Goal: Task Accomplishment & Management: Complete application form

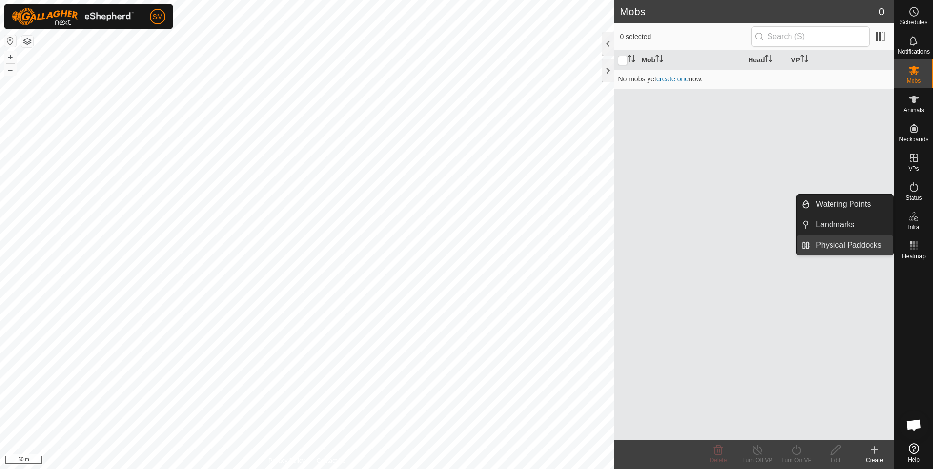
click at [859, 248] on link "Physical Paddocks" at bounding box center [851, 246] width 83 height 20
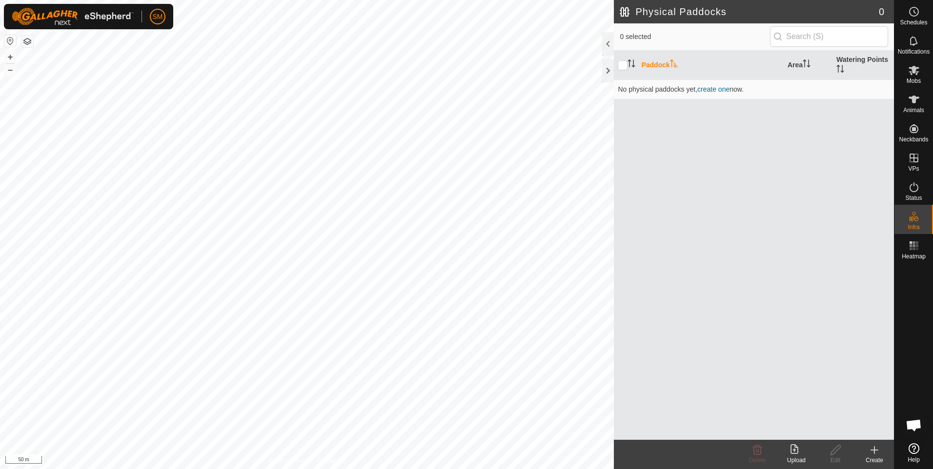
click at [873, 453] on icon at bounding box center [874, 450] width 12 height 12
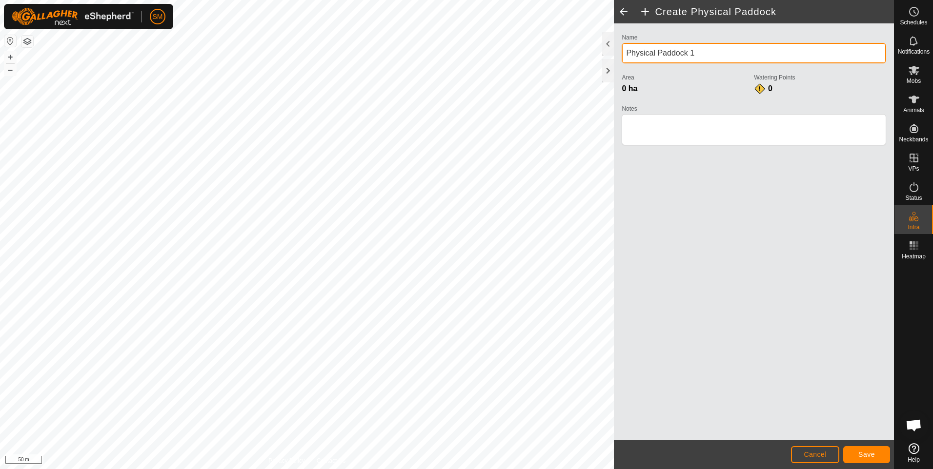
click at [658, 55] on input "Physical Paddock 1" at bounding box center [754, 53] width 264 height 20
click at [630, 54] on input "beach Paddock 1" at bounding box center [754, 53] width 264 height 20
type input "Beach Paddock 1"
click at [668, 138] on textarea "Notes" at bounding box center [754, 129] width 264 height 31
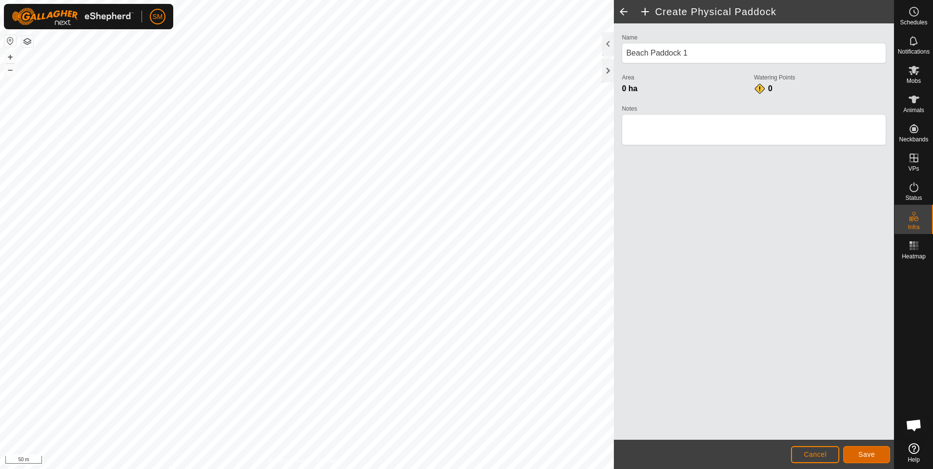
click at [863, 455] on span "Save" at bounding box center [866, 455] width 17 height 8
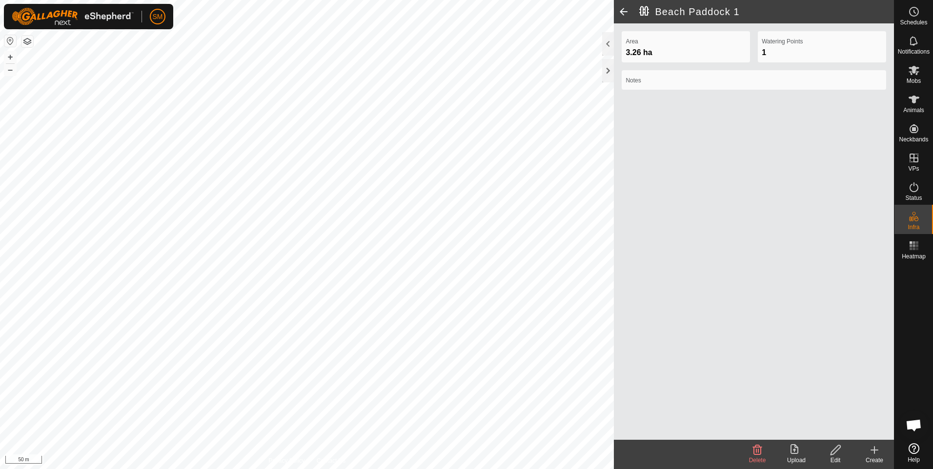
click at [622, 11] on span at bounding box center [624, 11] width 20 height 23
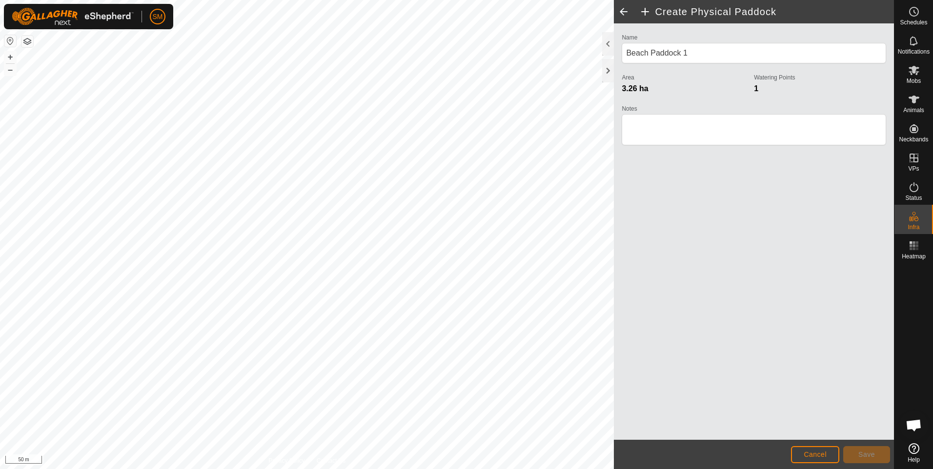
click at [623, 10] on span at bounding box center [624, 11] width 20 height 23
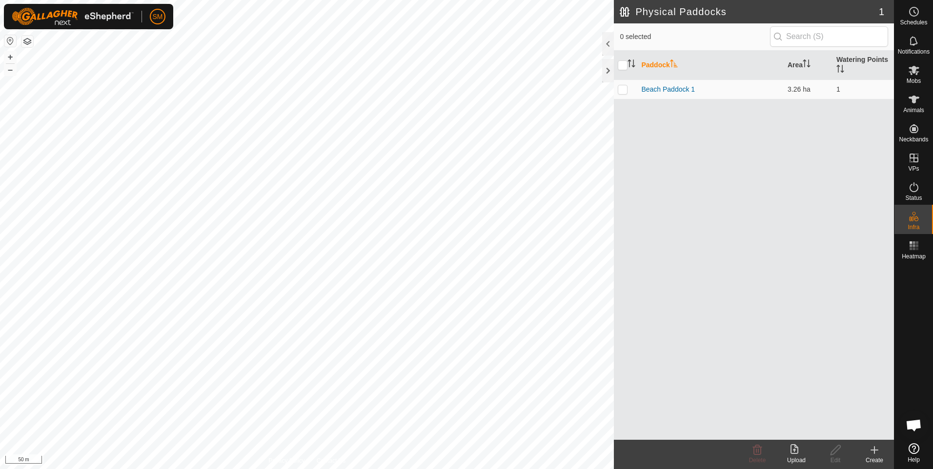
click at [871, 451] on icon at bounding box center [874, 450] width 12 height 12
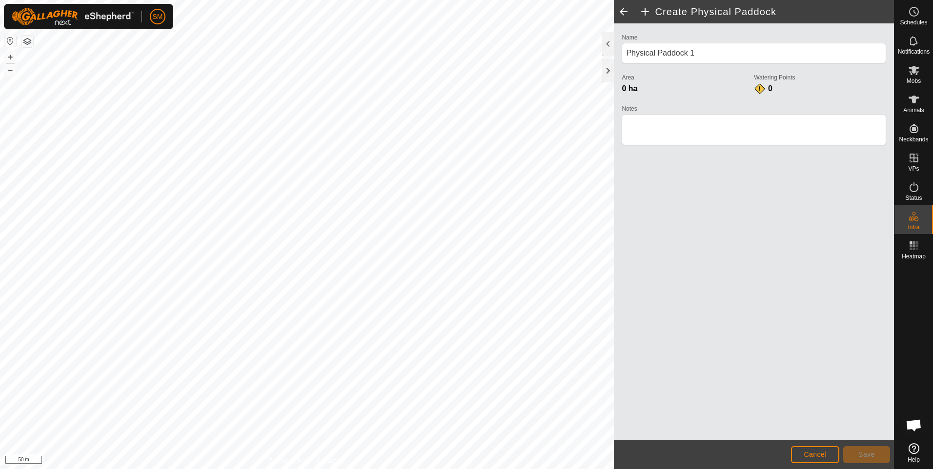
click at [619, 10] on span at bounding box center [624, 11] width 20 height 23
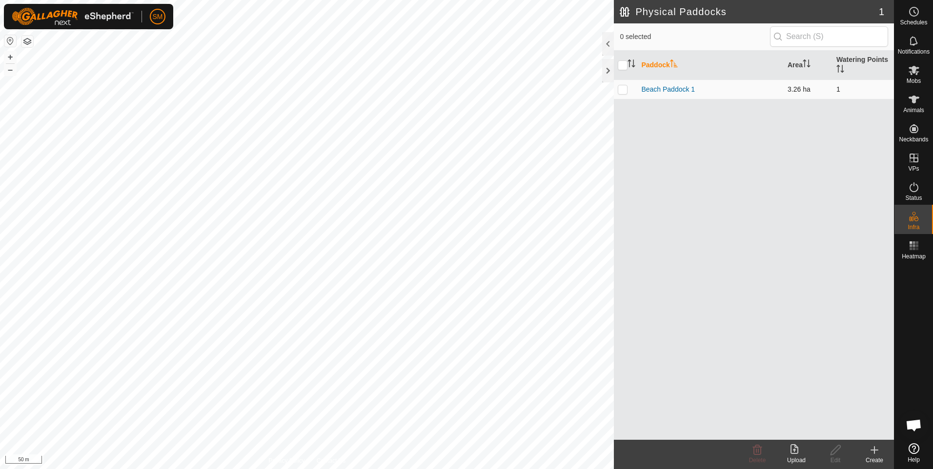
click at [626, 90] on p-checkbox at bounding box center [623, 89] width 10 height 8
checkbox input "true"
click at [874, 451] on icon at bounding box center [874, 450] width 0 height 7
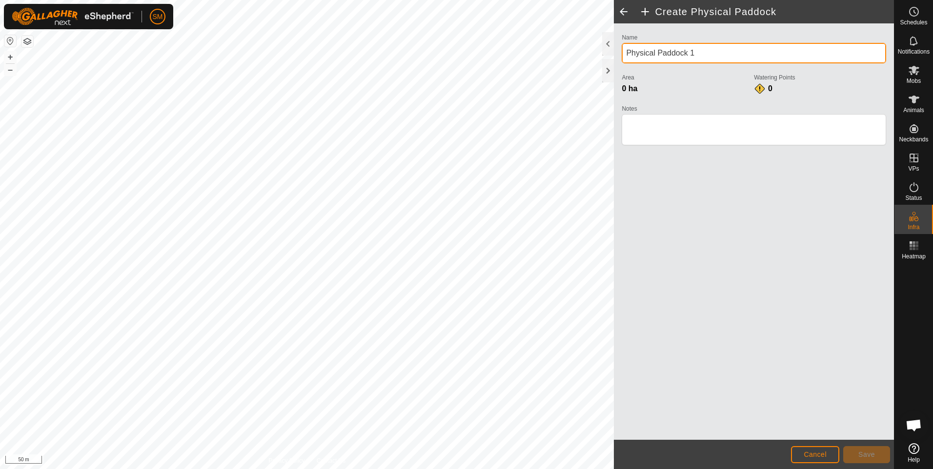
click at [655, 53] on input "Physical Paddock 1" at bounding box center [754, 53] width 264 height 20
click at [690, 55] on input "Beach Paddock 1" at bounding box center [754, 53] width 264 height 20
type input "Beach Paddock 2"
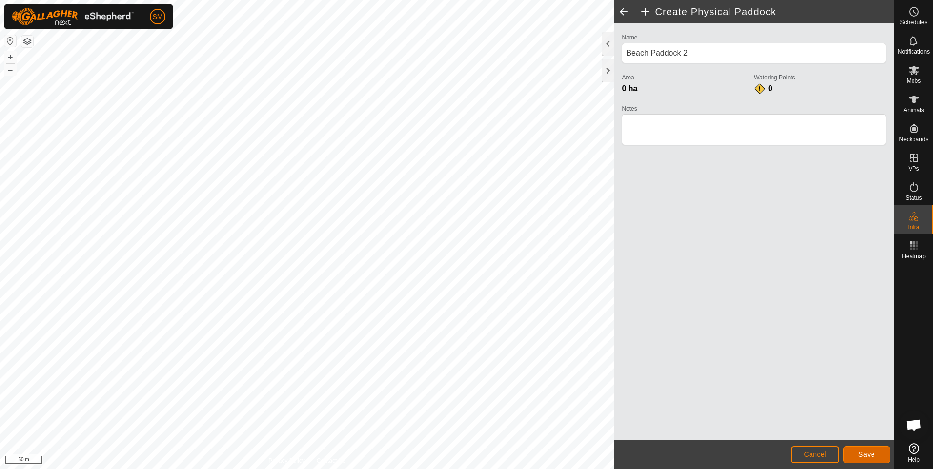
click at [869, 452] on span "Save" at bounding box center [866, 455] width 17 height 8
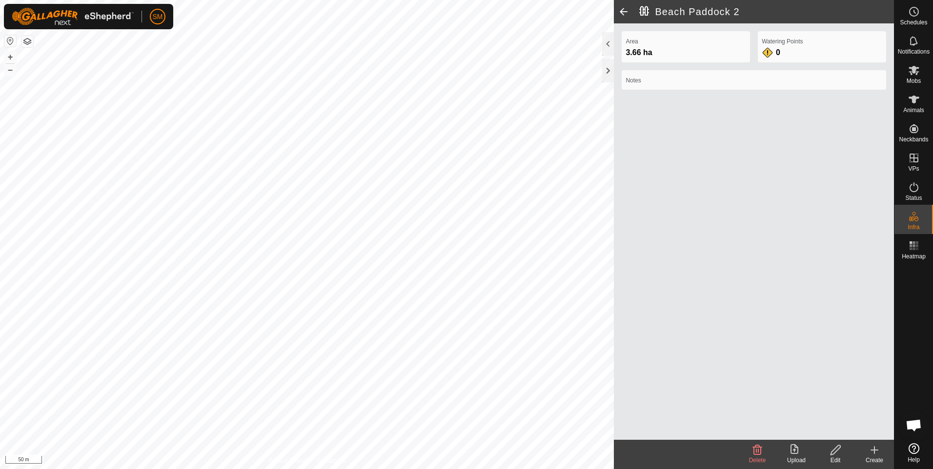
click at [622, 11] on span at bounding box center [624, 11] width 20 height 23
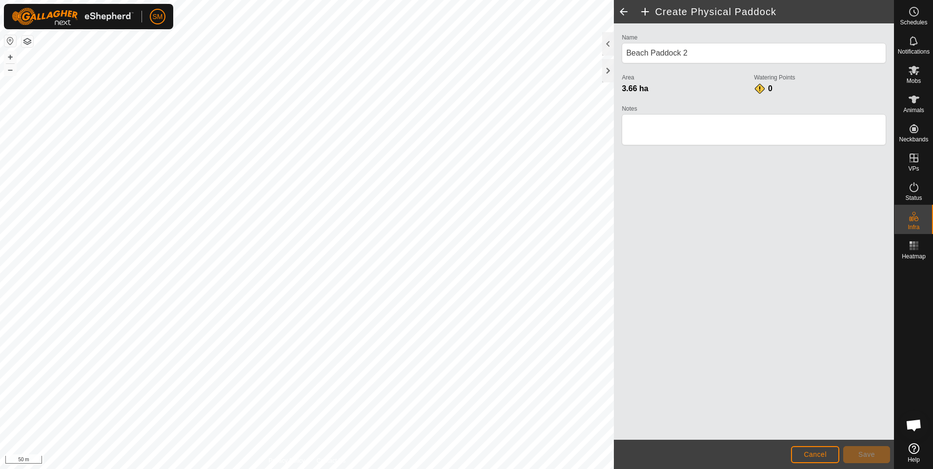
click at [625, 13] on span at bounding box center [624, 11] width 20 height 23
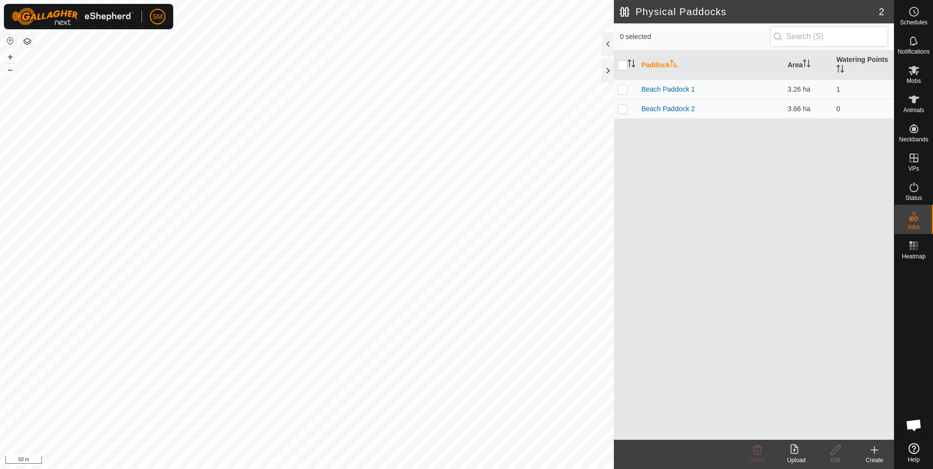
click at [874, 453] on icon at bounding box center [874, 450] width 0 height 7
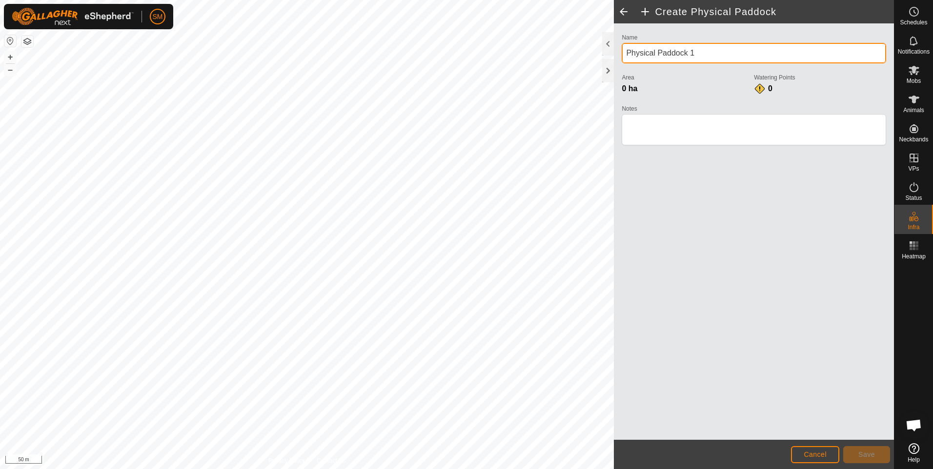
click at [656, 53] on input "Physical Paddock 1" at bounding box center [754, 53] width 264 height 20
click at [687, 53] on input "Beach Paddock 1" at bounding box center [754, 53] width 264 height 20
type input "Beach Paddock 3"
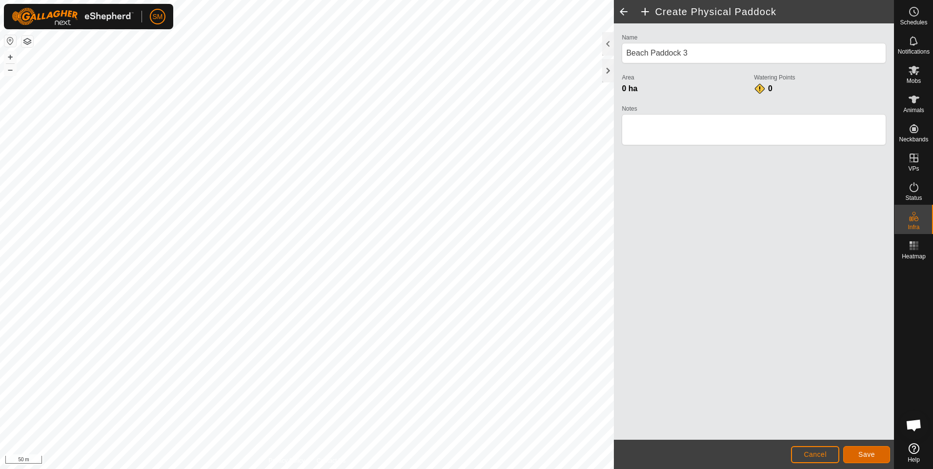
click at [863, 454] on span "Save" at bounding box center [866, 455] width 17 height 8
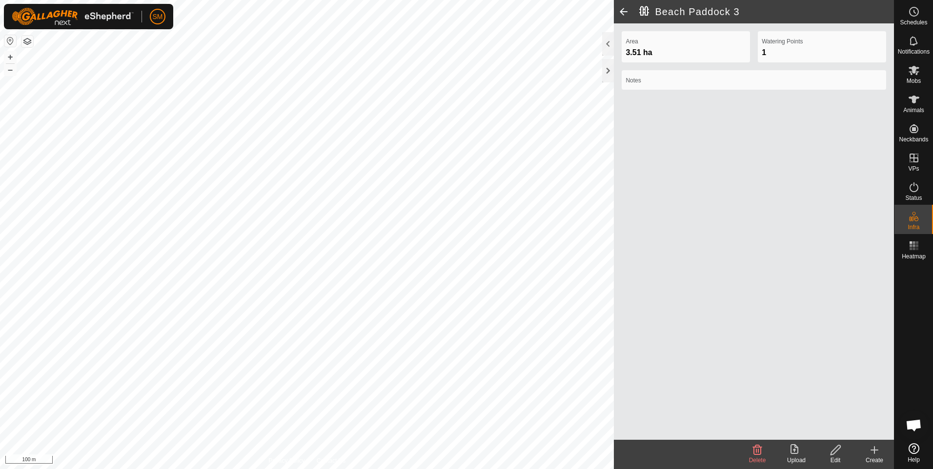
click at [876, 454] on icon at bounding box center [874, 450] width 12 height 12
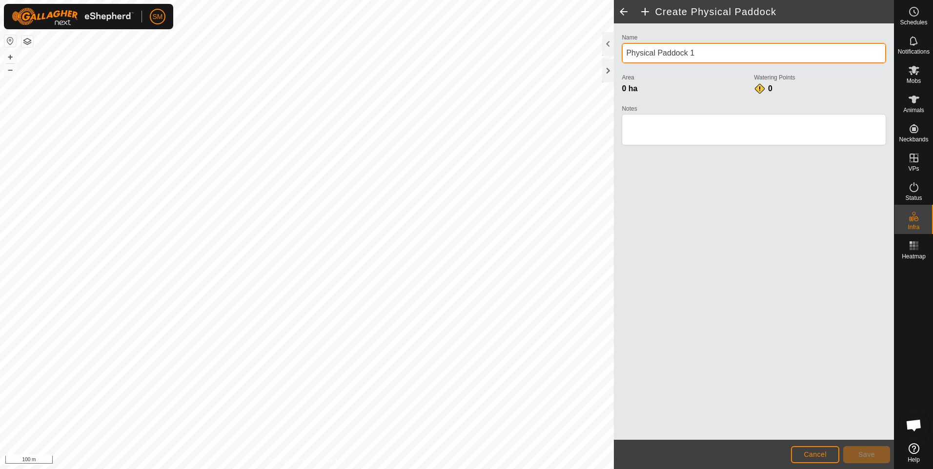
click at [655, 50] on input "Physical Paddock 1" at bounding box center [754, 53] width 264 height 20
click at [685, 57] on input "Beach Paddock 1" at bounding box center [754, 53] width 264 height 20
type input "Beach Paddock 4"
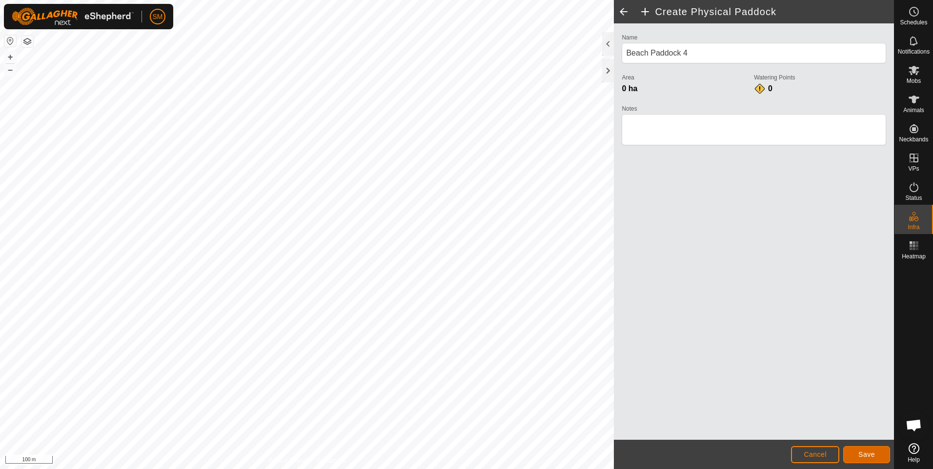
click at [867, 453] on span "Save" at bounding box center [866, 455] width 17 height 8
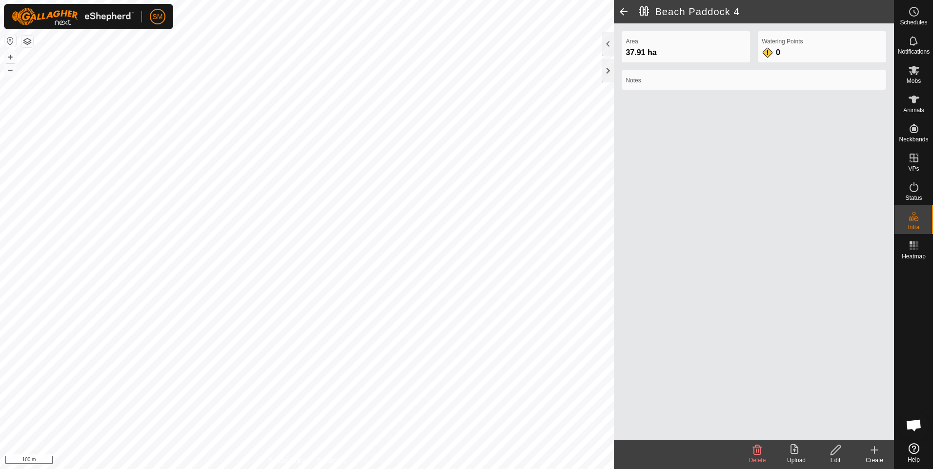
click at [869, 450] on icon at bounding box center [874, 450] width 12 height 12
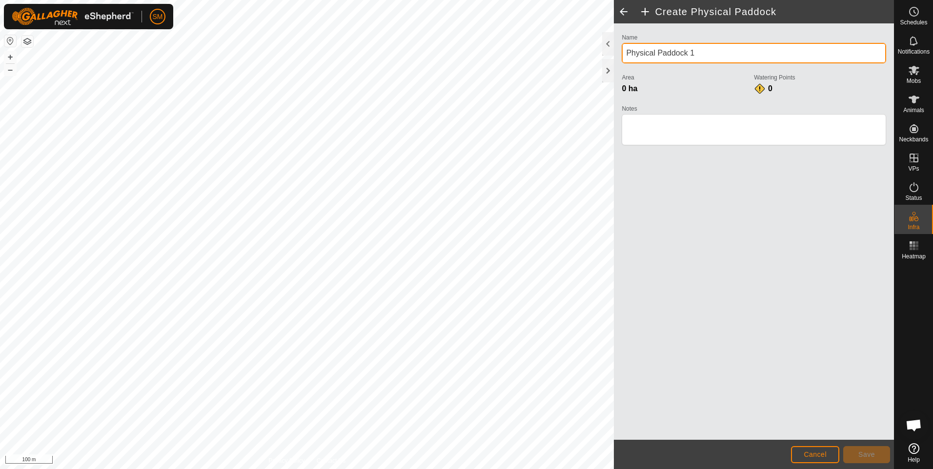
click at [656, 51] on input "Physical Paddock 1" at bounding box center [754, 53] width 264 height 20
click at [690, 53] on input "Beach Paddock 1" at bounding box center [754, 53] width 264 height 20
type input "Beach Paddock 5"
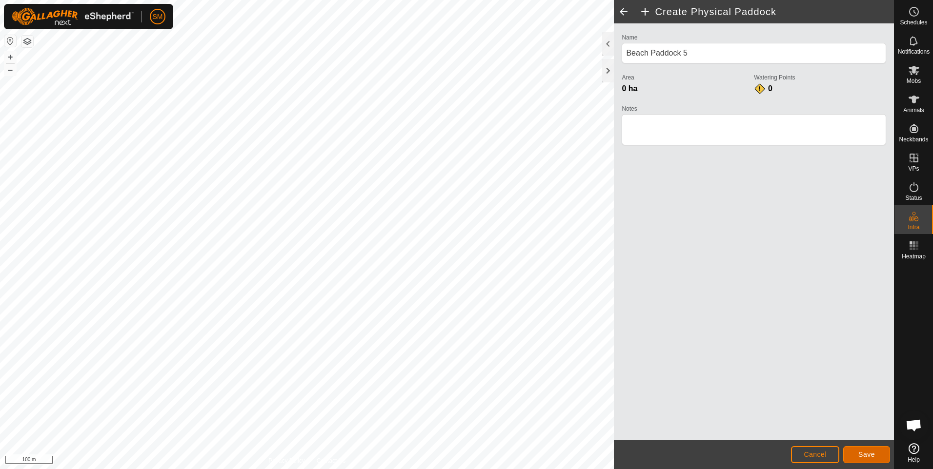
click at [859, 451] on span "Save" at bounding box center [866, 455] width 17 height 8
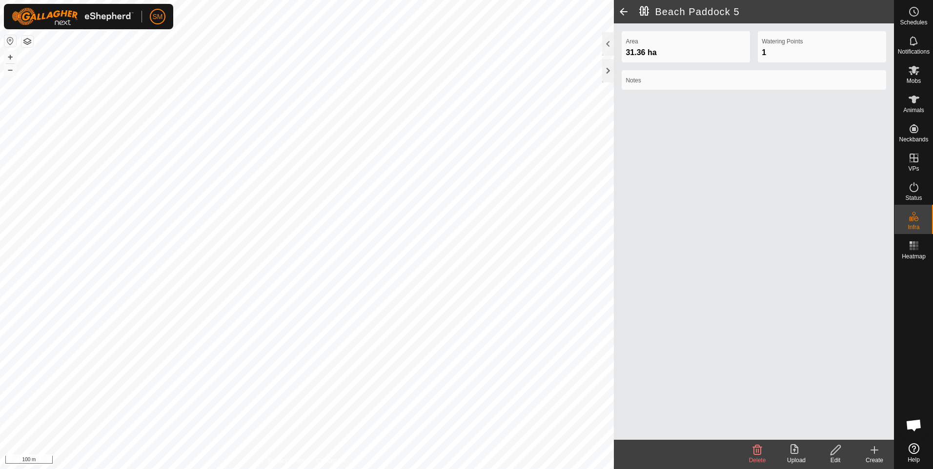
click at [875, 453] on icon at bounding box center [874, 450] width 12 height 12
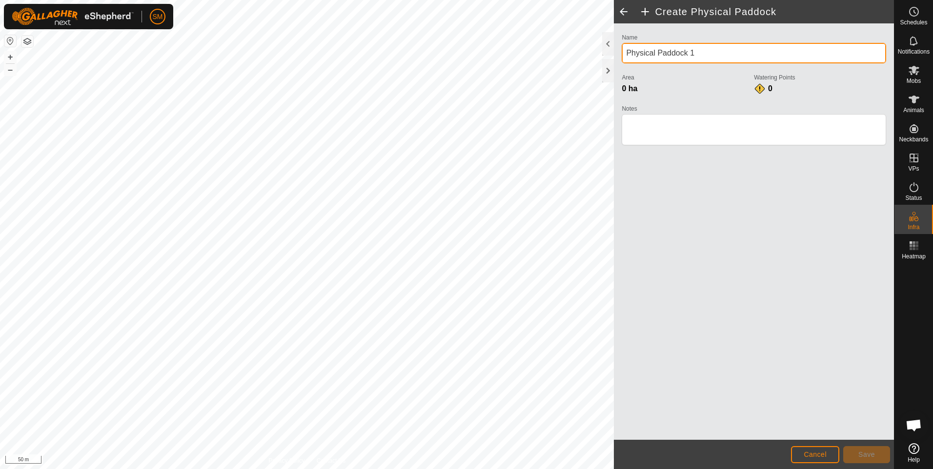
click at [654, 52] on input "Physical Paddock 1" at bounding box center [754, 53] width 264 height 20
click at [656, 57] on input "Physical Paddock 1" at bounding box center [754, 53] width 264 height 20
click at [688, 53] on input "Beach Paddock 1" at bounding box center [754, 53] width 264 height 20
type input "Beach Paddock 6"
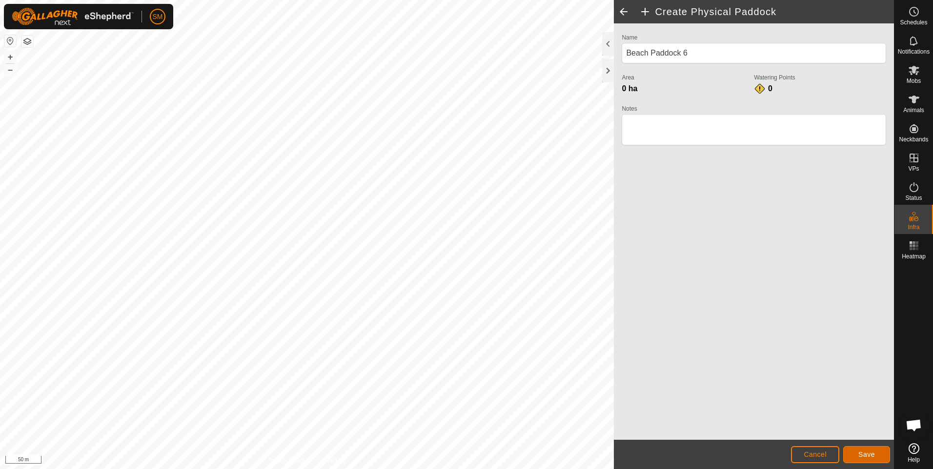
click at [859, 454] on span "Save" at bounding box center [866, 455] width 17 height 8
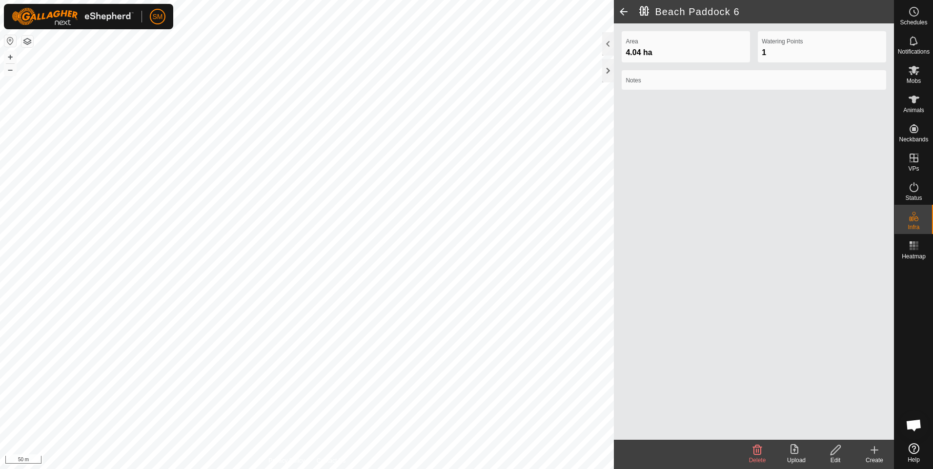
click at [622, 10] on span at bounding box center [624, 11] width 20 height 23
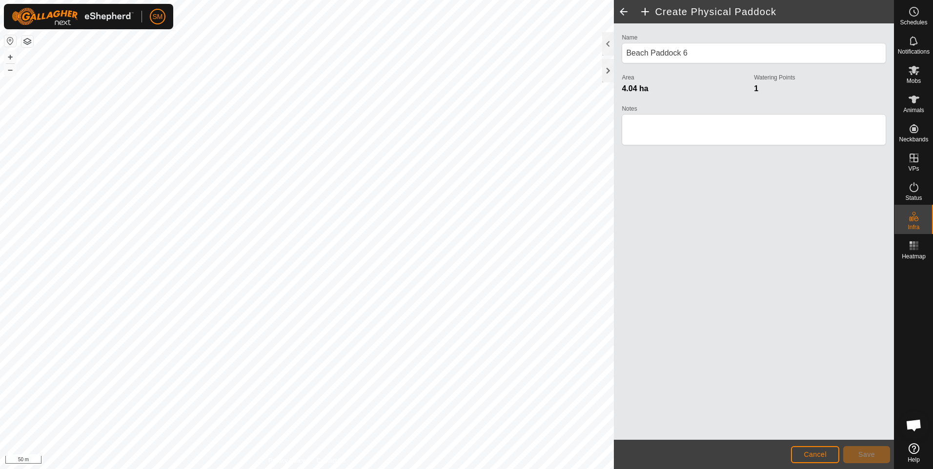
click at [622, 10] on span at bounding box center [624, 11] width 20 height 23
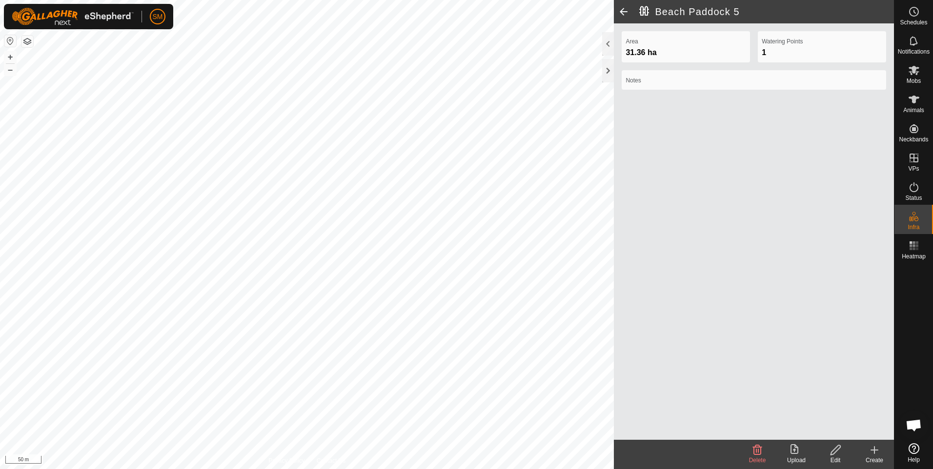
click at [622, 10] on span at bounding box center [624, 11] width 20 height 23
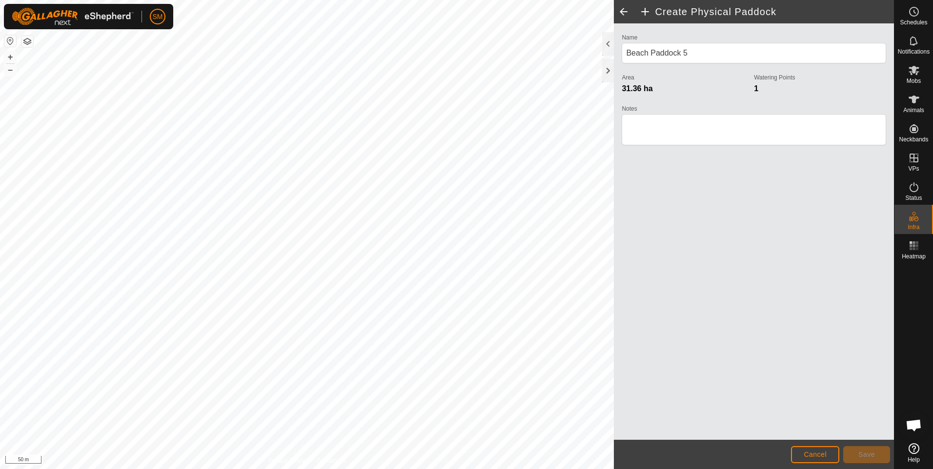
click at [622, 10] on span at bounding box center [624, 11] width 20 height 23
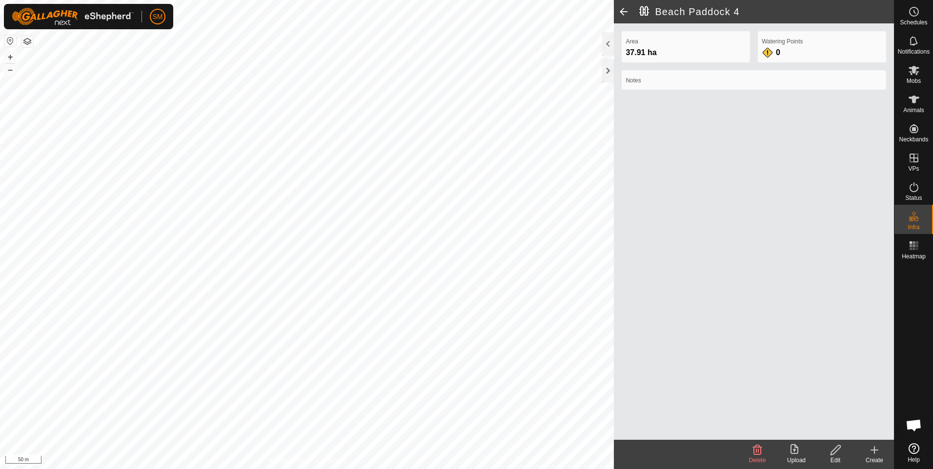
click at [622, 10] on span at bounding box center [624, 11] width 20 height 23
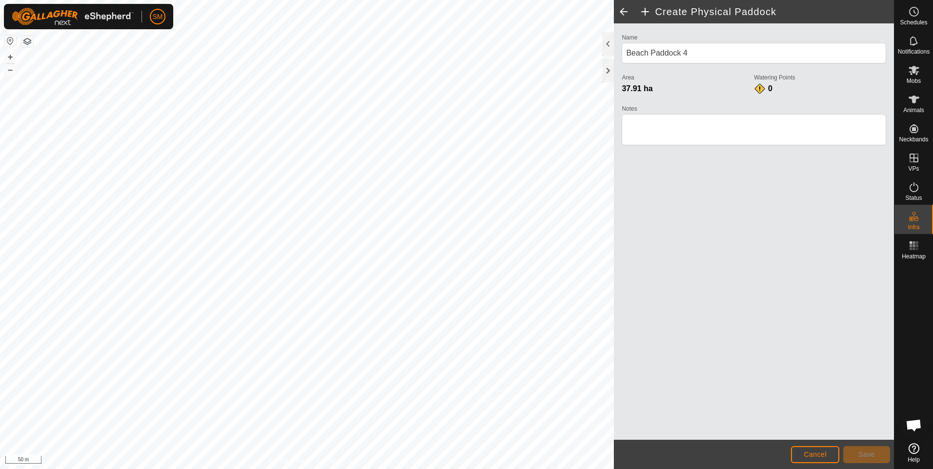
click at [622, 10] on span at bounding box center [624, 11] width 20 height 23
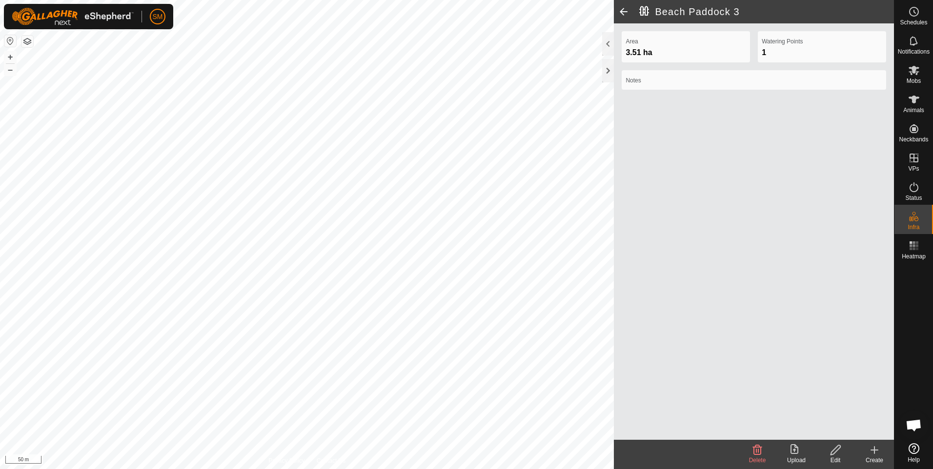
click at [622, 10] on span at bounding box center [624, 11] width 20 height 23
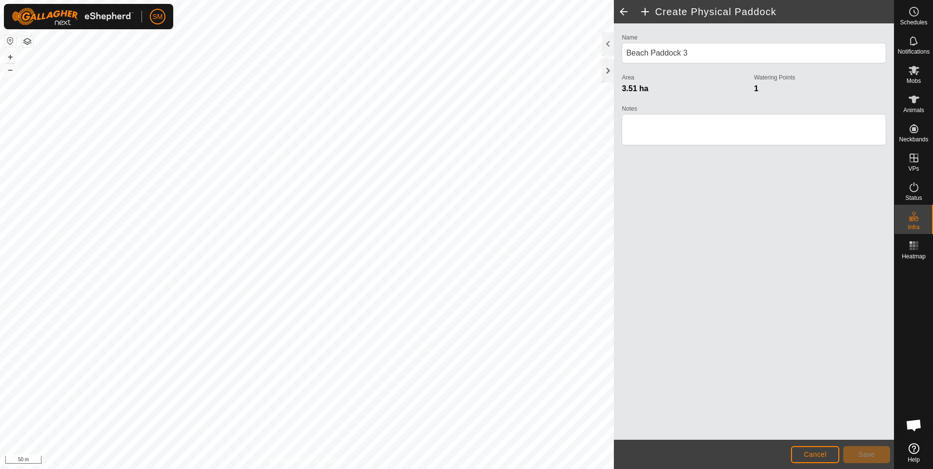
click at [622, 10] on span at bounding box center [624, 11] width 20 height 23
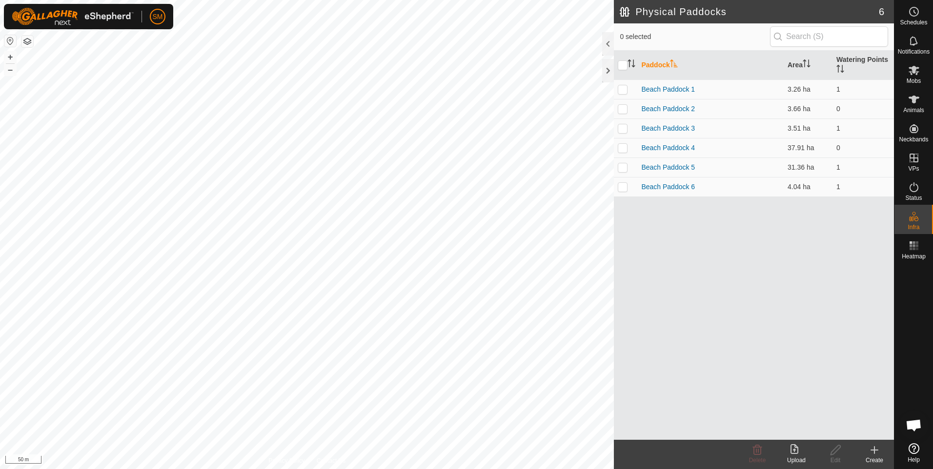
click at [622, 10] on h2 "Physical Paddocks" at bounding box center [749, 12] width 259 height 12
click at [656, 108] on link "Beach Paddock 2" at bounding box center [668, 109] width 54 height 8
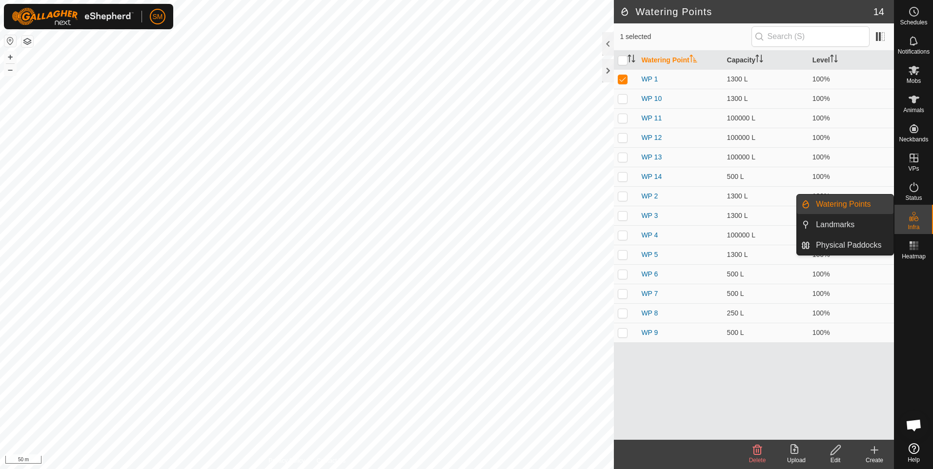
click at [916, 218] on icon at bounding box center [914, 217] width 12 height 12
click at [864, 242] on link "Physical Paddocks" at bounding box center [851, 246] width 83 height 20
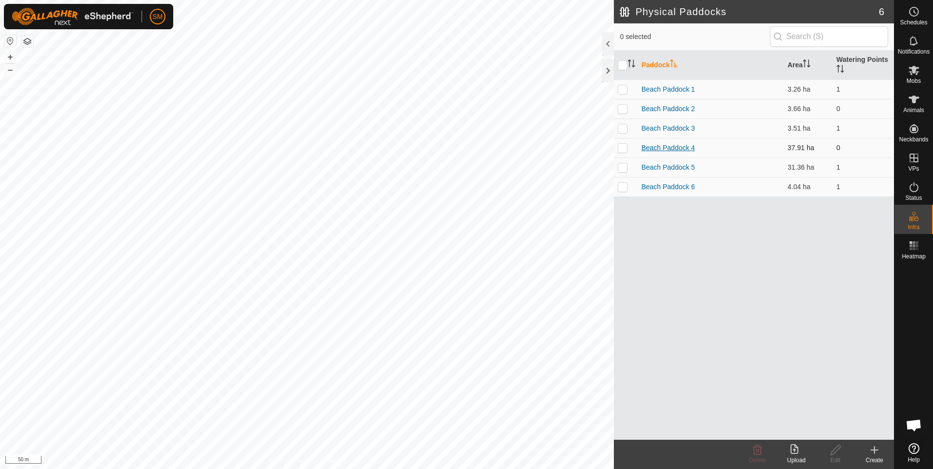
click at [663, 145] on link "Beach Paddock 4" at bounding box center [668, 148] width 54 height 8
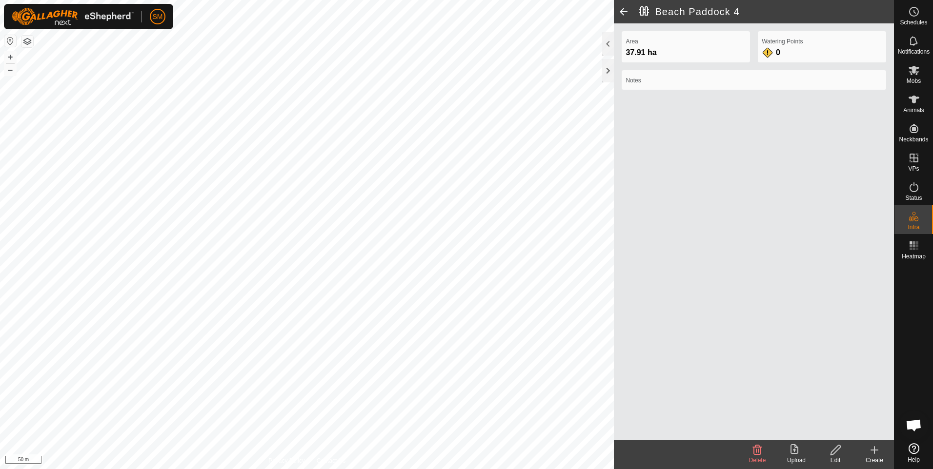
click at [833, 452] on icon at bounding box center [835, 450] width 12 height 12
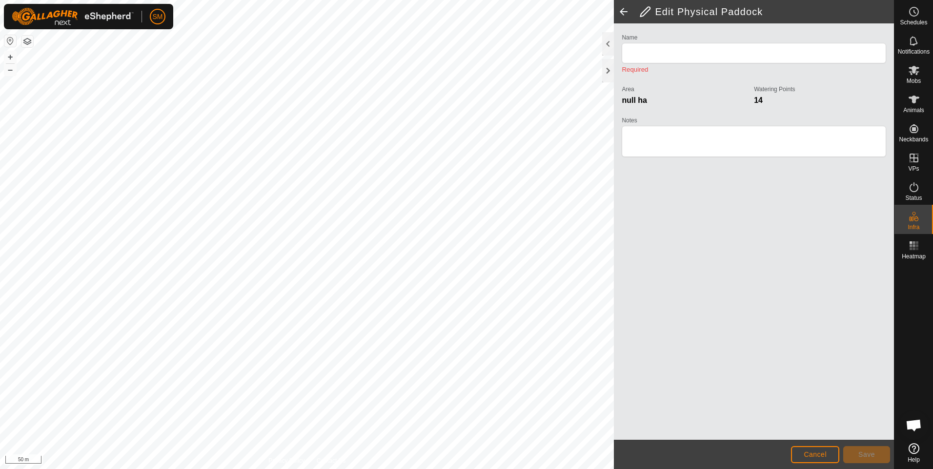
type input "Beach Paddock 4"
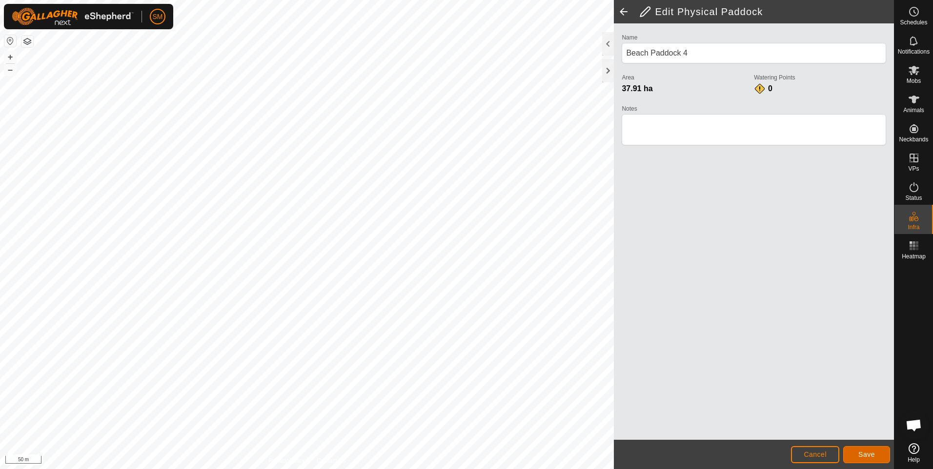
click at [860, 453] on span "Save" at bounding box center [866, 455] width 17 height 8
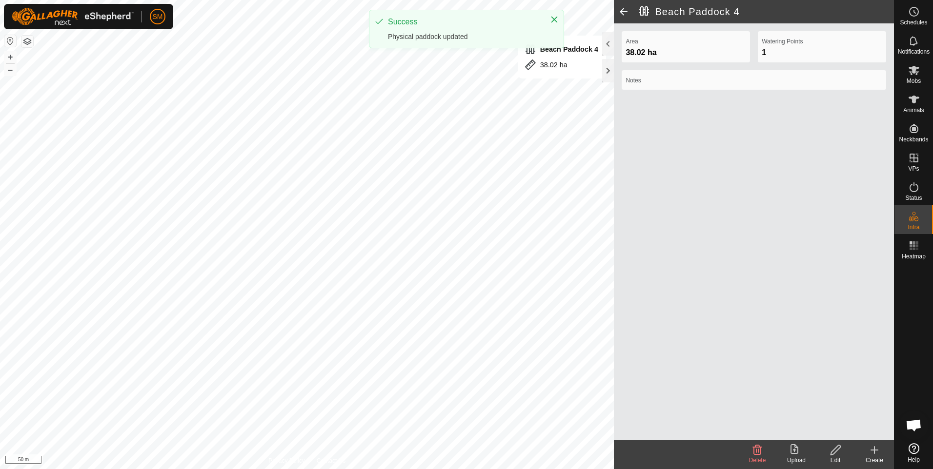
click at [625, 11] on span at bounding box center [624, 11] width 20 height 23
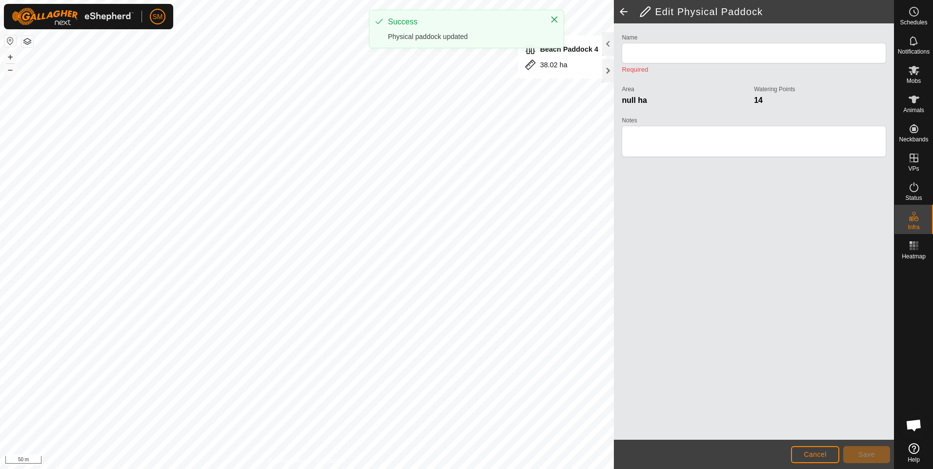
type input "Beach Paddock 4"
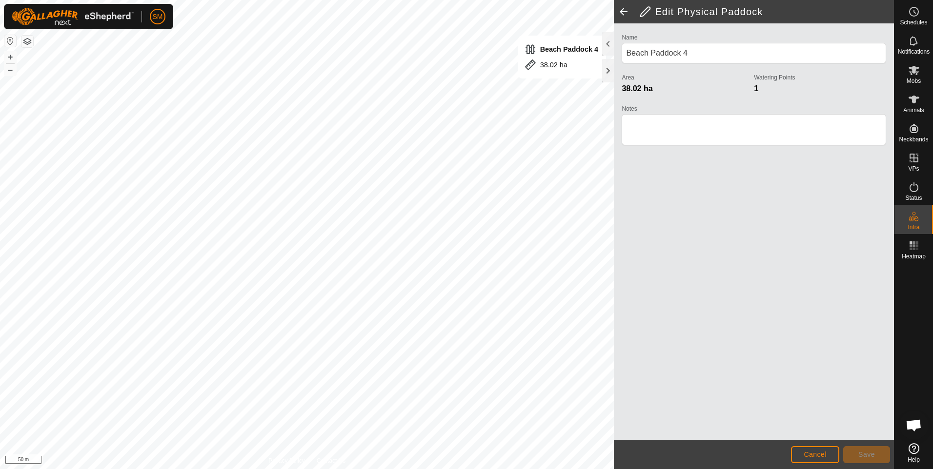
click at [625, 11] on span at bounding box center [624, 11] width 20 height 23
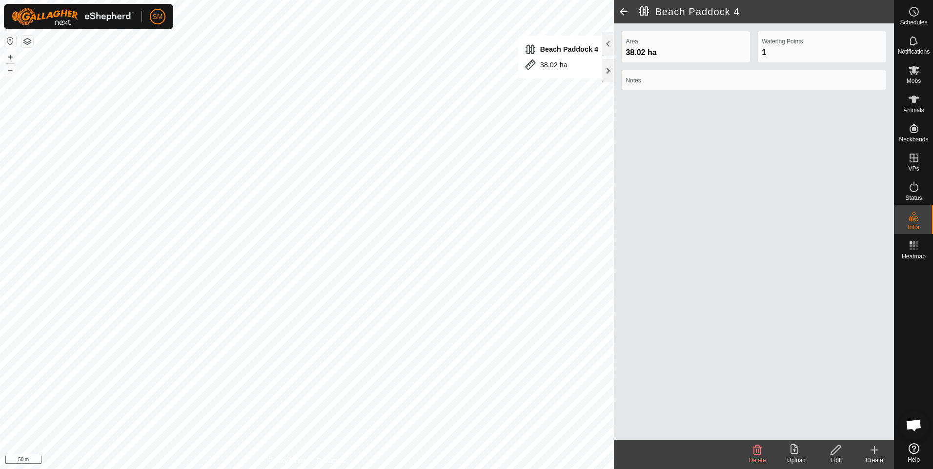
click at [625, 11] on span at bounding box center [624, 11] width 20 height 23
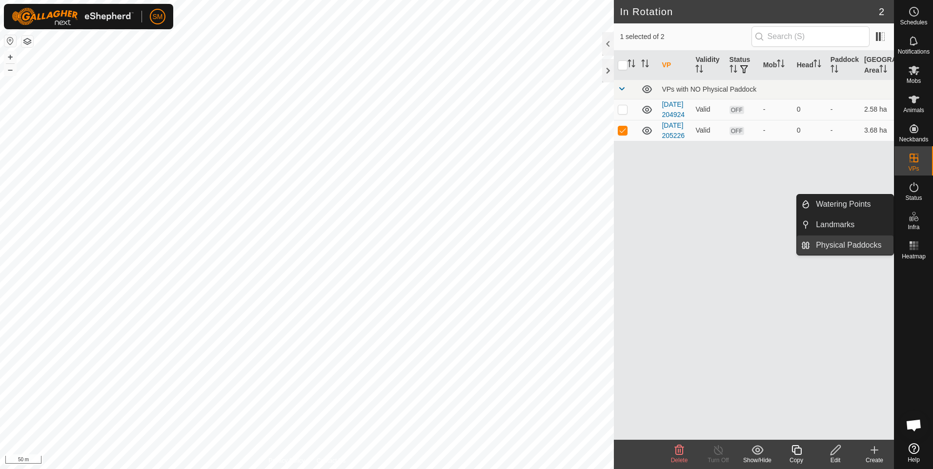
click at [863, 244] on link "Physical Paddocks" at bounding box center [851, 246] width 83 height 20
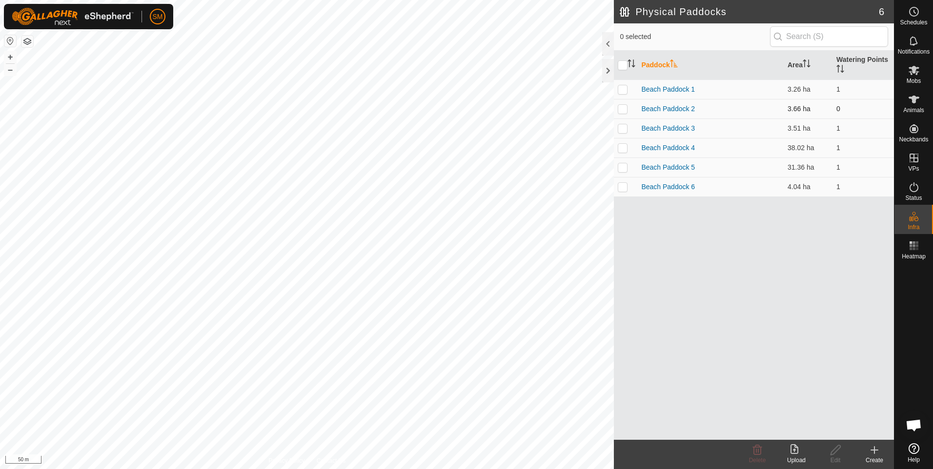
click at [623, 109] on p-checkbox at bounding box center [623, 109] width 10 height 8
checkbox input "true"
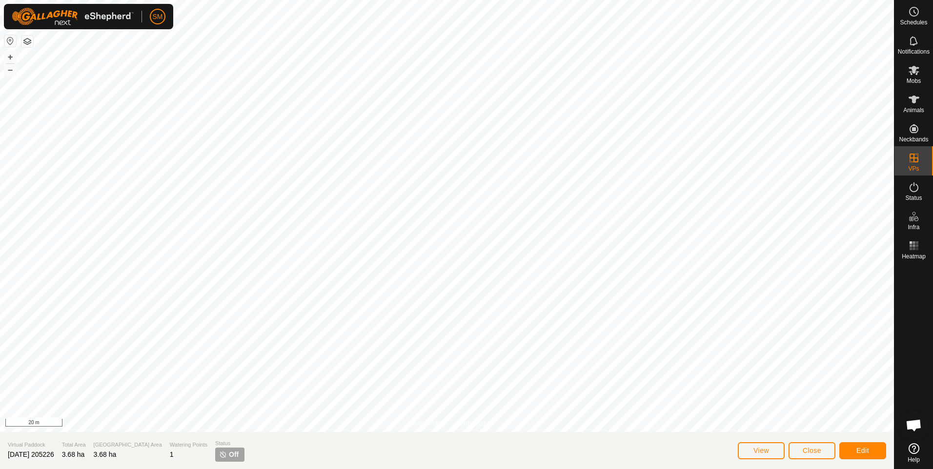
click at [278, 439] on div "Privacy Policy Contact Us WP 1 Type: trough Capacity: 1300L Water Level: 100% D…" at bounding box center [447, 234] width 894 height 469
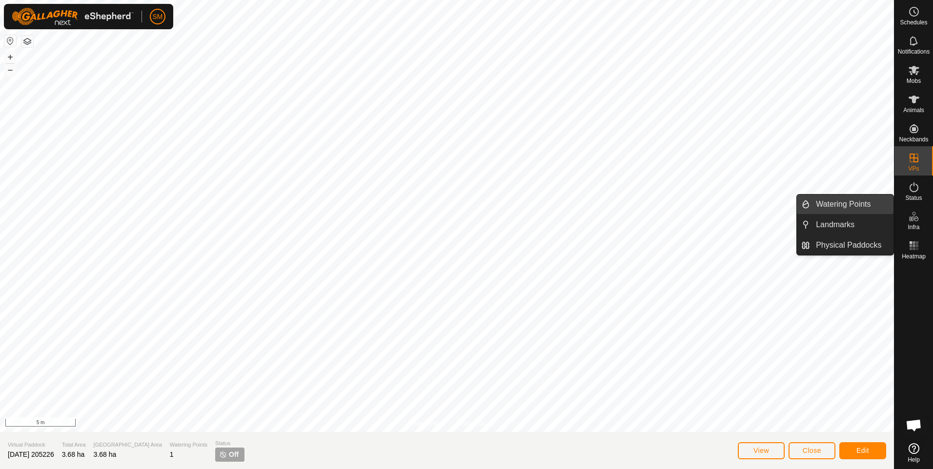
click at [868, 204] on link "Watering Points" at bounding box center [851, 205] width 83 height 20
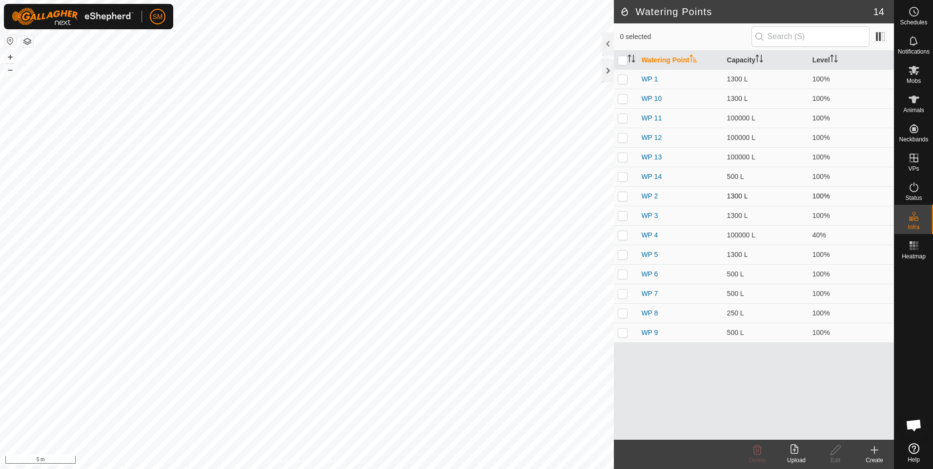
click at [623, 197] on p-checkbox at bounding box center [623, 196] width 10 height 8
checkbox input "true"
click at [836, 453] on icon at bounding box center [835, 450] width 12 height 12
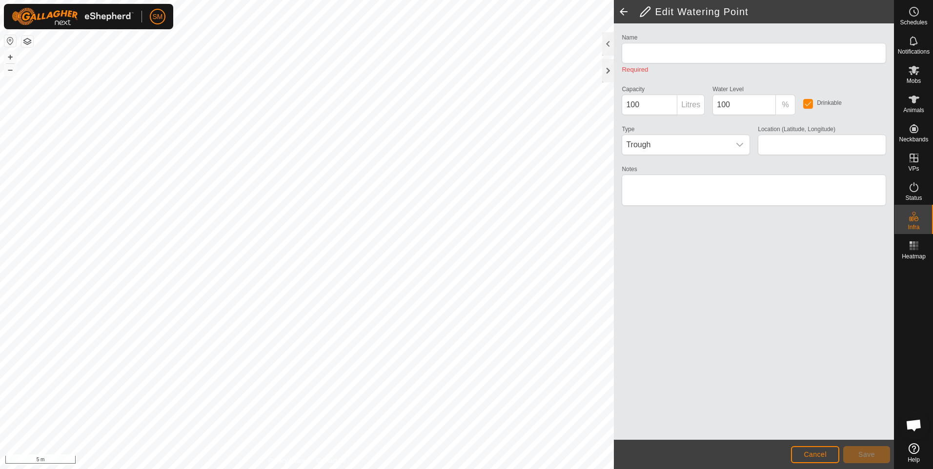
type input "WP 2"
type input "1300"
type input "-21.225502, 149.182704"
type textarea "Beach Paddock 3 and 4"
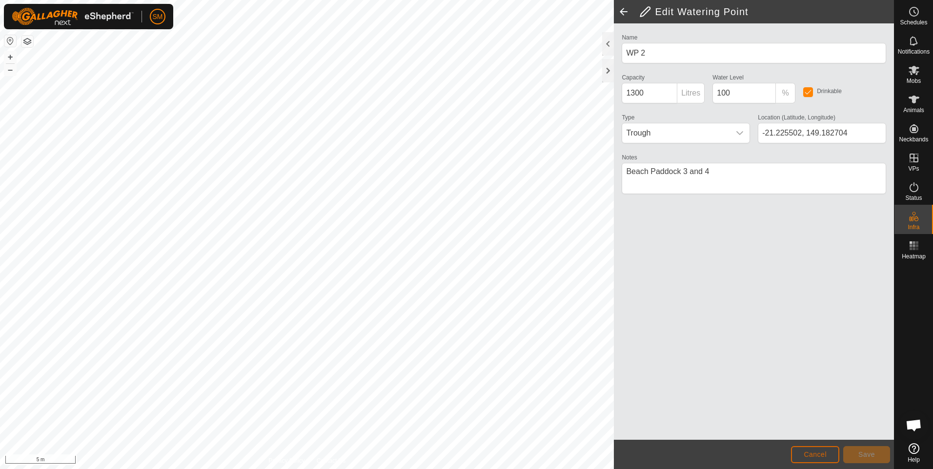
click at [821, 457] on span "Cancel" at bounding box center [815, 455] width 23 height 8
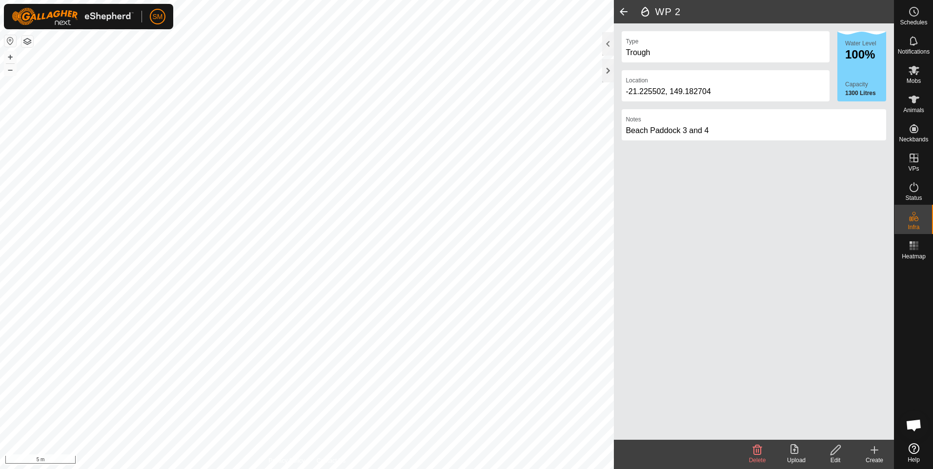
click at [621, 12] on span at bounding box center [624, 11] width 20 height 23
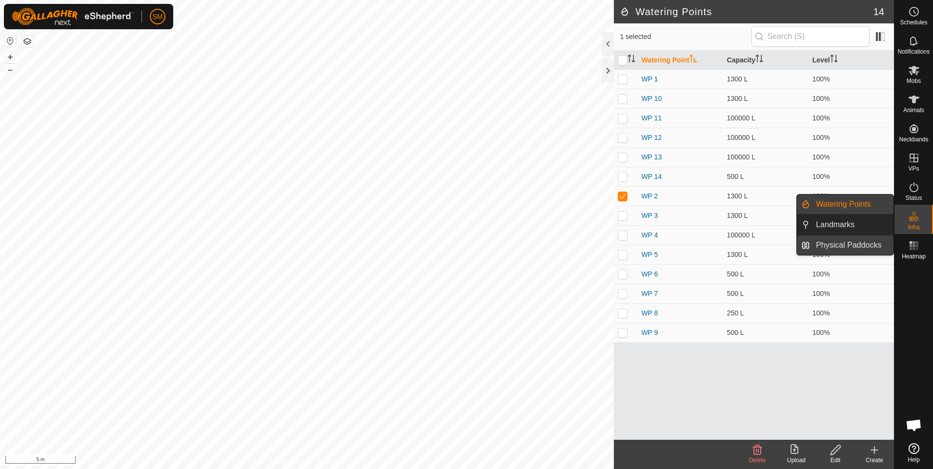
click at [875, 244] on link "Physical Paddocks" at bounding box center [851, 246] width 83 height 20
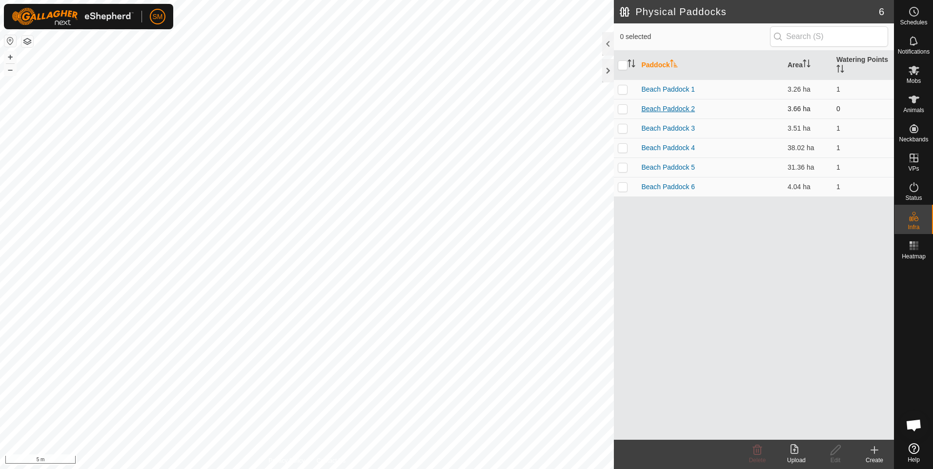
click at [672, 110] on link "Beach Paddock 2" at bounding box center [668, 109] width 54 height 8
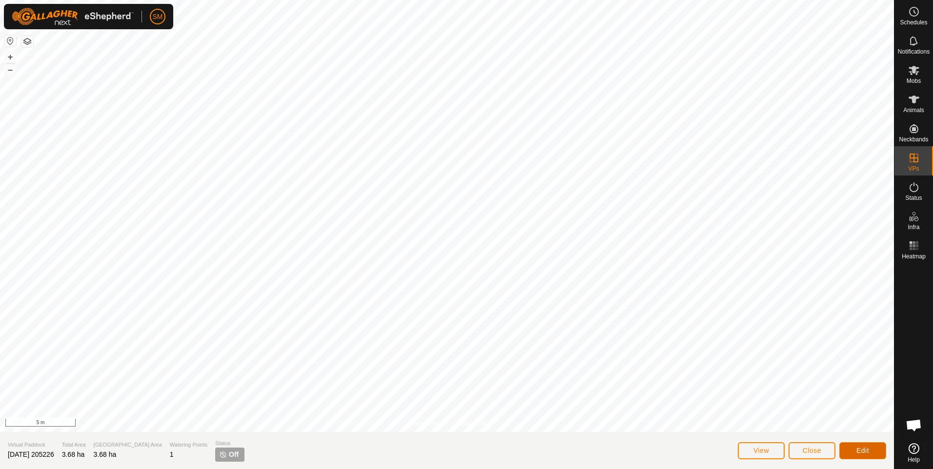
click at [862, 449] on span "Edit" at bounding box center [862, 451] width 13 height 8
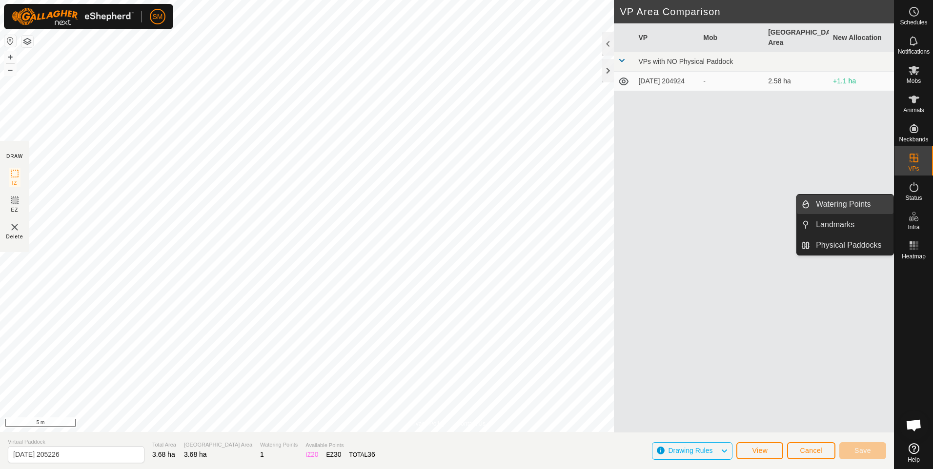
click at [849, 206] on link "Watering Points" at bounding box center [851, 205] width 83 height 20
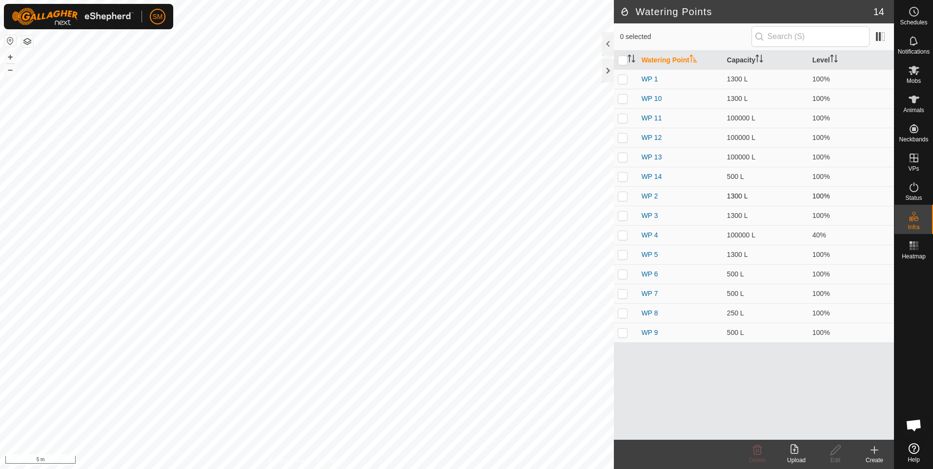
click at [625, 197] on p-checkbox at bounding box center [623, 196] width 10 height 8
checkbox input "true"
click at [835, 455] on icon at bounding box center [835, 450] width 12 height 12
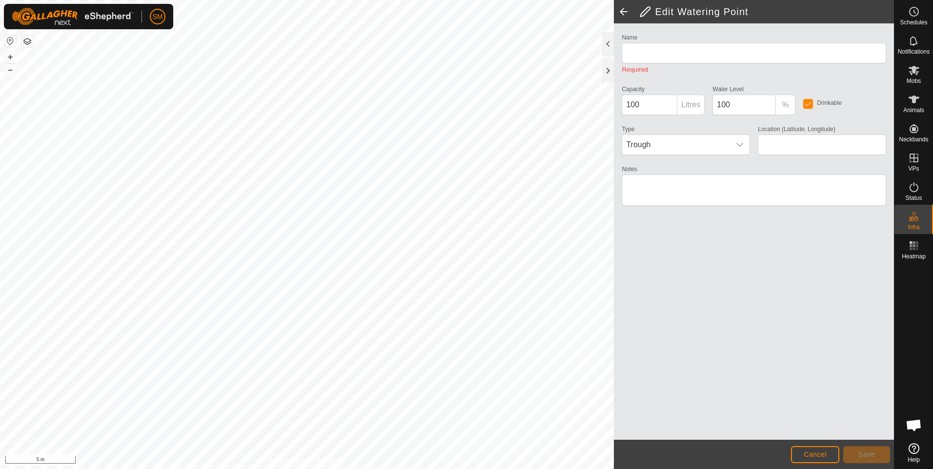
type input "WP 2"
type input "1300"
type input "-21.225502, 149.182704"
type textarea "Beach Paddock 3 and 4"
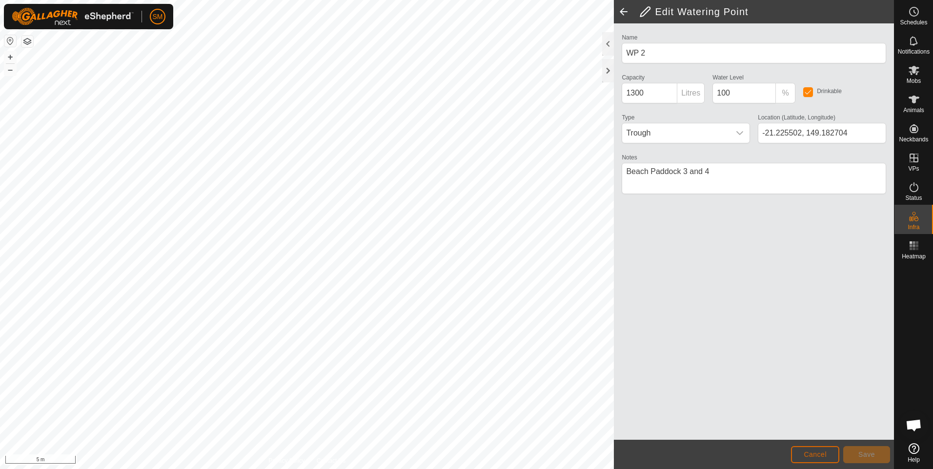
click at [814, 456] on span "Cancel" at bounding box center [815, 455] width 23 height 8
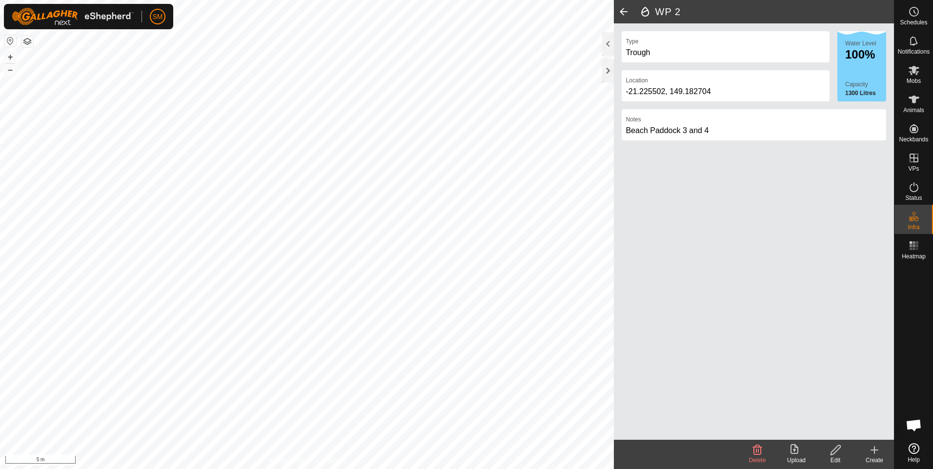
click at [814, 454] on upload-svg-icon at bounding box center [796, 450] width 39 height 12
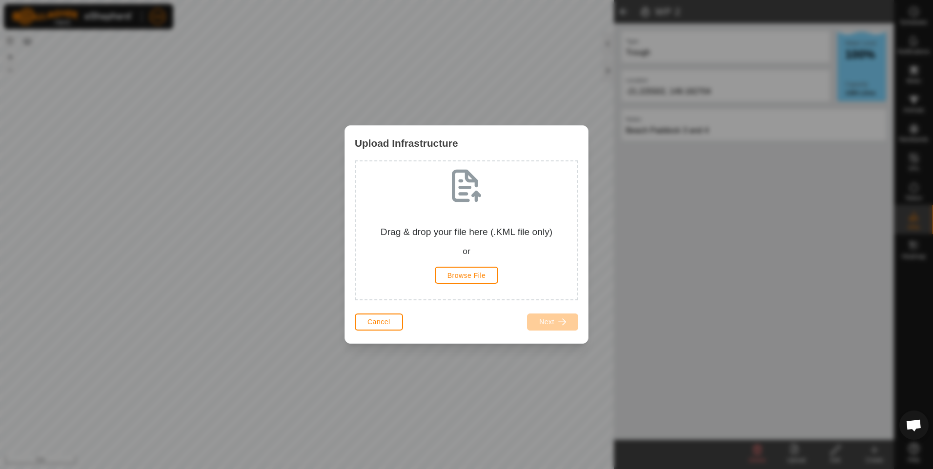
click at [814, 404] on div "Upload Infrastructure Drag & drop your file here (.KML file only) or Browse Fil…" at bounding box center [466, 234] width 933 height 469
click at [375, 330] on button "Cancel" at bounding box center [379, 322] width 48 height 17
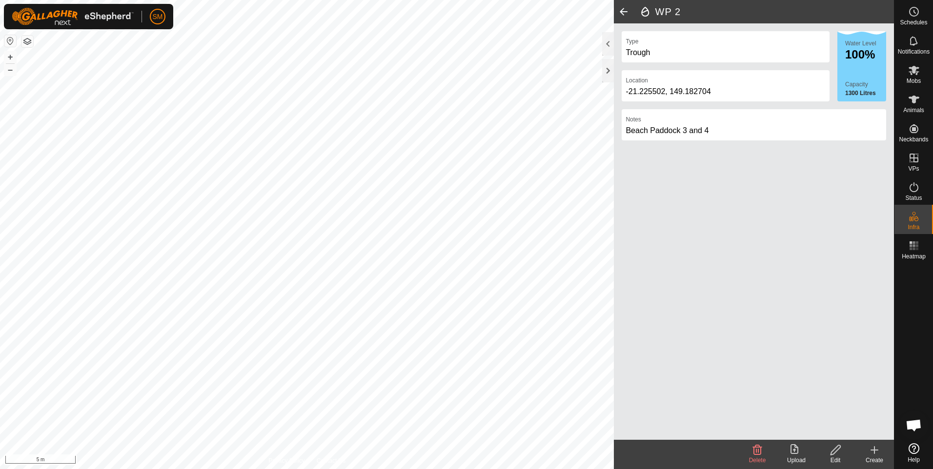
click at [623, 11] on span at bounding box center [624, 11] width 20 height 23
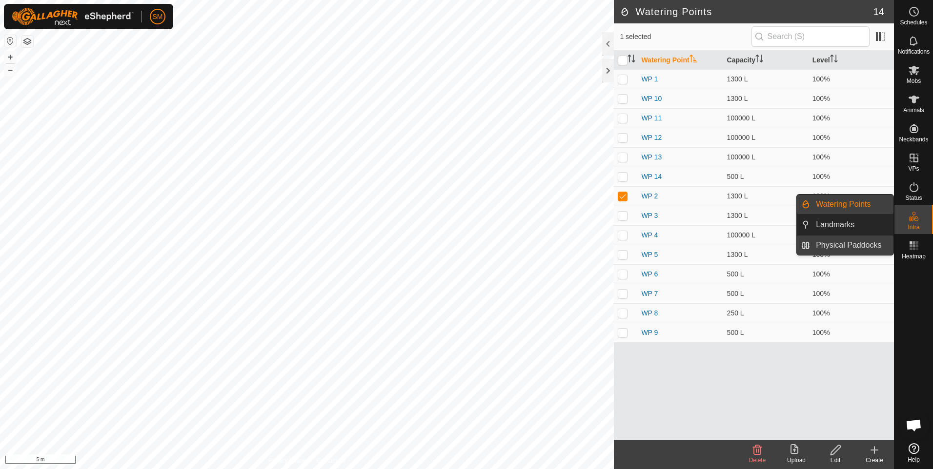
click at [861, 245] on link "Physical Paddocks" at bounding box center [851, 246] width 83 height 20
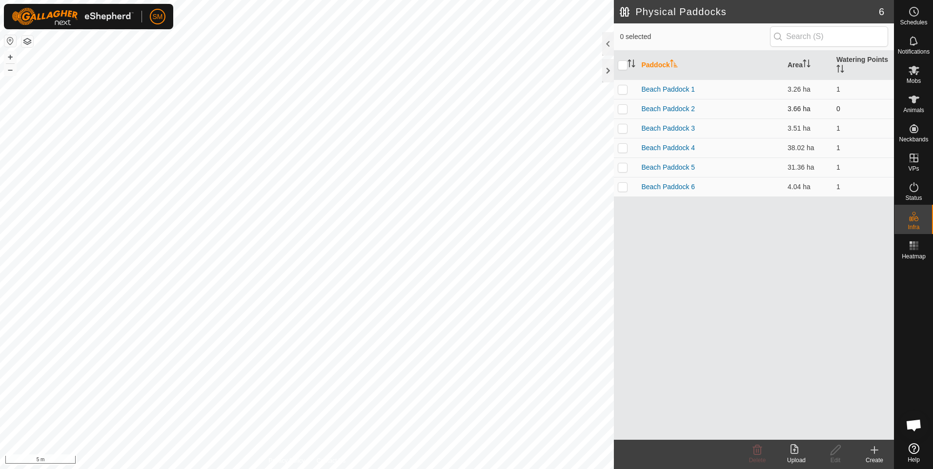
click at [624, 110] on p-checkbox at bounding box center [623, 109] width 10 height 8
checkbox input "true"
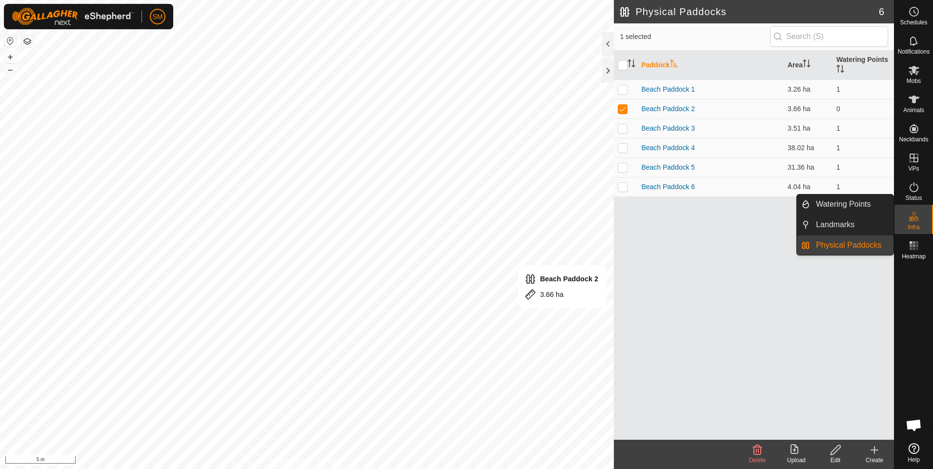
click at [912, 223] on es-infrastructure-svg-icon at bounding box center [914, 217] width 18 height 16
click at [861, 206] on link "Watering Points" at bounding box center [851, 205] width 83 height 20
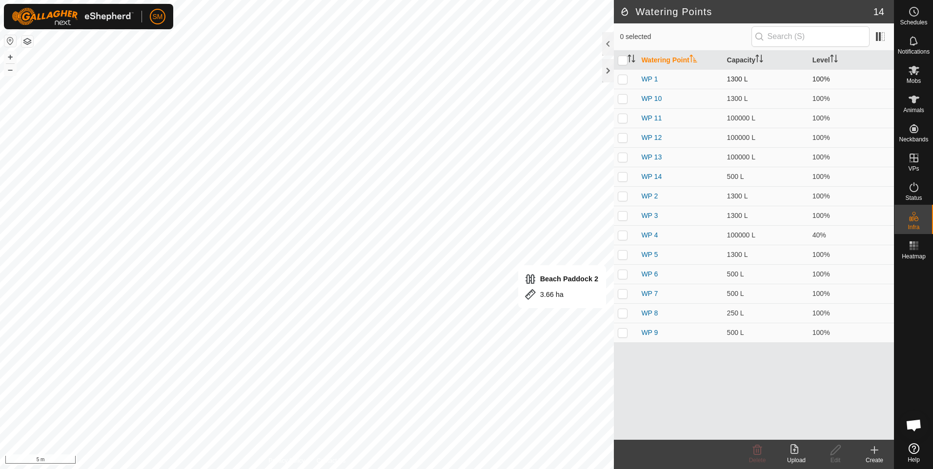
click at [623, 79] on p-checkbox at bounding box center [623, 79] width 10 height 8
checkbox input "true"
click at [833, 455] on icon at bounding box center [835, 450] width 10 height 10
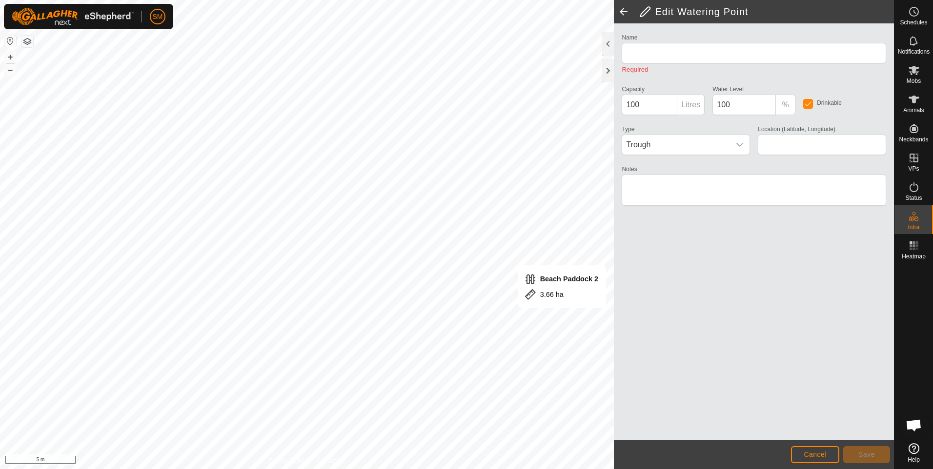
type input "WP 1"
type input "1300"
type input "-21.225334, 149.180622"
type textarea "Beach Paddock 1and 2"
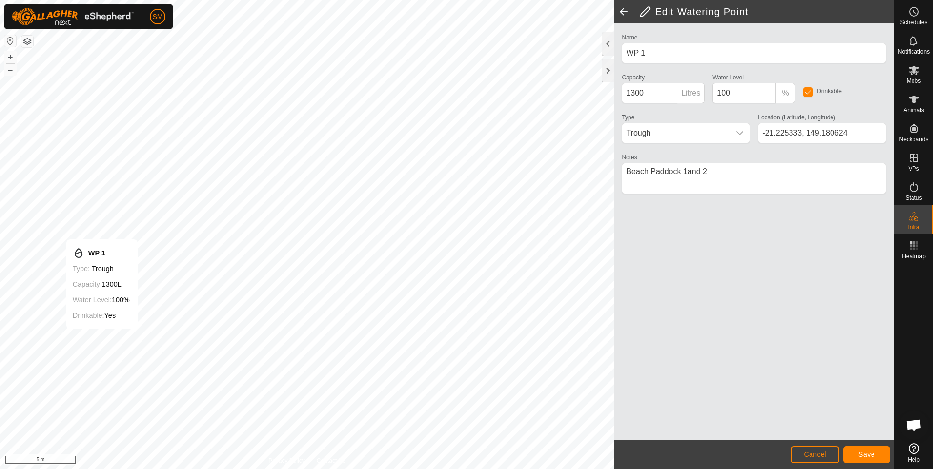
type input "-21.225332, 149.180624"
click at [866, 451] on span "Save" at bounding box center [866, 455] width 17 height 8
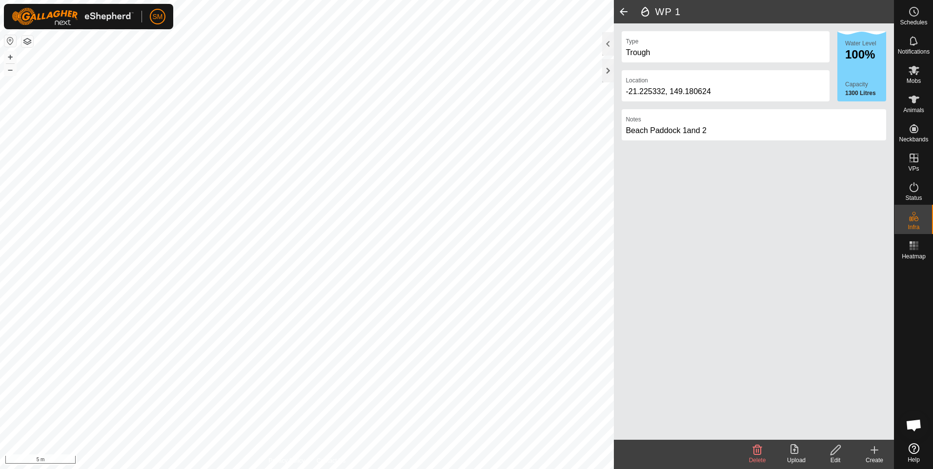
click at [621, 12] on span at bounding box center [624, 11] width 20 height 23
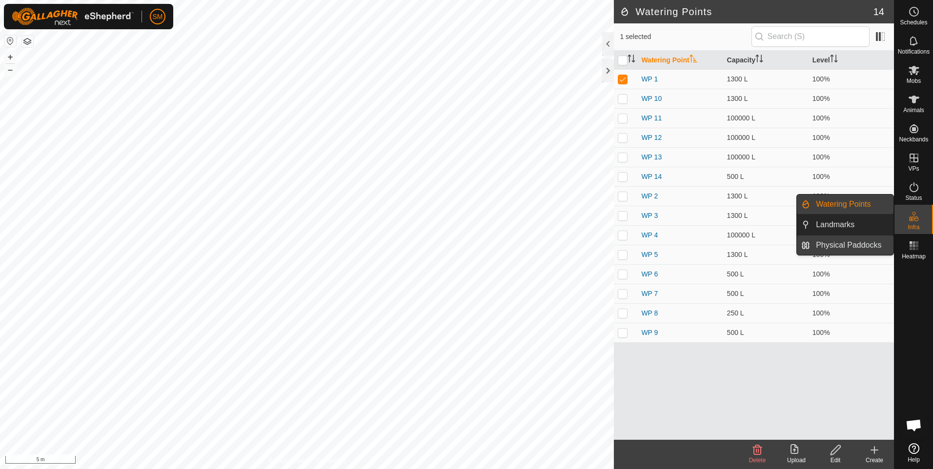
click at [863, 245] on link "Physical Paddocks" at bounding box center [851, 246] width 83 height 20
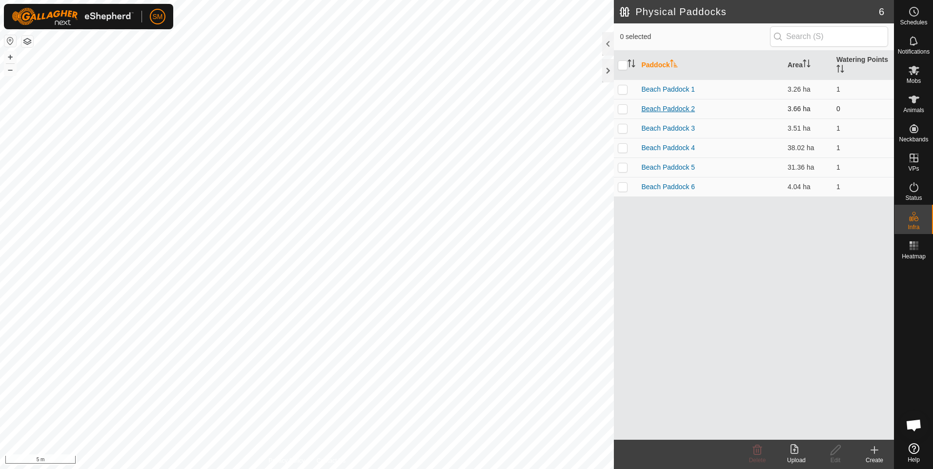
click at [649, 106] on link "Beach Paddock 2" at bounding box center [668, 109] width 54 height 8
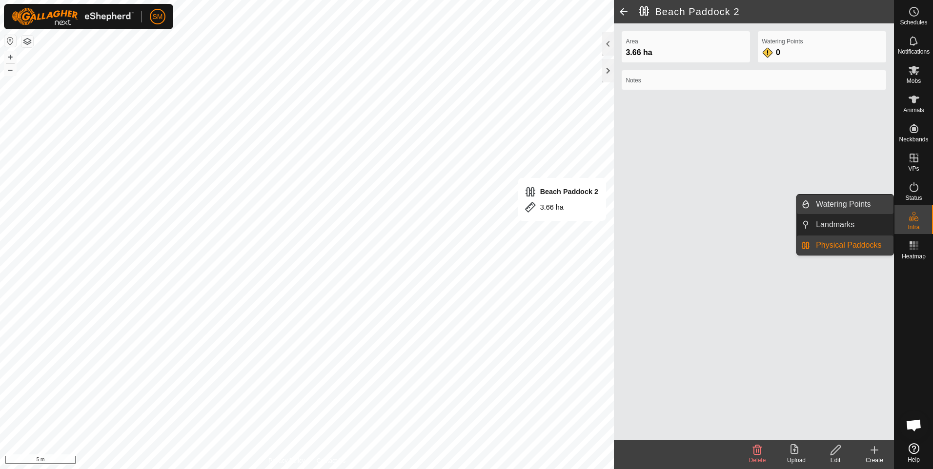
click at [847, 204] on link "Watering Points" at bounding box center [851, 205] width 83 height 20
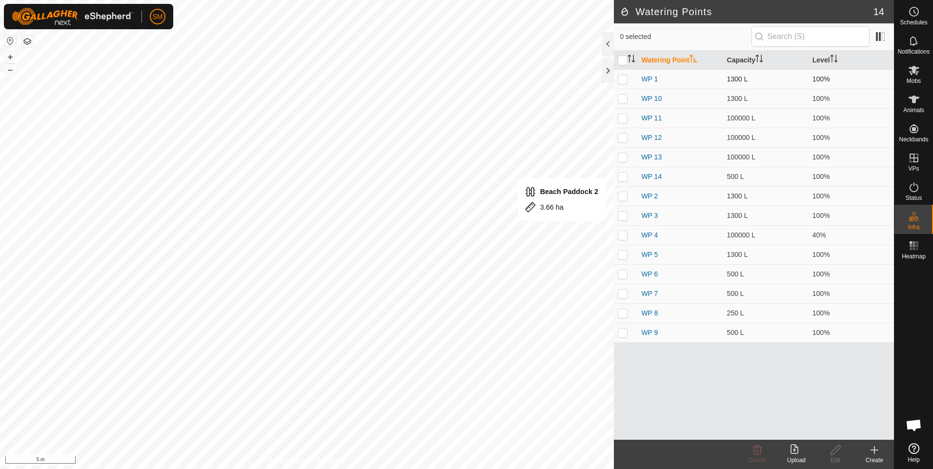
click at [624, 77] on p-checkbox at bounding box center [623, 79] width 10 height 8
checkbox input "true"
click at [831, 451] on icon at bounding box center [835, 450] width 12 height 12
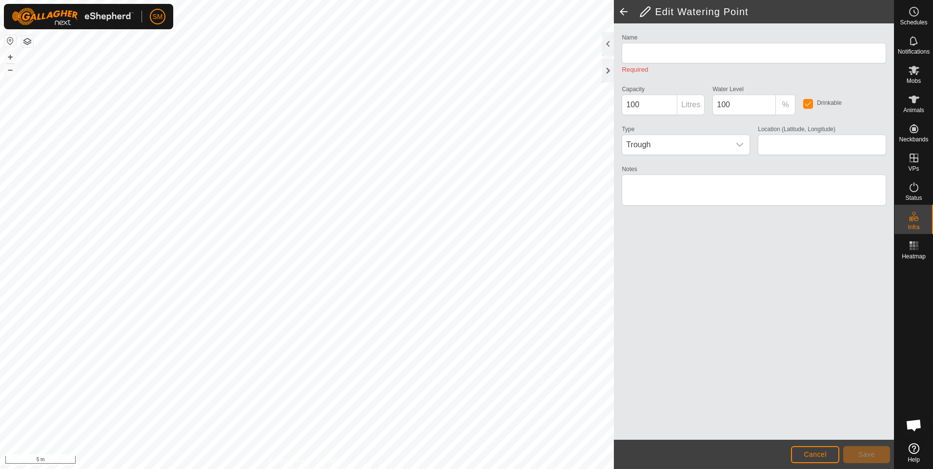
type input "WP 1"
type input "1300"
type input "-21.225332, 149.180624"
type textarea "Beach Paddock 1and 2"
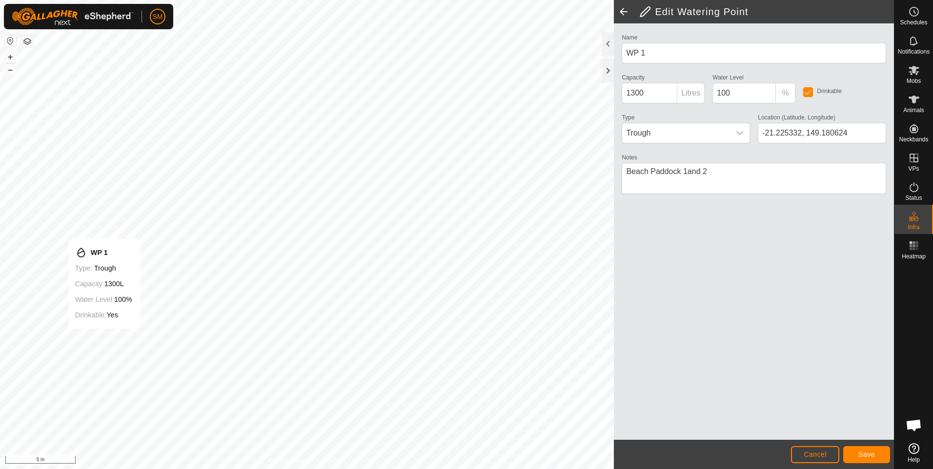
type input "-21.225331, 149.180624"
click at [863, 456] on span "Save" at bounding box center [866, 455] width 17 height 8
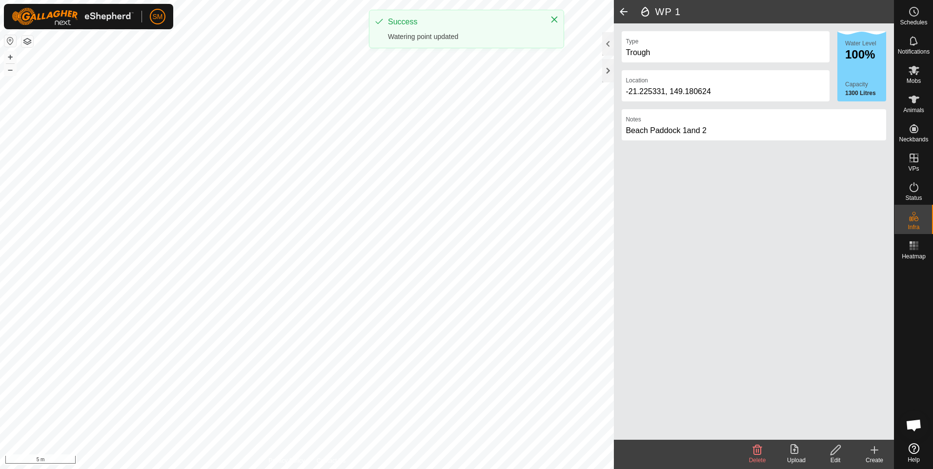
click at [622, 12] on span at bounding box center [624, 11] width 20 height 23
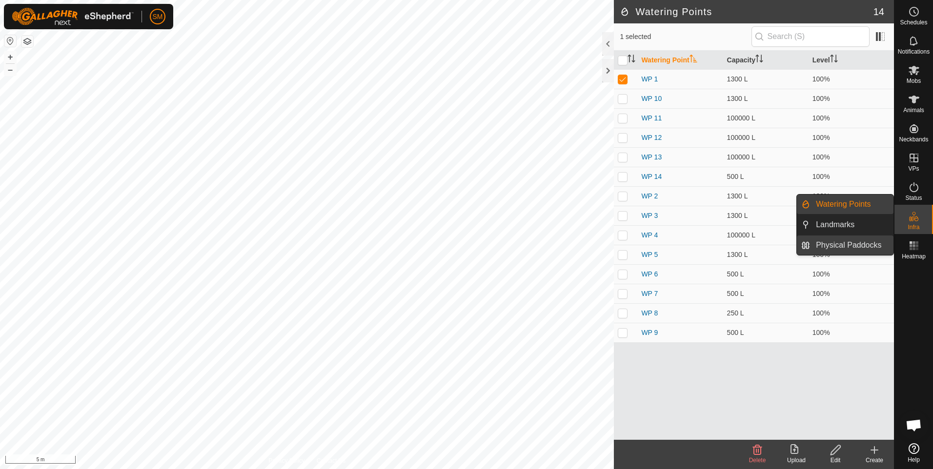
click at [844, 242] on link "Physical Paddocks" at bounding box center [851, 246] width 83 height 20
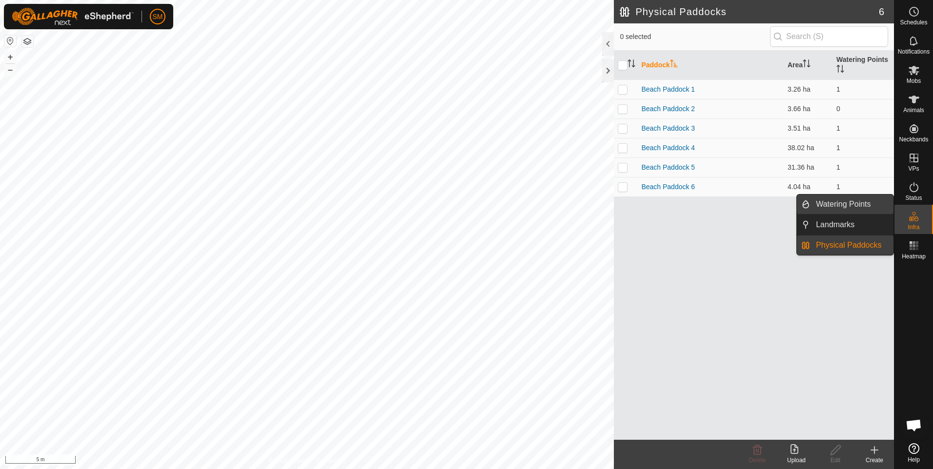
click at [861, 205] on link "Watering Points" at bounding box center [851, 205] width 83 height 20
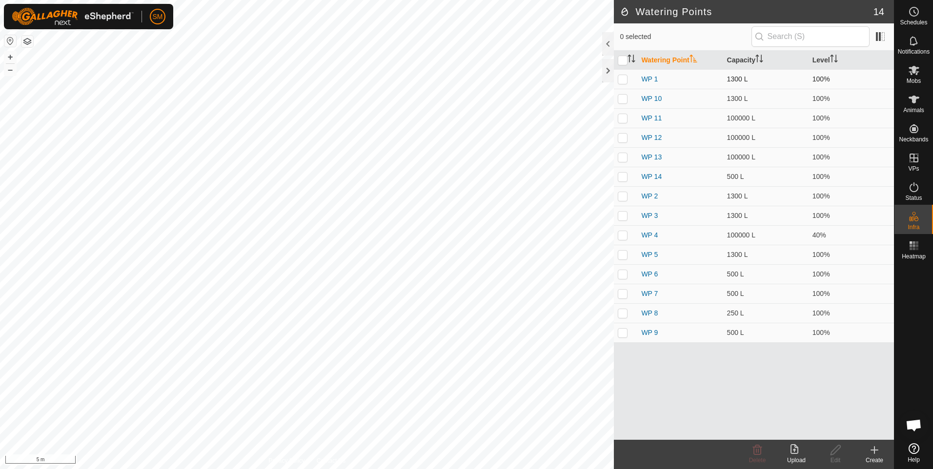
click at [620, 77] on p-checkbox at bounding box center [623, 79] width 10 height 8
checkbox input "true"
click at [833, 453] on icon at bounding box center [835, 450] width 12 height 12
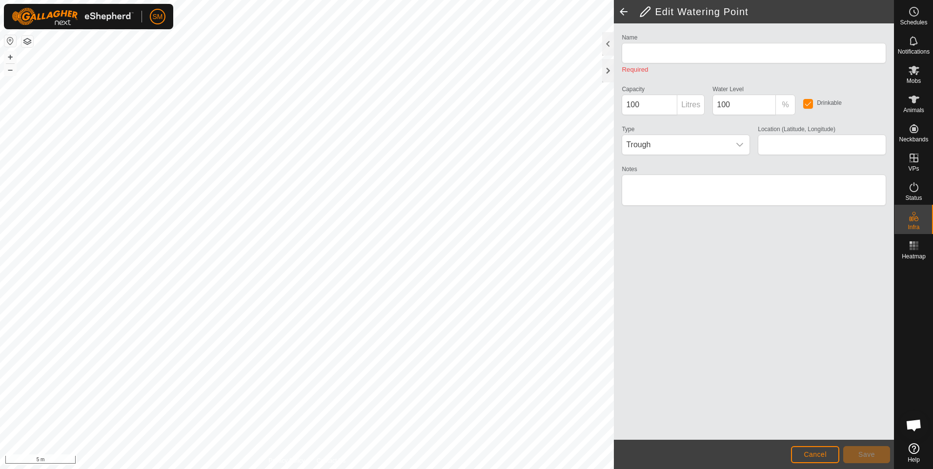
type input "WP 1"
type input "1300"
type input "-21.225331, 149.180624"
type textarea "Beach Paddock 1and 2"
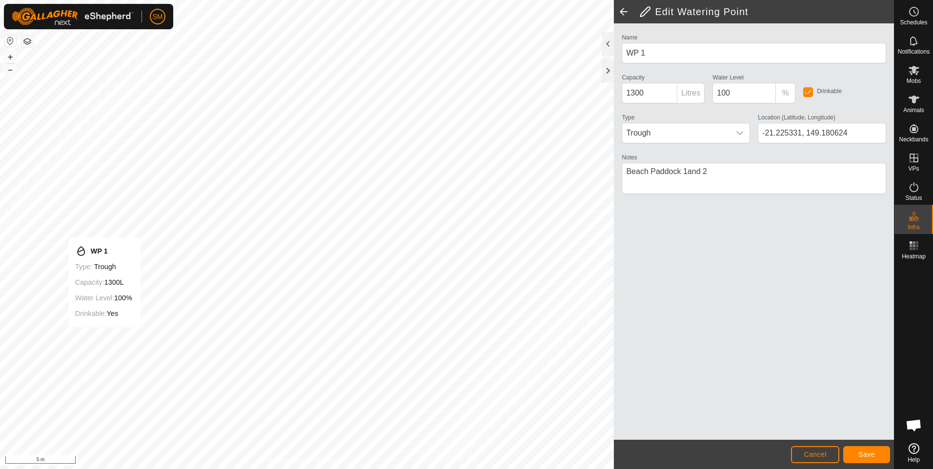
type input "-21.225330, 149.180625"
click at [851, 451] on button "Save" at bounding box center [866, 454] width 47 height 17
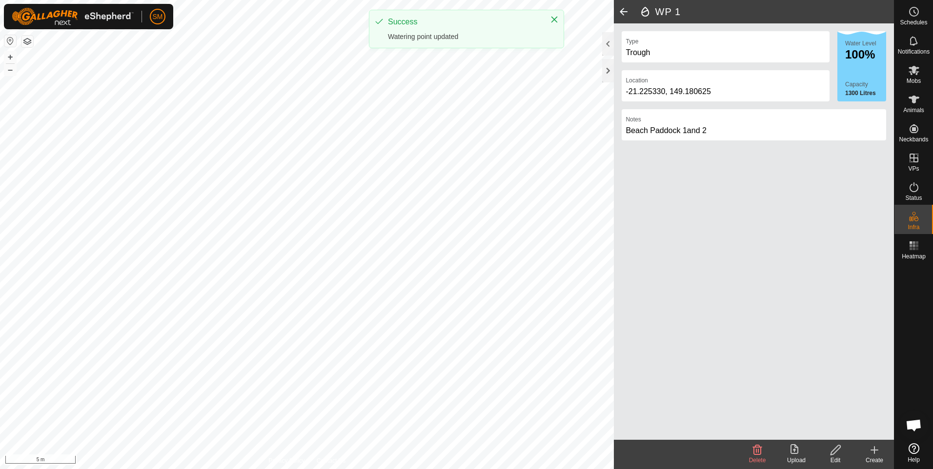
click at [622, 8] on span at bounding box center [624, 11] width 20 height 23
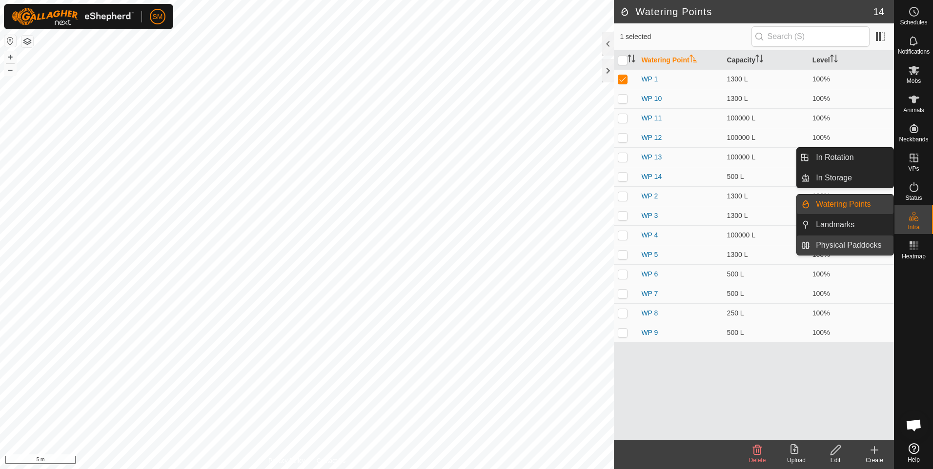
click at [849, 244] on link "Physical Paddocks" at bounding box center [851, 246] width 83 height 20
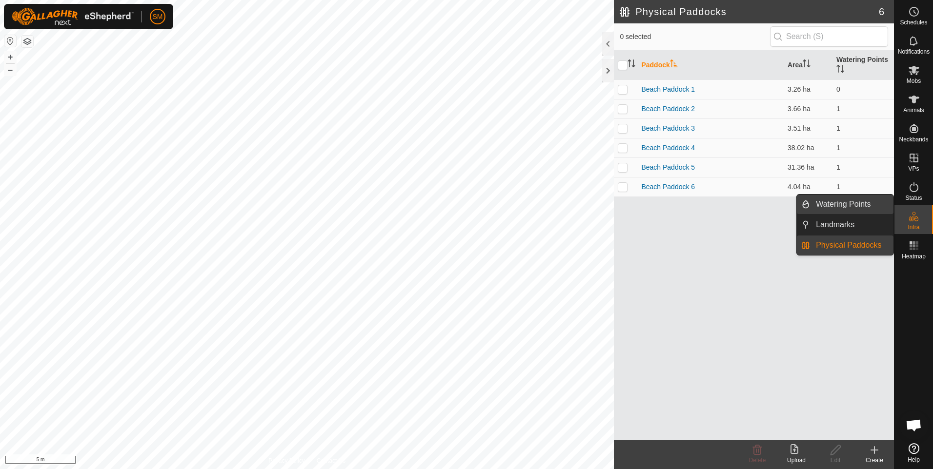
click at [854, 206] on link "Watering Points" at bounding box center [851, 205] width 83 height 20
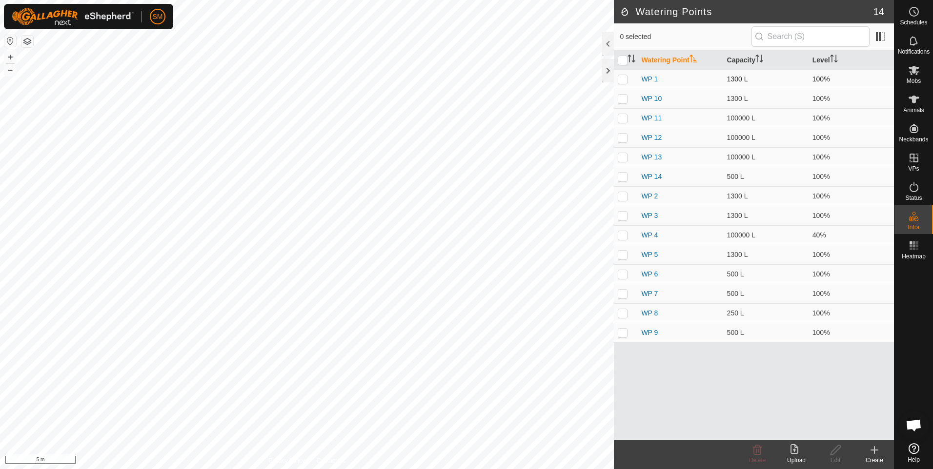
click at [623, 82] on p-checkbox at bounding box center [623, 79] width 10 height 8
checkbox input "true"
click at [833, 450] on icon at bounding box center [835, 450] width 10 height 10
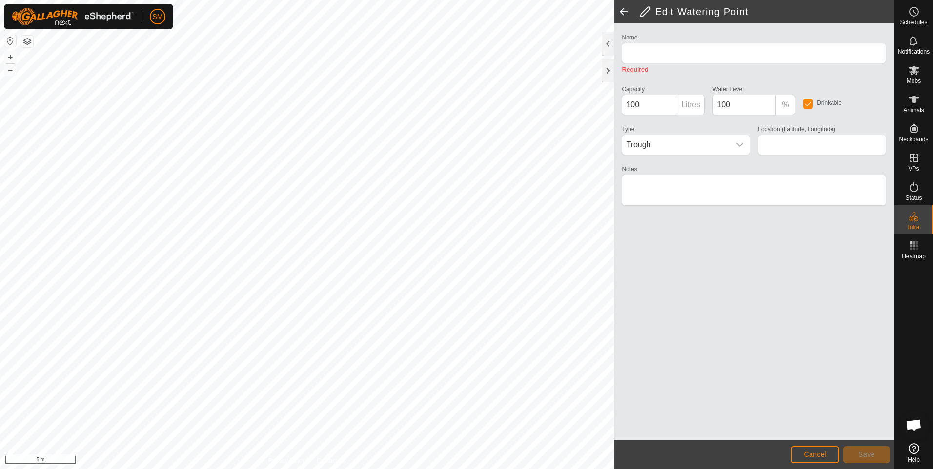
type input "WP 1"
type input "1300"
type input "-21.225330, 149.180625"
type textarea "Beach Paddock 1and 2"
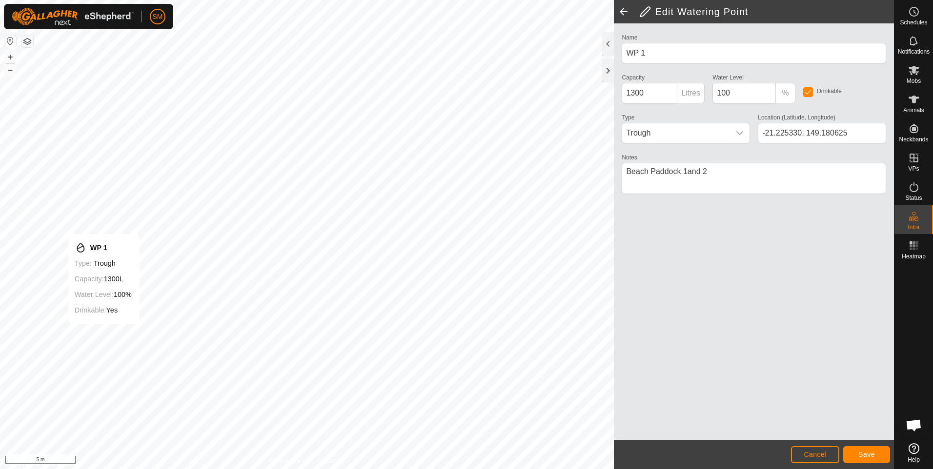
type input "-21.225330, 149.180624"
click at [864, 453] on span "Save" at bounding box center [866, 455] width 17 height 8
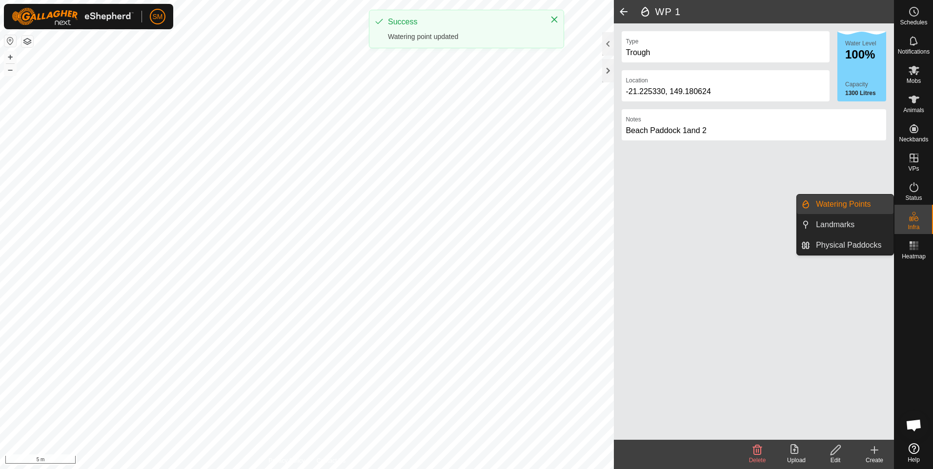
click at [910, 222] on icon at bounding box center [914, 217] width 12 height 12
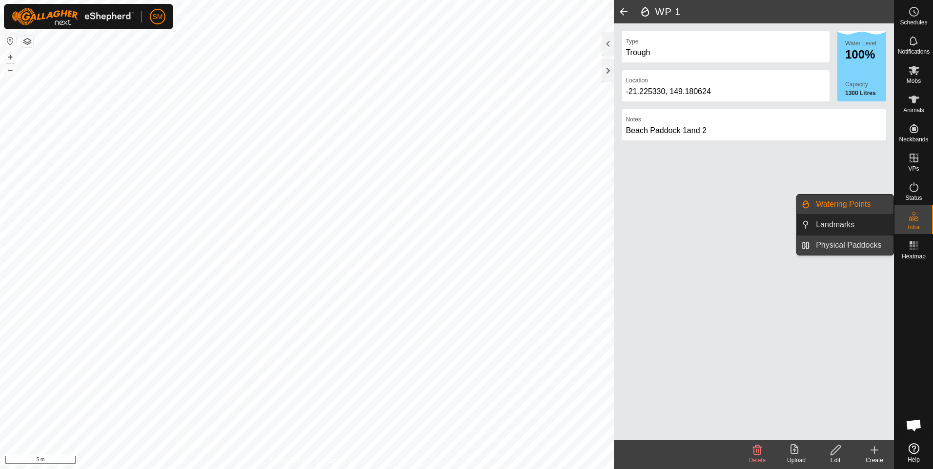
click at [848, 246] on link "Physical Paddocks" at bounding box center [851, 246] width 83 height 20
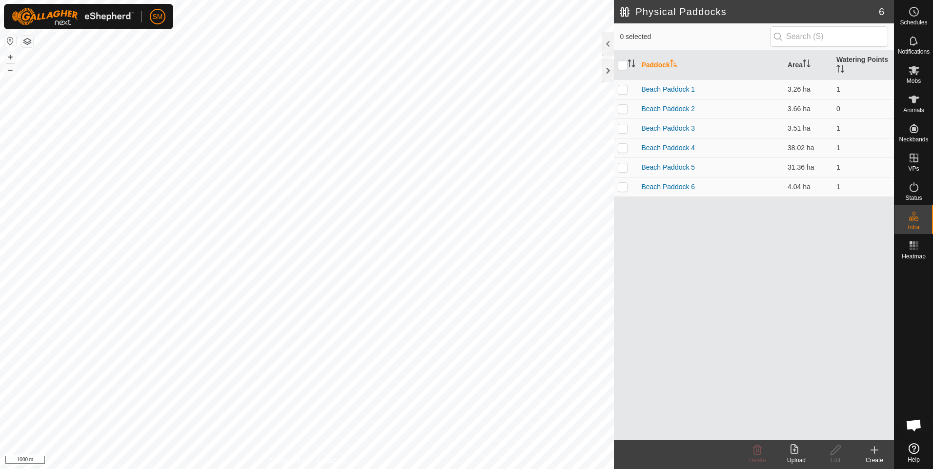
click at [687, 254] on div "Physical Paddocks 6 0 selected Paddock Area Watering [GEOGRAPHIC_DATA] Paddock …" at bounding box center [447, 234] width 894 height 469
click at [721, 295] on div "Physical Paddocks 6 0 selected Paddock Area Watering [GEOGRAPHIC_DATA] Paddock …" at bounding box center [447, 234] width 894 height 469
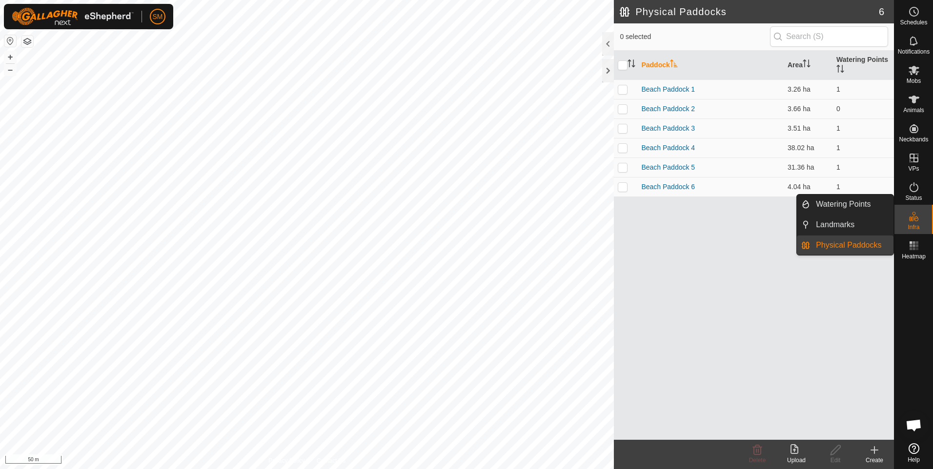
click at [863, 242] on link "Physical Paddocks" at bounding box center [851, 246] width 83 height 20
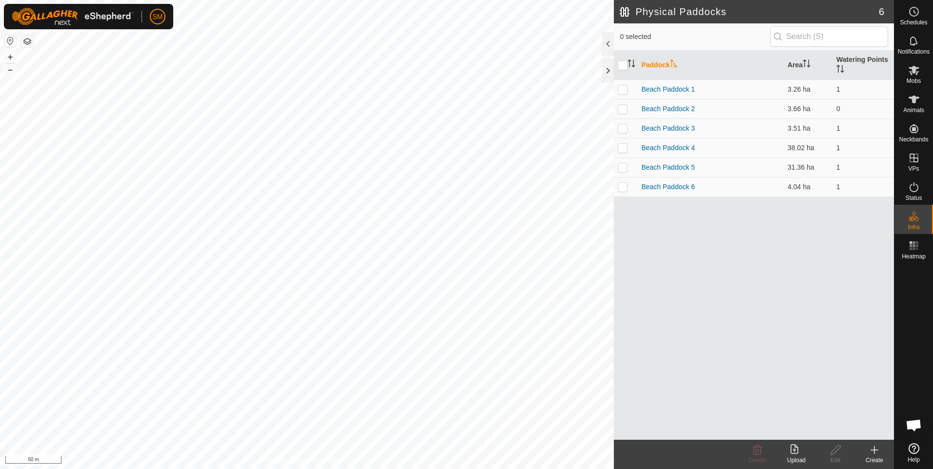
click at [874, 449] on icon at bounding box center [874, 450] width 0 height 7
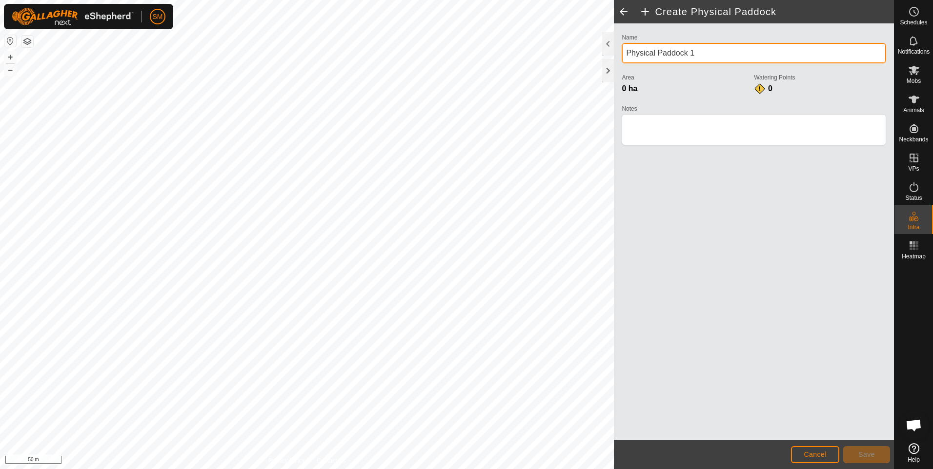
click at [655, 55] on input "Physical Paddock 1" at bounding box center [754, 53] width 264 height 20
type input "Home Paddock 1"
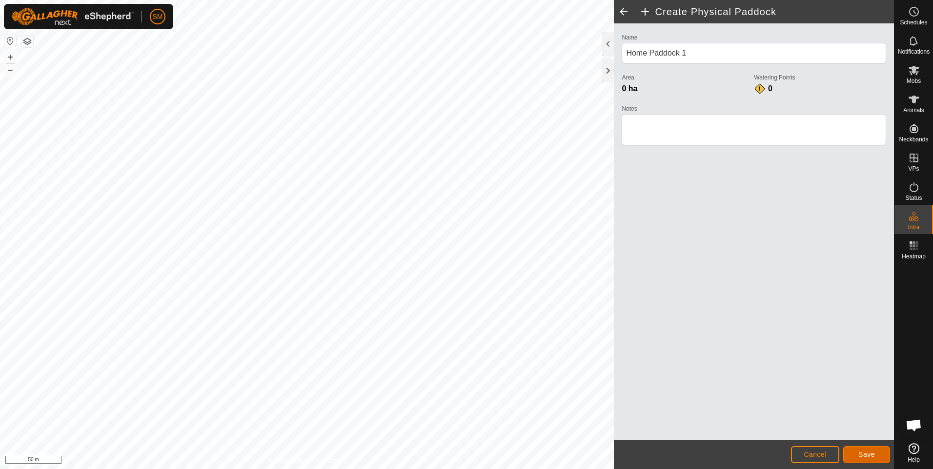
click at [871, 455] on span "Save" at bounding box center [866, 455] width 17 height 8
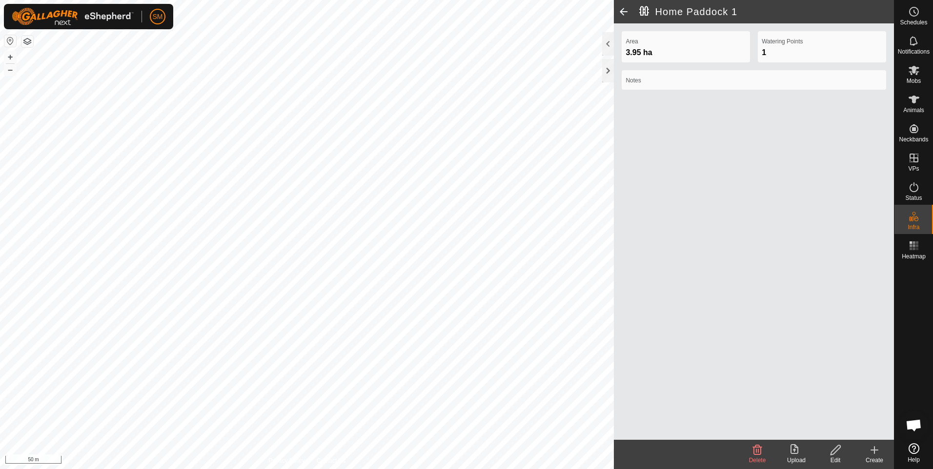
click at [874, 452] on icon at bounding box center [874, 450] width 0 height 7
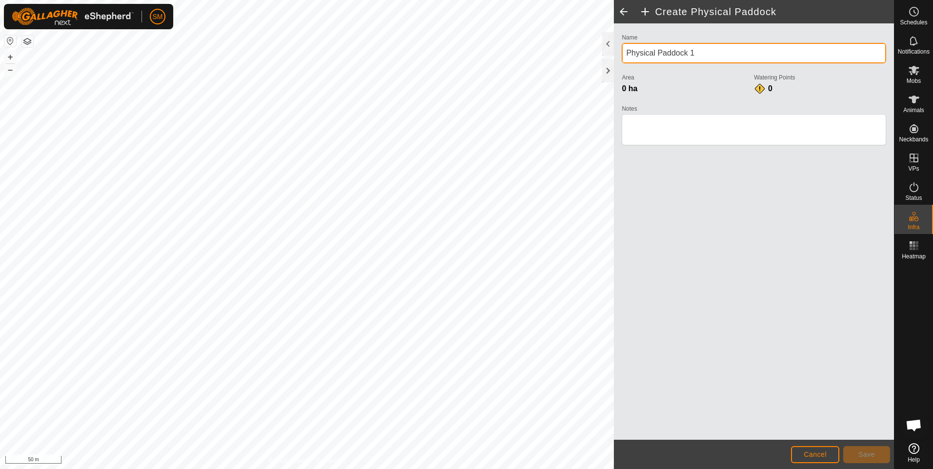
click at [655, 54] on input "Physical Paddock 1" at bounding box center [754, 53] width 264 height 20
click at [686, 51] on input "Home Paddock 1" at bounding box center [754, 53] width 264 height 20
type input "Home Paddock 2"
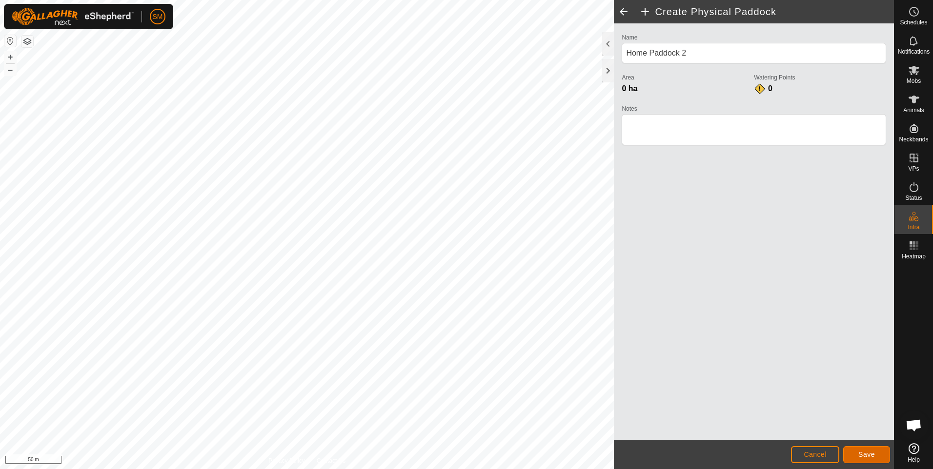
click at [858, 450] on button "Save" at bounding box center [866, 454] width 47 height 17
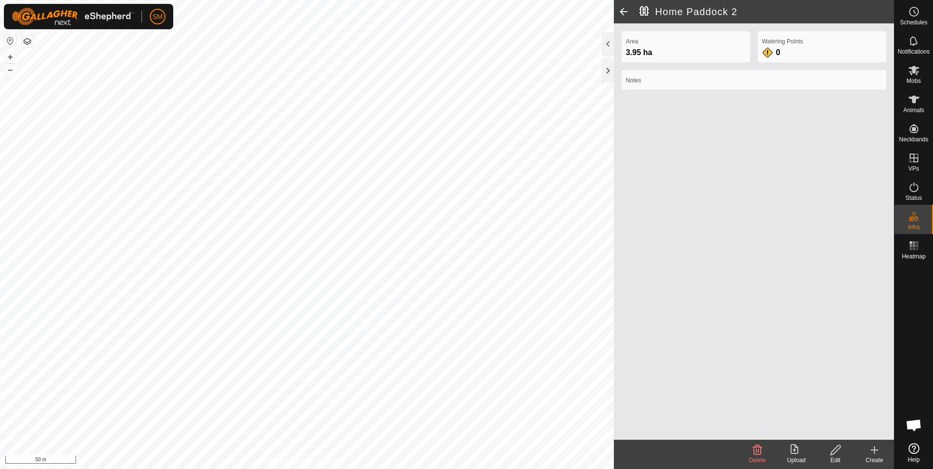
click at [874, 454] on icon at bounding box center [874, 450] width 0 height 7
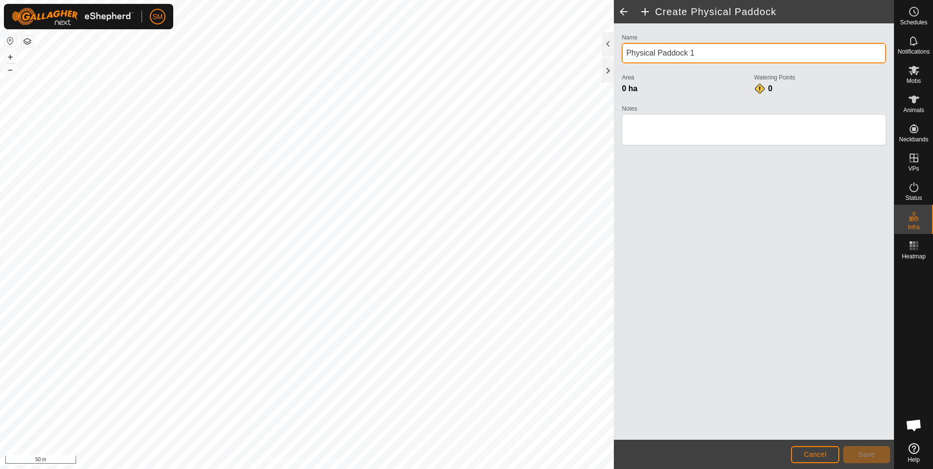
click at [656, 58] on input "Physical Paddock 1" at bounding box center [754, 53] width 264 height 20
click at [686, 54] on input "Home Paddock 1" at bounding box center [754, 53] width 264 height 20
type input "Home Paddock 3"
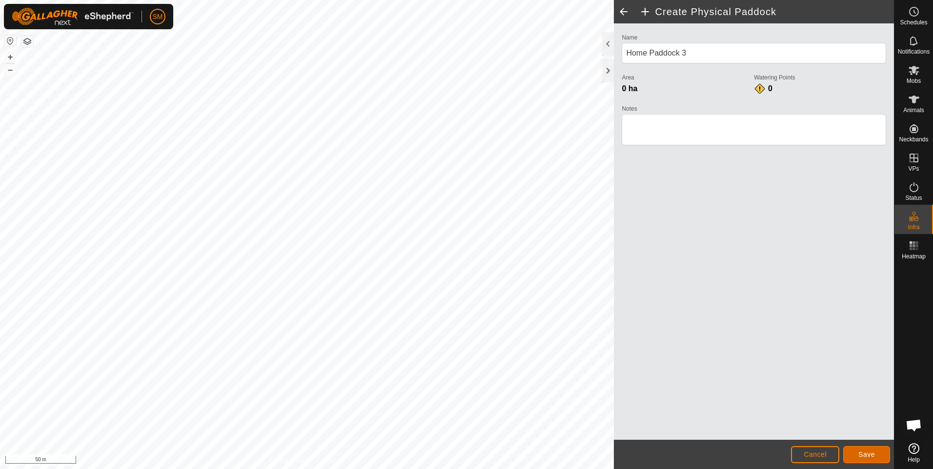
click at [864, 454] on span "Save" at bounding box center [866, 455] width 17 height 8
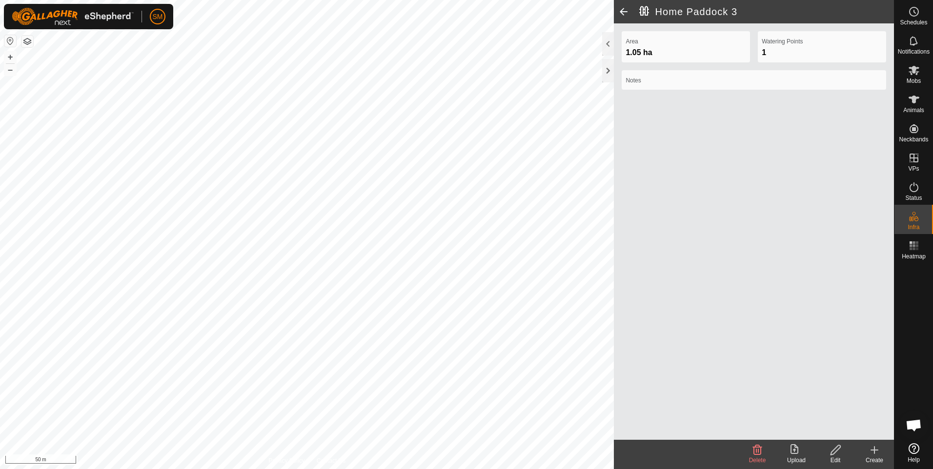
click at [875, 453] on icon at bounding box center [874, 450] width 12 height 12
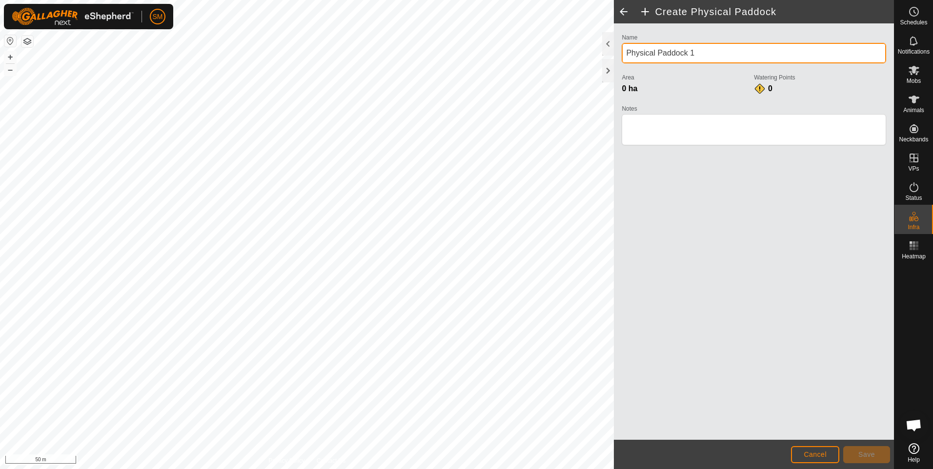
click at [655, 53] on input "Physical Paddock 1" at bounding box center [754, 53] width 264 height 20
click at [695, 53] on input "Home Paddock 1" at bounding box center [754, 53] width 264 height 20
type input "Home Paddock 3"
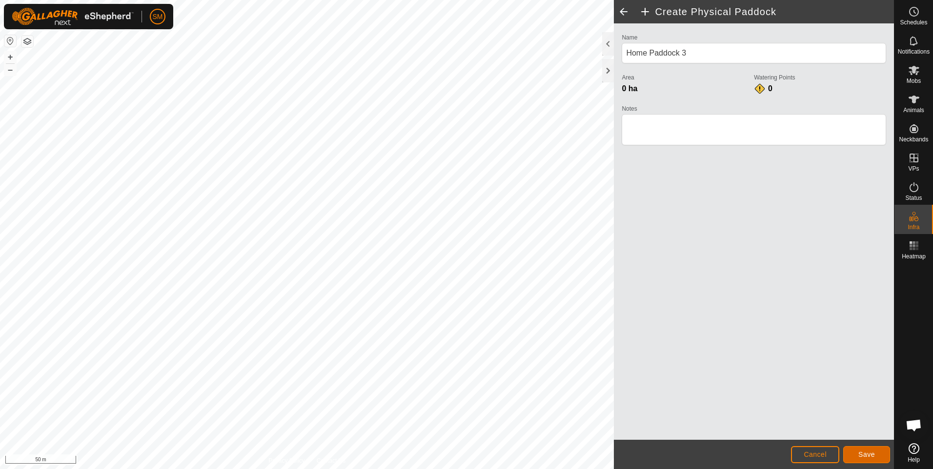
click at [852, 452] on button "Save" at bounding box center [866, 454] width 47 height 17
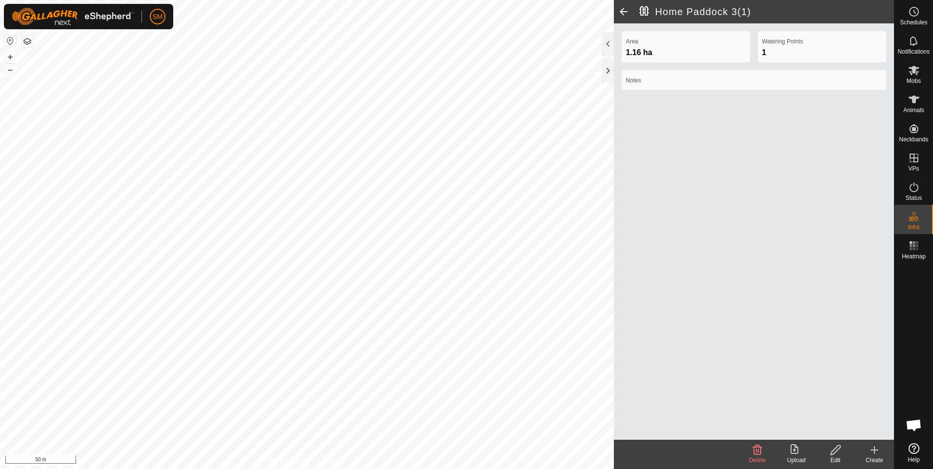
click at [874, 453] on icon at bounding box center [874, 450] width 0 height 7
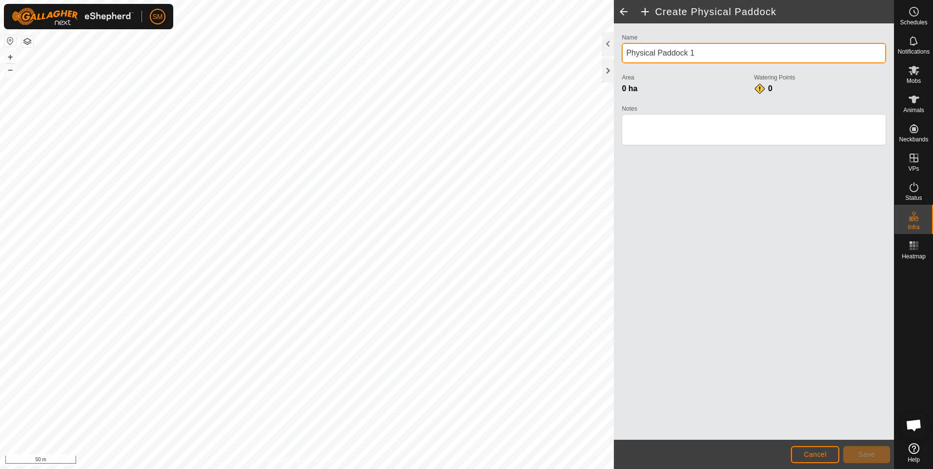
click at [656, 57] on input "Physical Paddock 1" at bounding box center [754, 53] width 264 height 20
click at [692, 53] on input "Home Paddock 1" at bounding box center [754, 53] width 264 height 20
type input "Home Paddock 4"
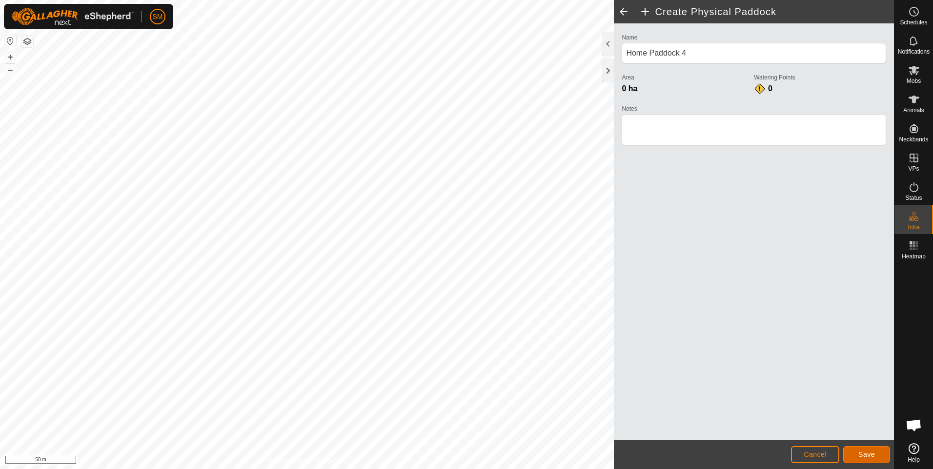
click at [858, 453] on button "Save" at bounding box center [866, 454] width 47 height 17
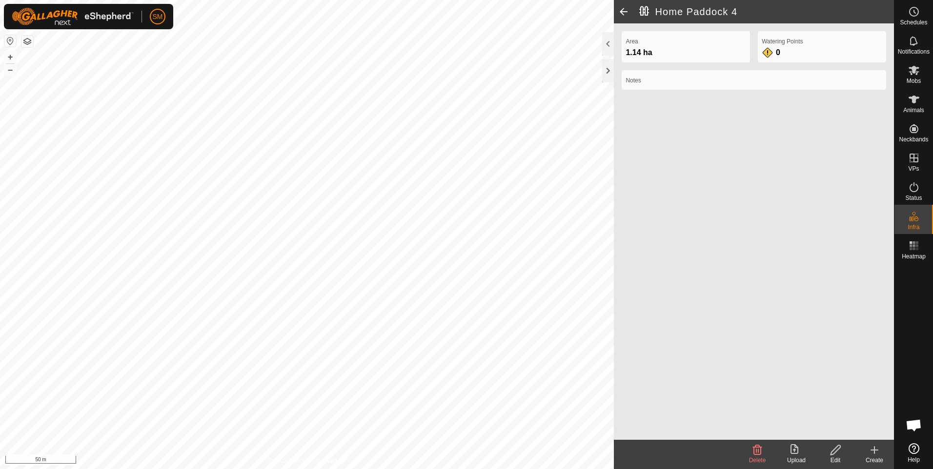
click at [622, 12] on span at bounding box center [624, 11] width 20 height 23
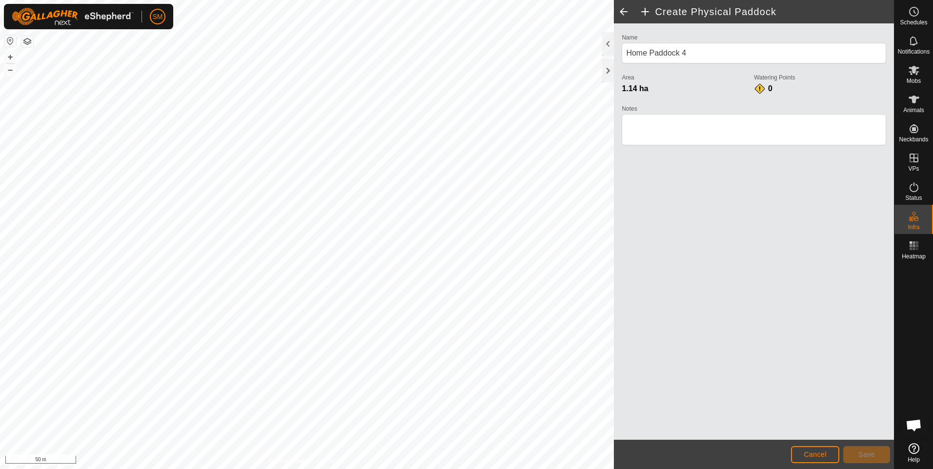
click at [622, 12] on span at bounding box center [624, 11] width 20 height 23
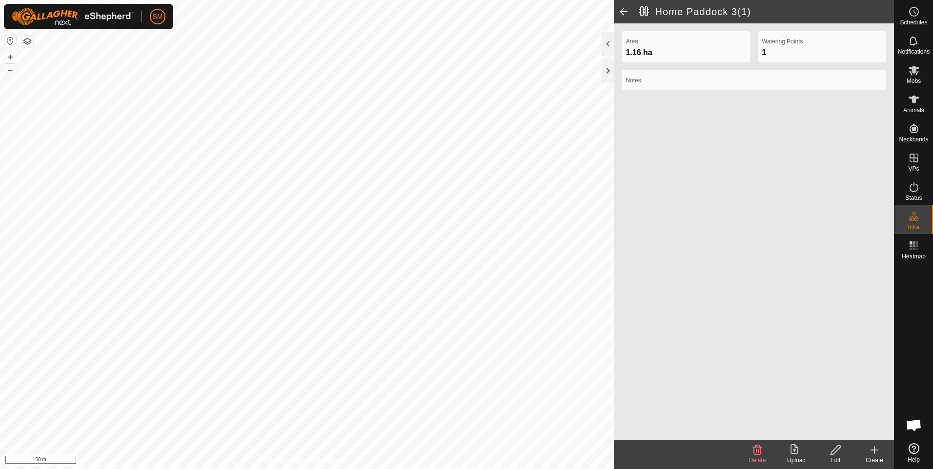
click at [622, 12] on span at bounding box center [624, 11] width 20 height 23
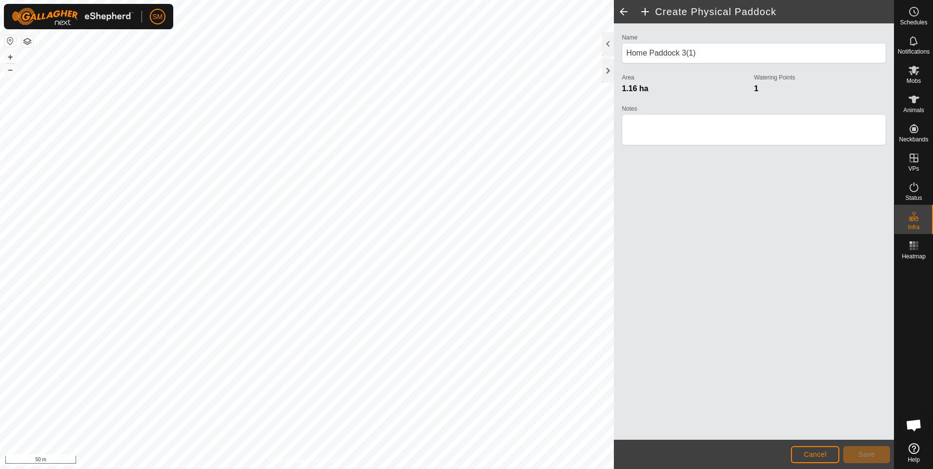
click at [622, 11] on span at bounding box center [624, 11] width 20 height 23
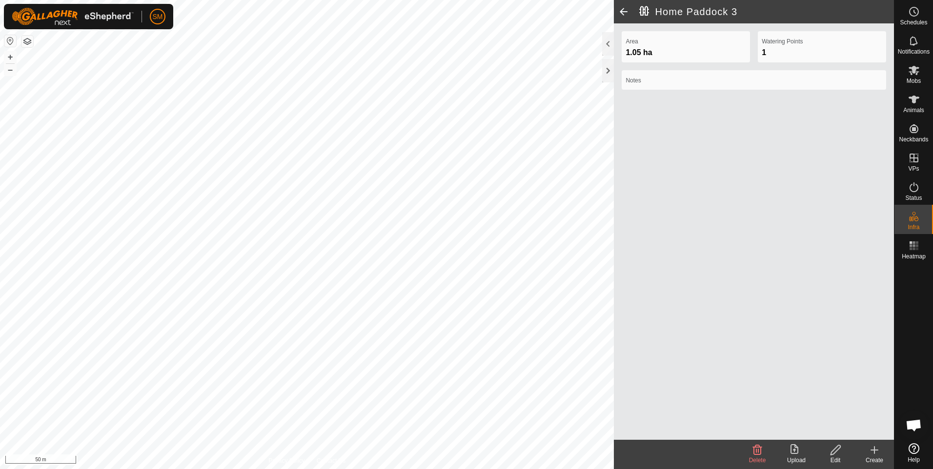
click at [622, 11] on span at bounding box center [624, 11] width 20 height 23
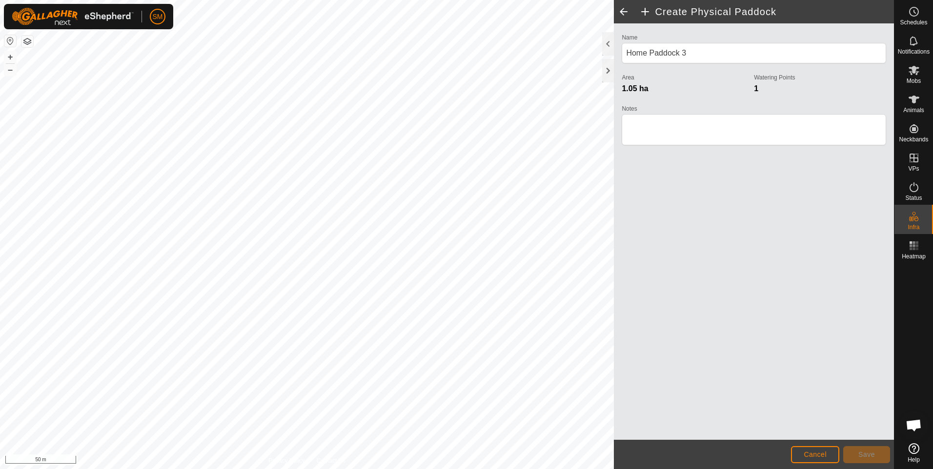
click at [622, 11] on span at bounding box center [624, 11] width 20 height 23
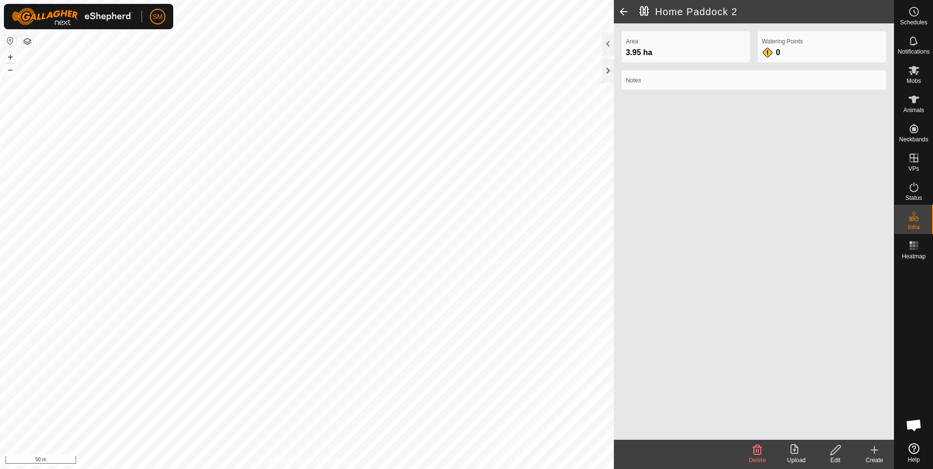
click at [622, 11] on span at bounding box center [624, 11] width 20 height 23
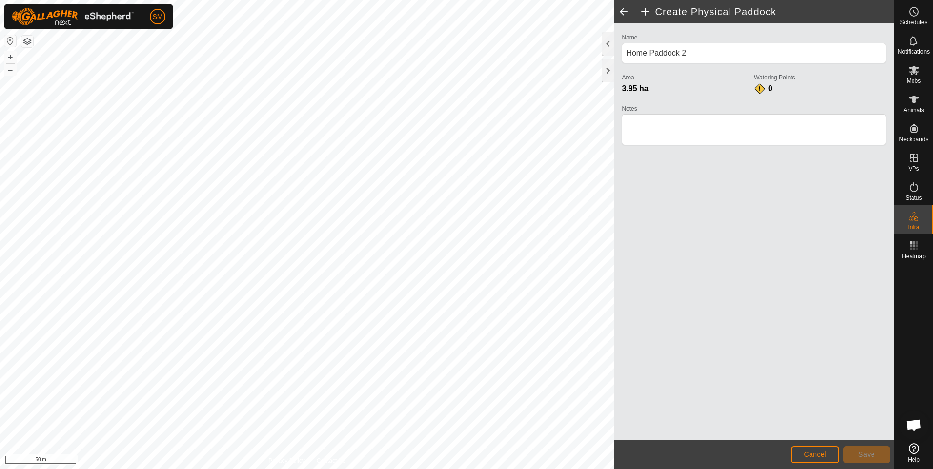
click at [622, 11] on span at bounding box center [624, 11] width 20 height 23
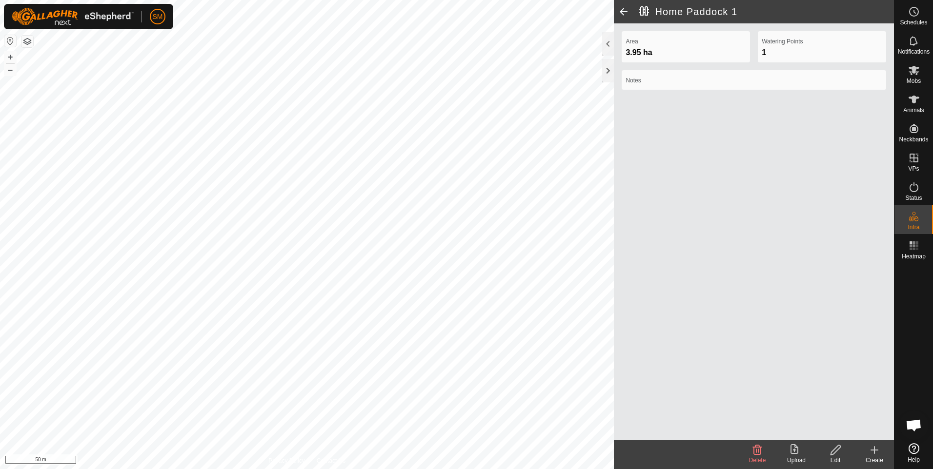
click at [624, 10] on span at bounding box center [624, 11] width 20 height 23
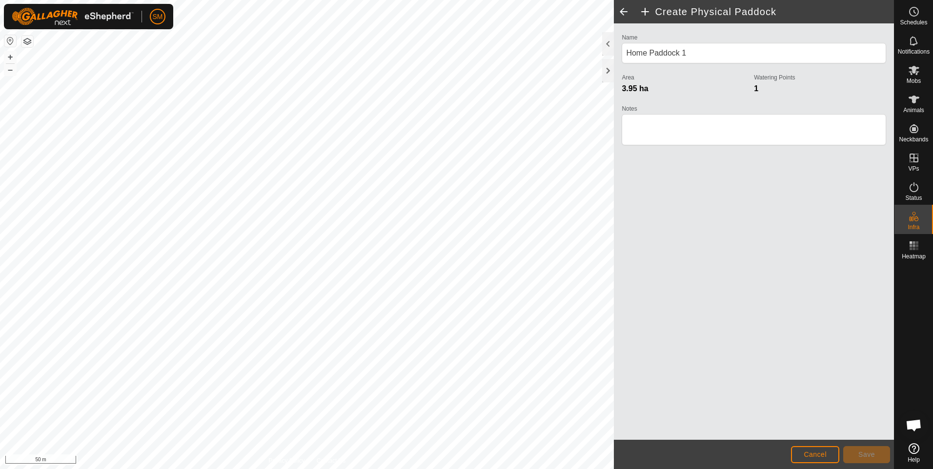
click at [624, 10] on span at bounding box center [624, 11] width 20 height 23
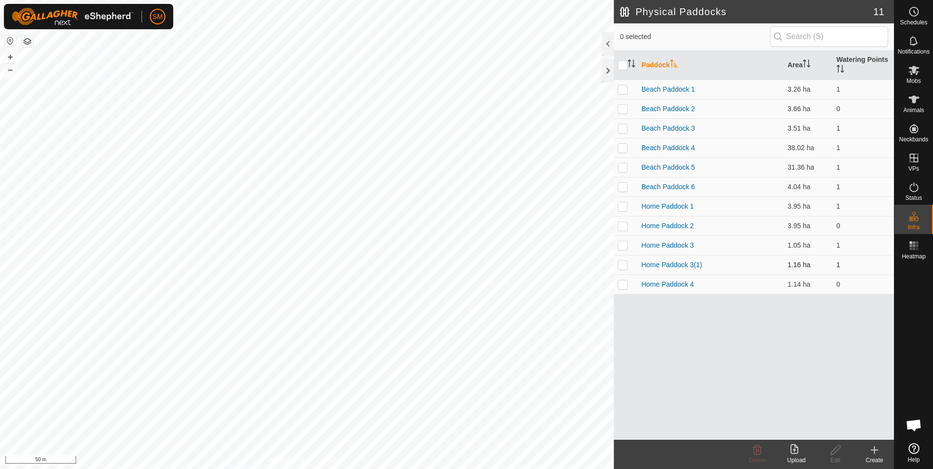
click at [623, 265] on p-checkbox at bounding box center [623, 265] width 10 height 8
checkbox input "true"
click at [834, 453] on icon at bounding box center [835, 450] width 10 height 10
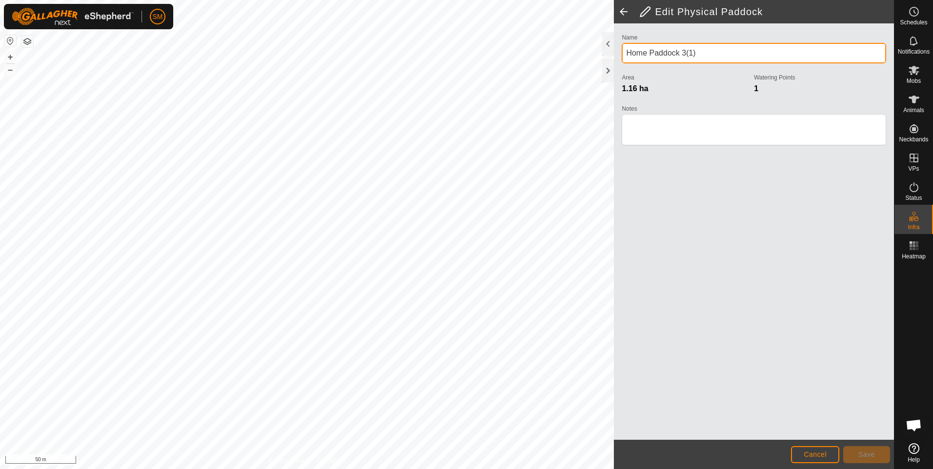
click at [699, 53] on input "Home Paddock 3(1)" at bounding box center [754, 53] width 264 height 20
type input "Home Paddock 4"
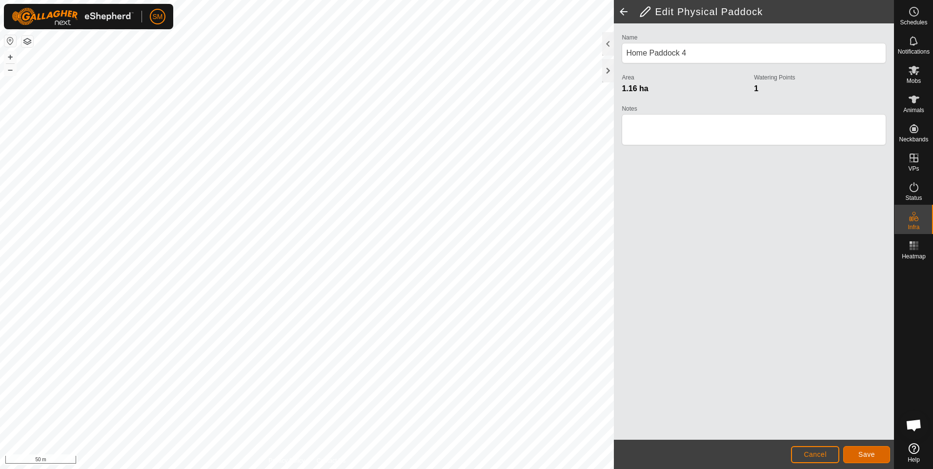
click at [857, 453] on button "Save" at bounding box center [866, 454] width 47 height 17
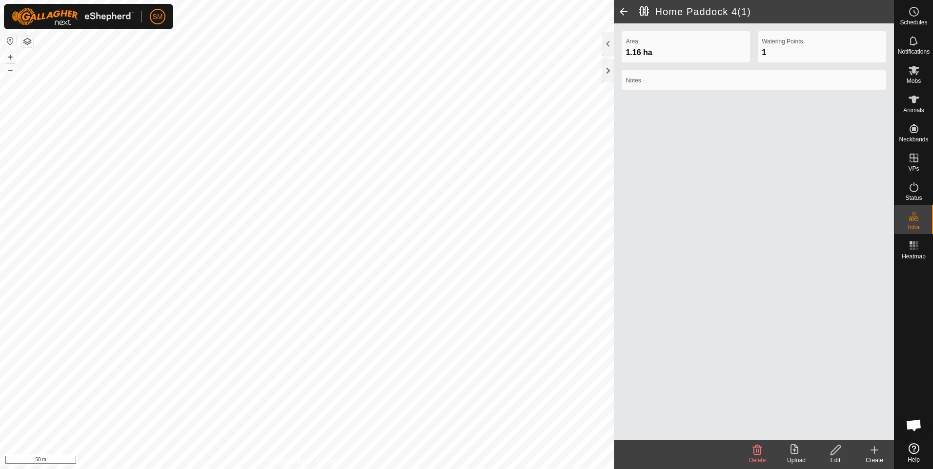
click at [622, 12] on span at bounding box center [624, 11] width 20 height 23
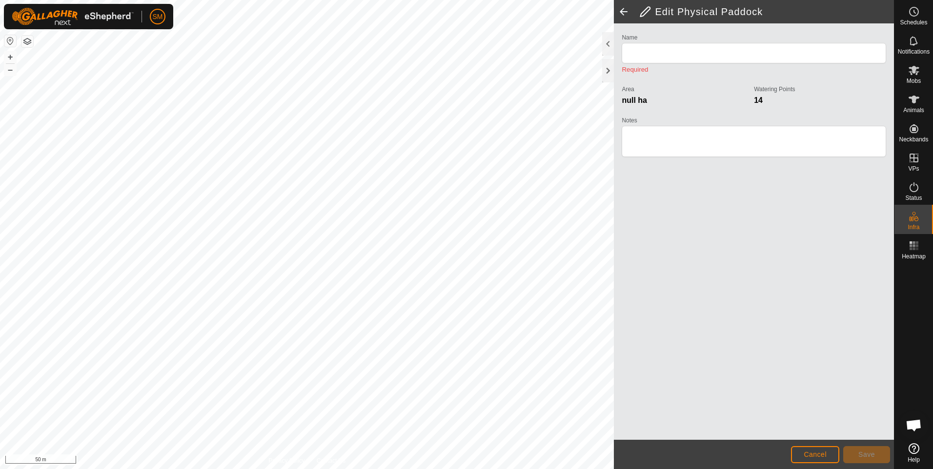
type input "Home Paddock 4(1)"
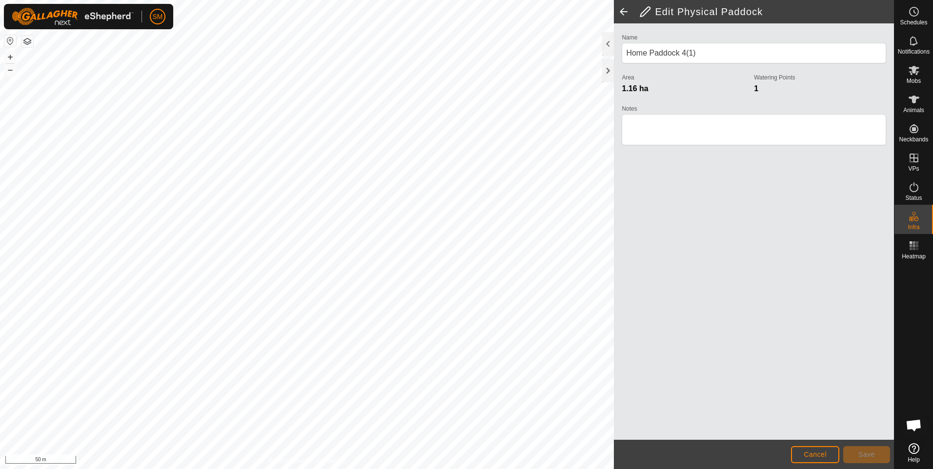
click at [623, 11] on span at bounding box center [624, 11] width 20 height 23
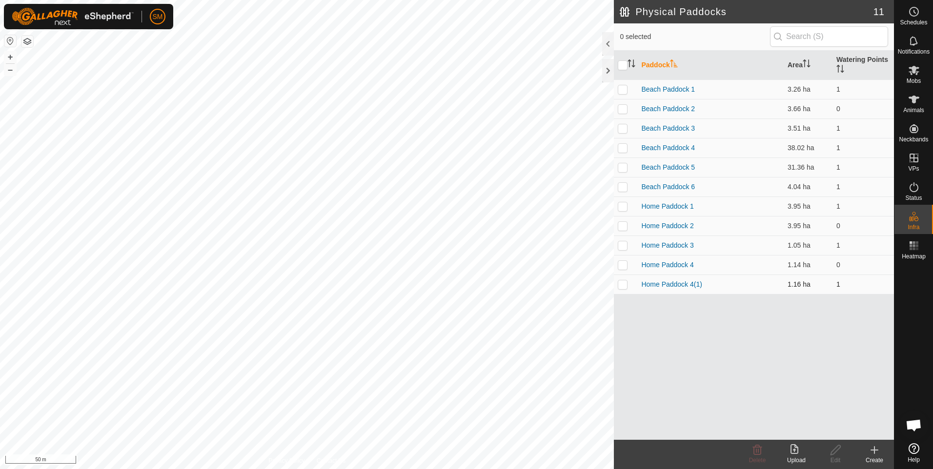
click at [623, 284] on p-checkbox at bounding box center [623, 285] width 10 height 8
checkbox input "true"
click at [624, 263] on p-checkbox at bounding box center [623, 265] width 10 height 8
checkbox input "false"
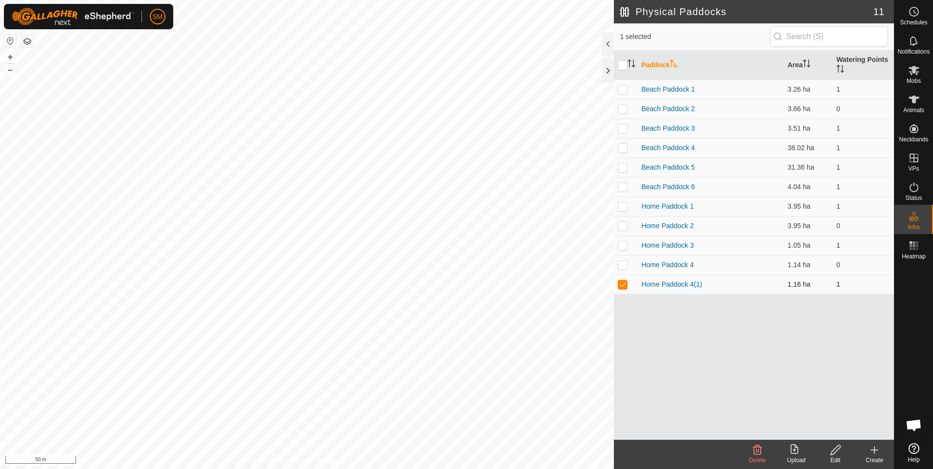
click at [623, 287] on p-checkbox at bounding box center [623, 285] width 10 height 8
checkbox input "false"
click at [623, 266] on p-checkbox at bounding box center [623, 265] width 10 height 8
checkbox input "true"
click at [836, 458] on div "Edit" at bounding box center [835, 460] width 39 height 9
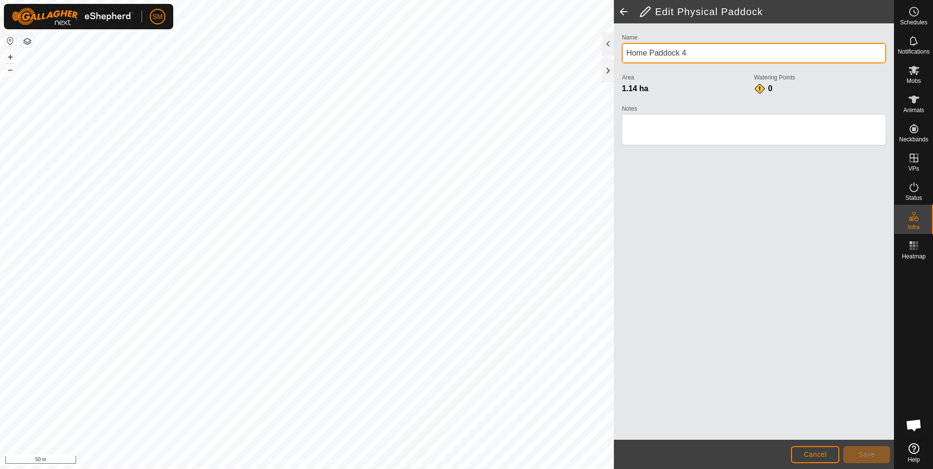
click at [692, 55] on input "Home Paddock 4" at bounding box center [754, 53] width 264 height 20
type input "Home Paddock 5"
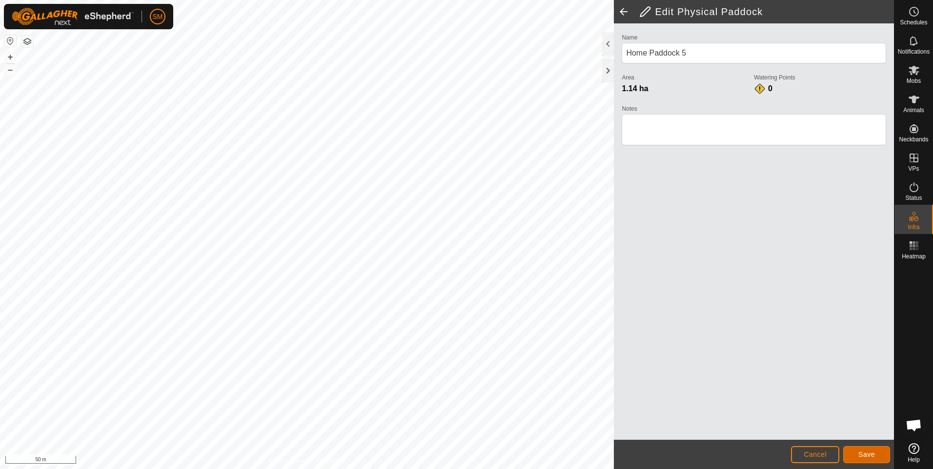
click at [859, 453] on span "Save" at bounding box center [866, 455] width 17 height 8
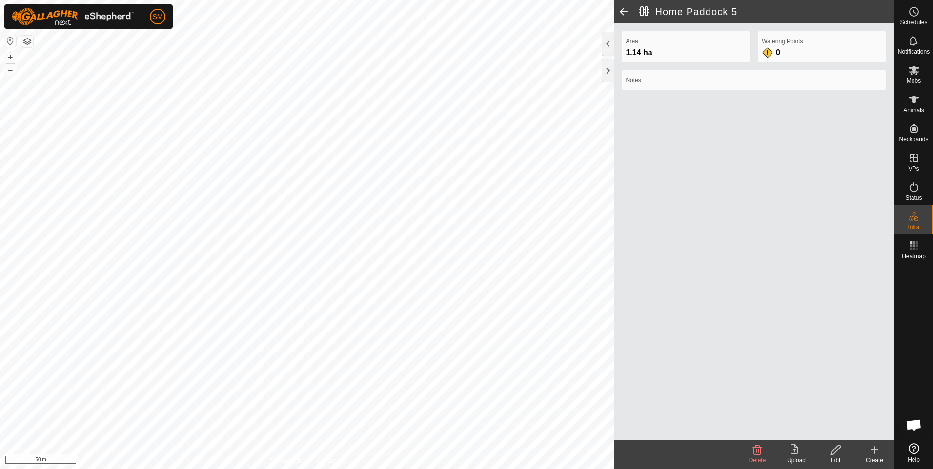
click at [622, 14] on span at bounding box center [624, 11] width 20 height 23
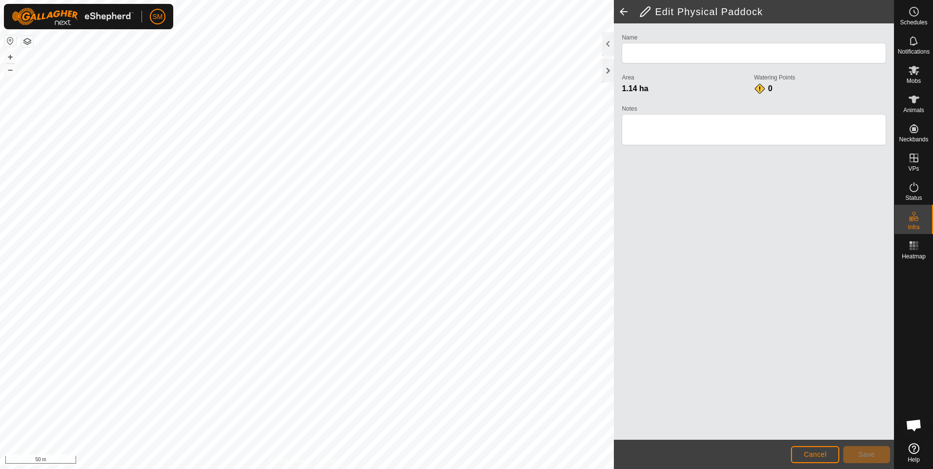
type input "Home Paddock 5"
click at [623, 14] on span at bounding box center [624, 11] width 20 height 23
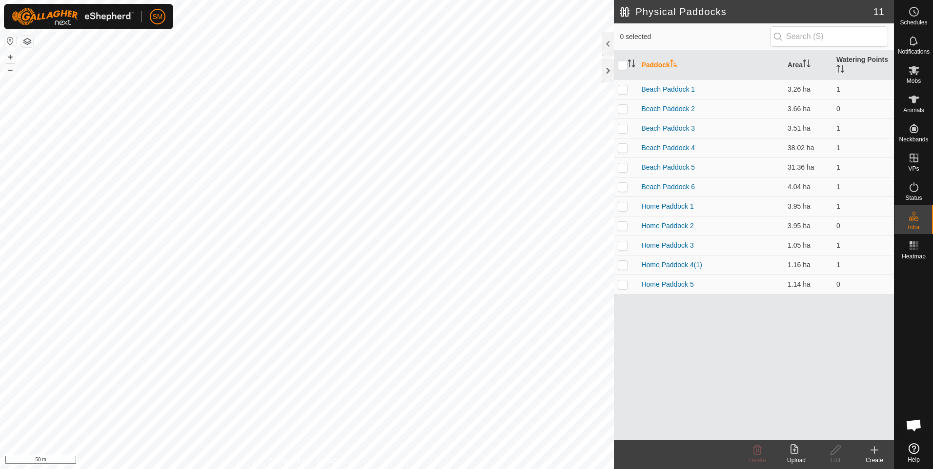
click at [624, 265] on p-checkbox at bounding box center [623, 265] width 10 height 8
checkbox input "true"
click at [832, 453] on icon at bounding box center [835, 450] width 12 height 12
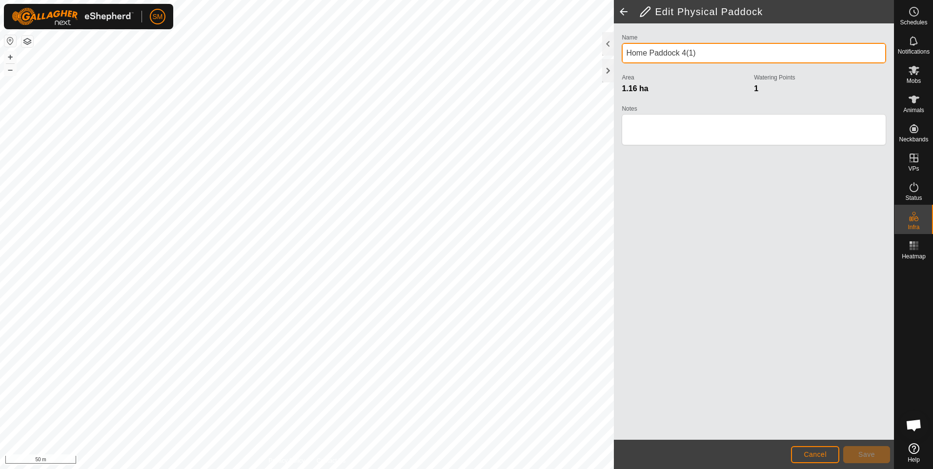
click at [695, 53] on input "Home Paddock 4(1)" at bounding box center [754, 53] width 264 height 20
type input "Home Paddock 4"
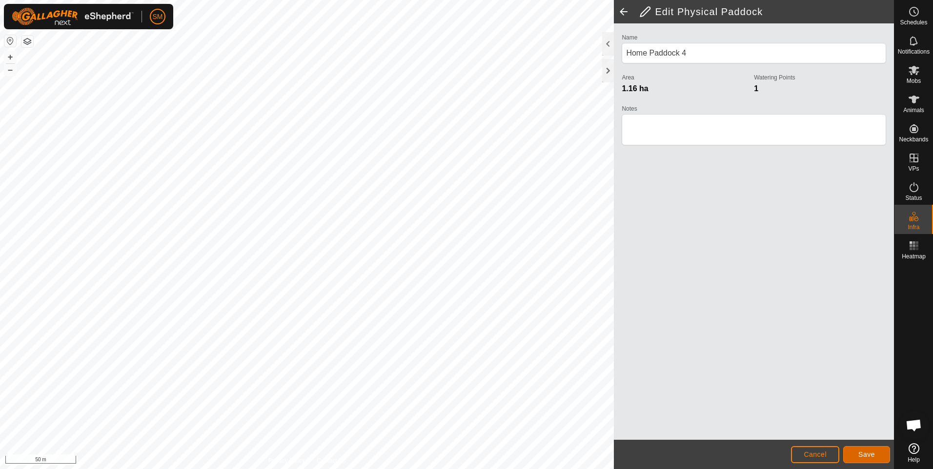
click at [862, 457] on span "Save" at bounding box center [866, 455] width 17 height 8
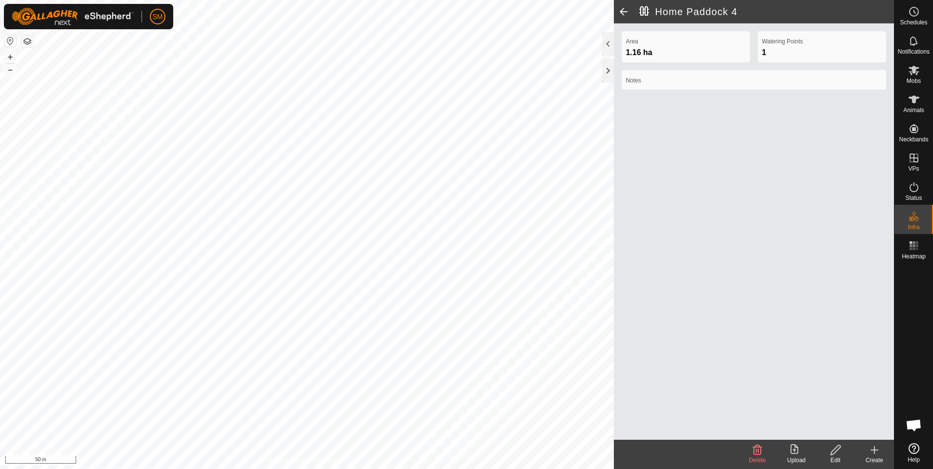
click at [873, 452] on icon at bounding box center [874, 450] width 12 height 12
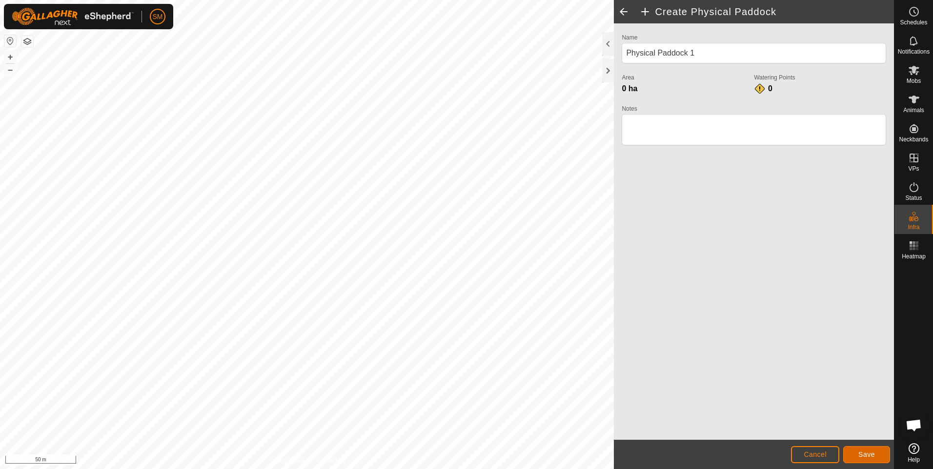
click at [859, 453] on span "Save" at bounding box center [866, 455] width 17 height 8
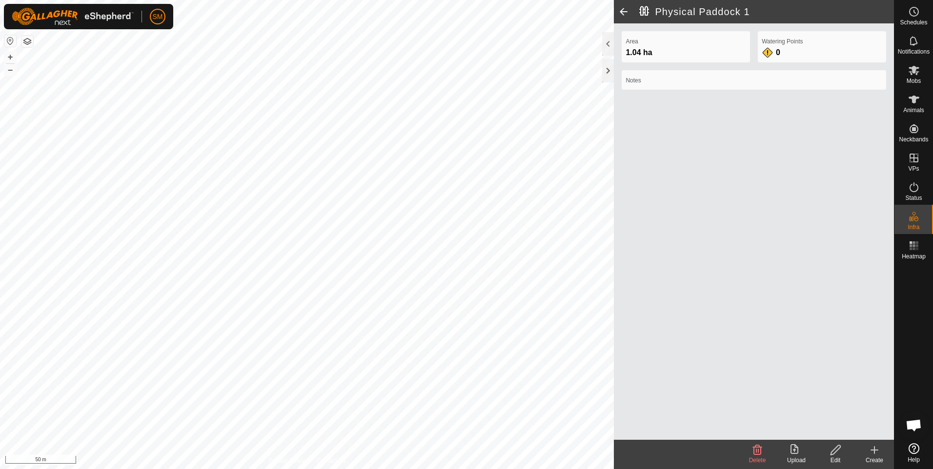
click at [621, 11] on span at bounding box center [624, 11] width 20 height 23
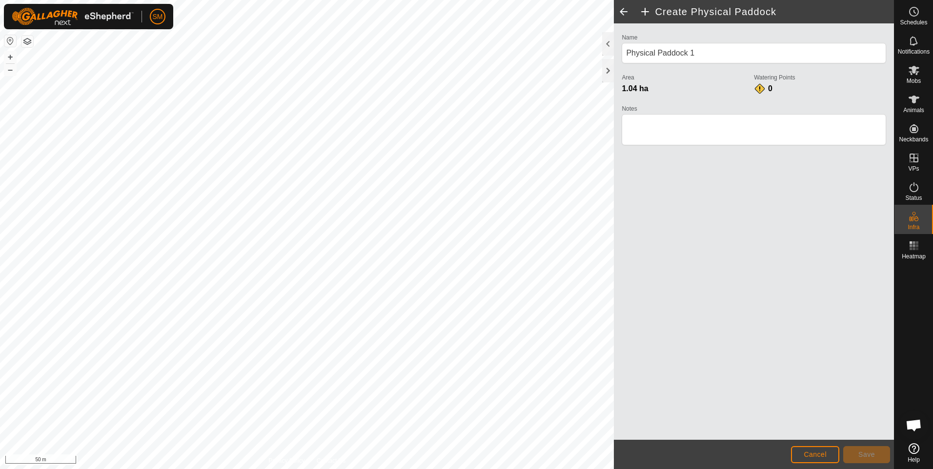
click at [621, 11] on span at bounding box center [624, 11] width 20 height 23
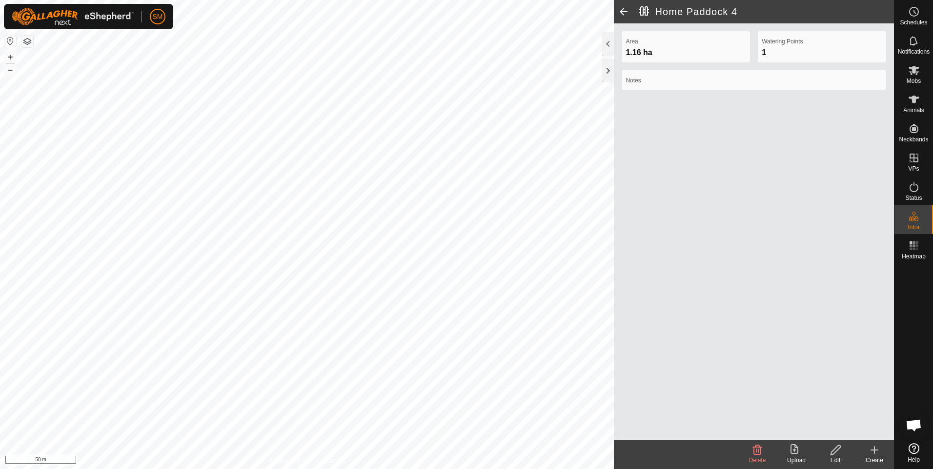
click at [621, 11] on span at bounding box center [624, 11] width 20 height 23
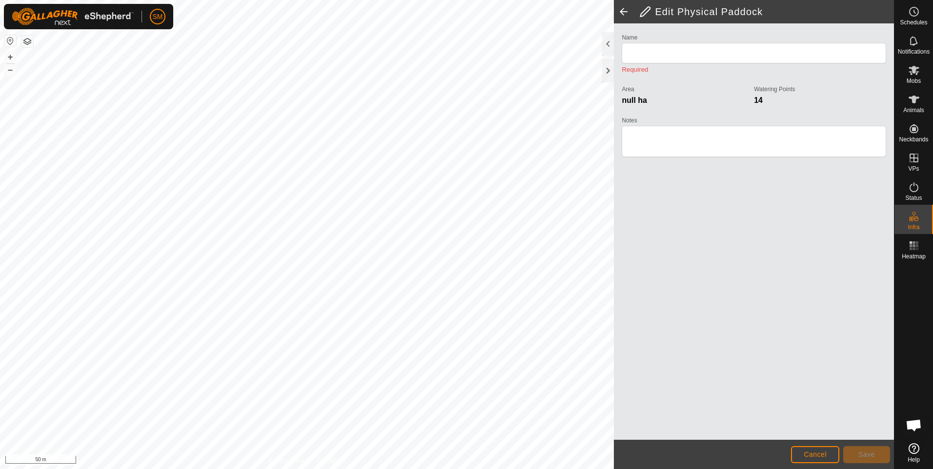
type input "Home Paddock 4"
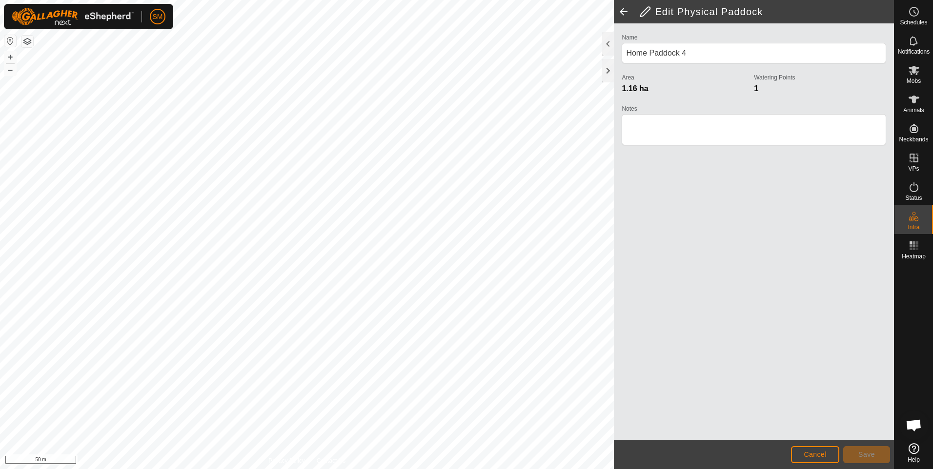
click at [621, 11] on span at bounding box center [624, 11] width 20 height 23
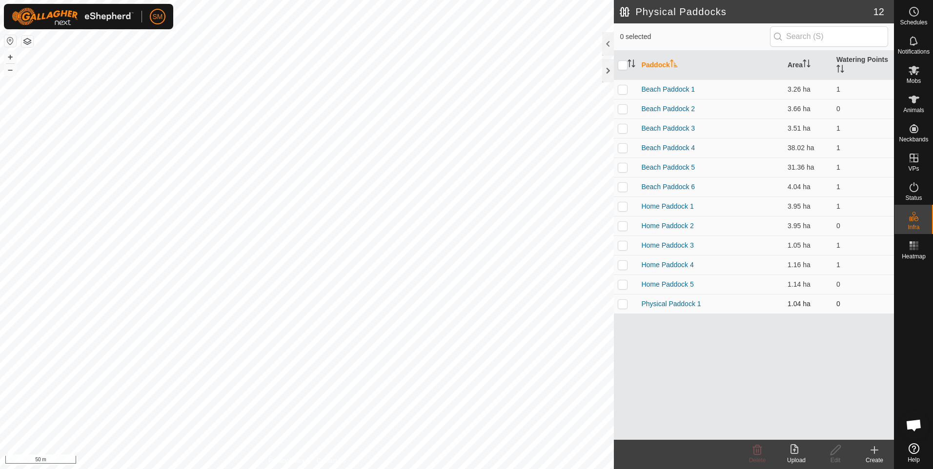
click at [625, 304] on p-checkbox at bounding box center [623, 304] width 10 height 8
checkbox input "true"
click at [837, 453] on icon at bounding box center [835, 450] width 12 height 12
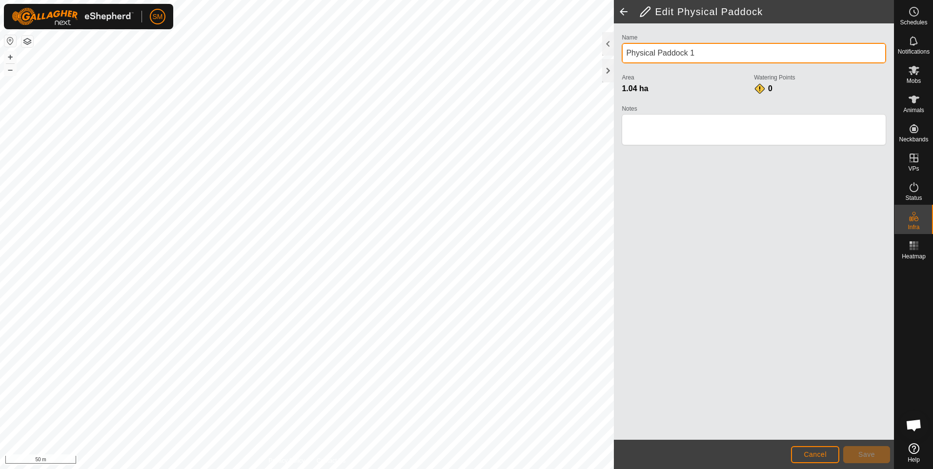
click at [695, 50] on input "Physical Paddock 1" at bounding box center [754, 53] width 264 height 20
click at [656, 54] on input "Physical Paddock 6" at bounding box center [754, 53] width 264 height 20
type input "Home Paddock 6"
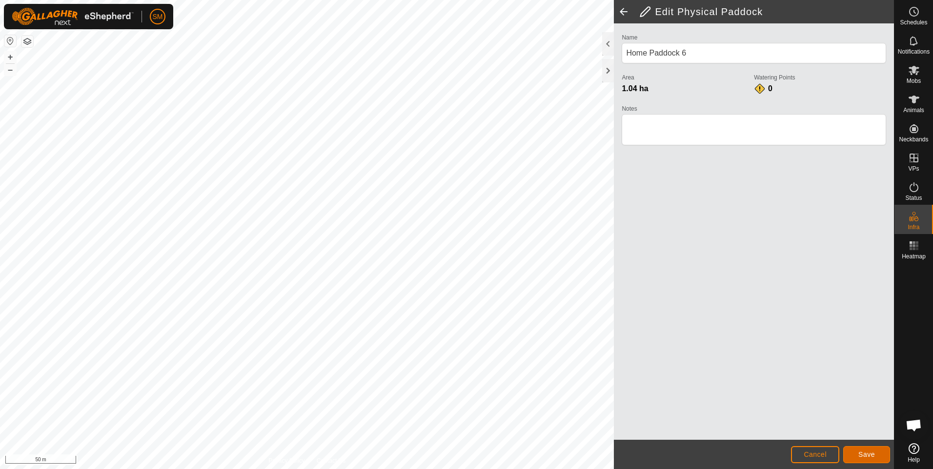
click at [860, 455] on span "Save" at bounding box center [866, 455] width 17 height 8
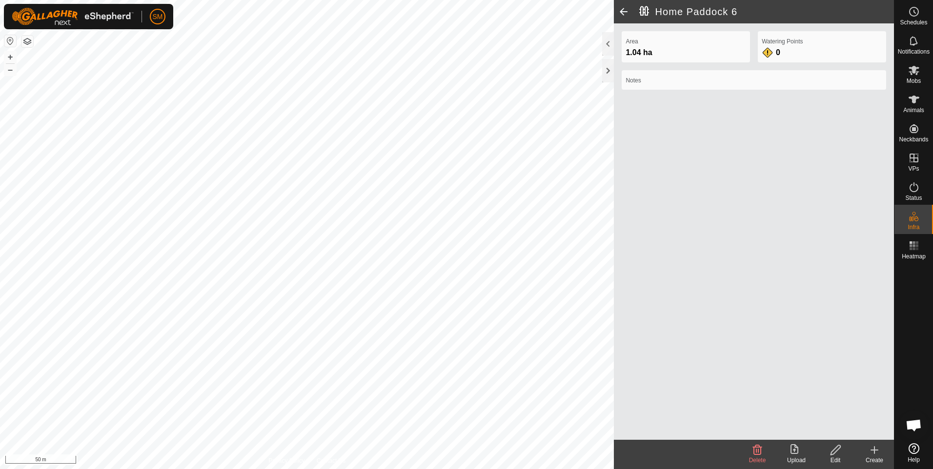
click at [873, 450] on icon at bounding box center [874, 450] width 7 height 0
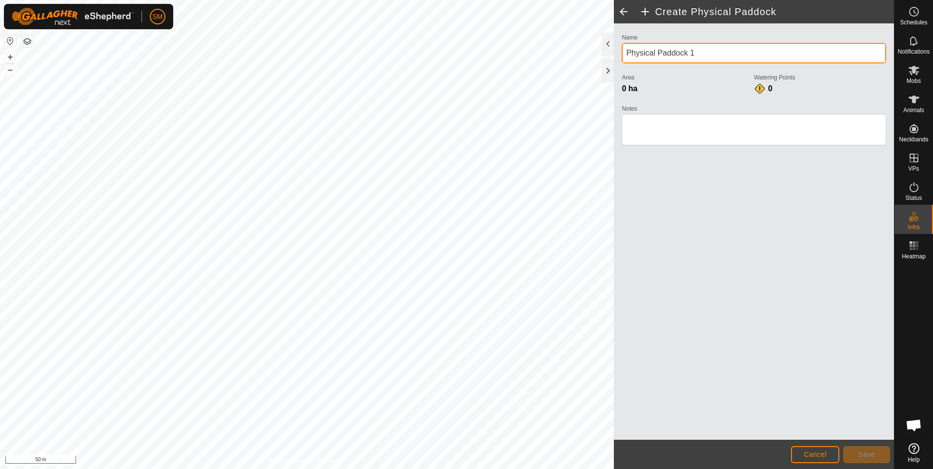
click at [654, 54] on input "Physical Paddock 1" at bounding box center [754, 53] width 264 height 20
click at [658, 56] on input "Physical Paddock 1" at bounding box center [754, 53] width 264 height 20
click at [687, 54] on input "Home Paddock 1" at bounding box center [754, 53] width 264 height 20
type input "Home Paddock 7"
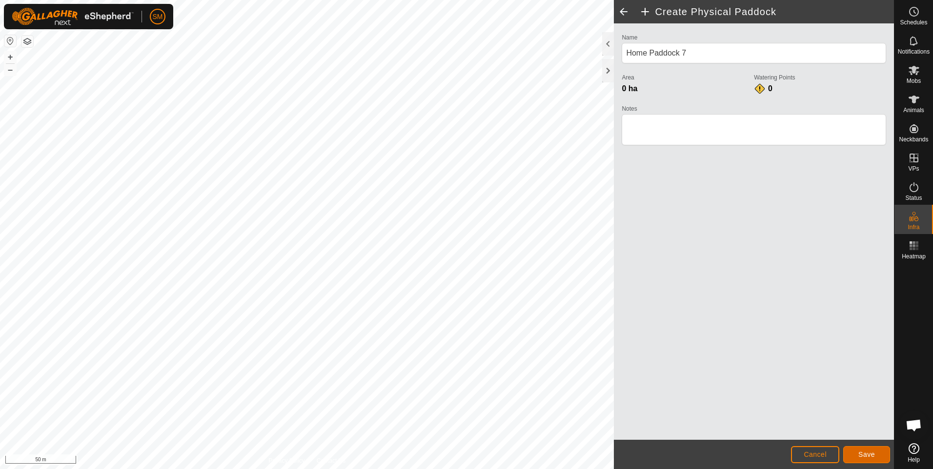
click at [862, 454] on span "Save" at bounding box center [866, 455] width 17 height 8
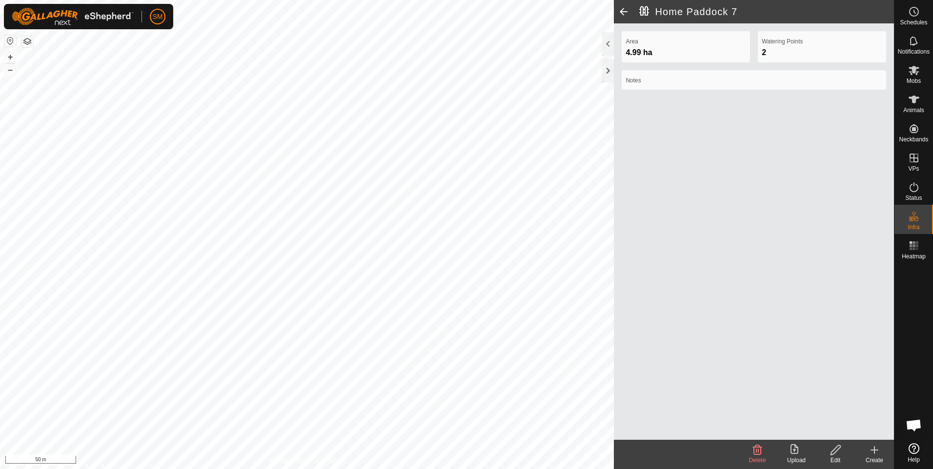
click at [874, 451] on icon at bounding box center [874, 450] width 0 height 7
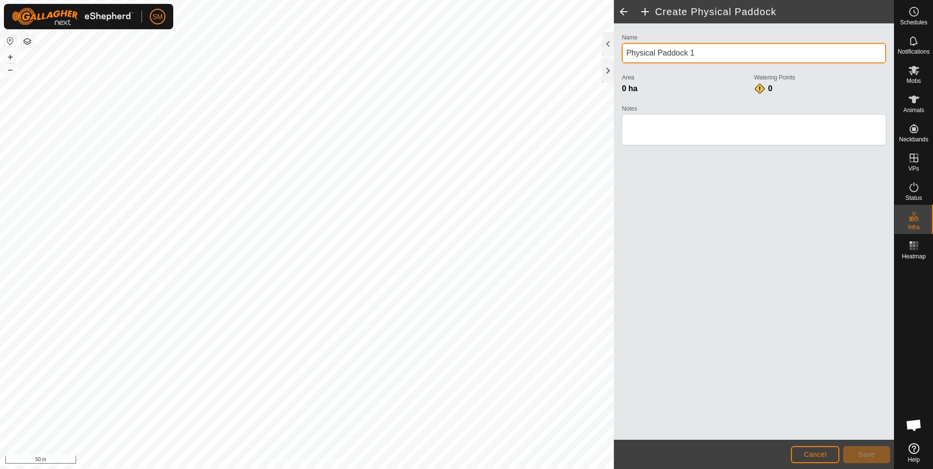
click at [658, 56] on input "Physical Paddock 1" at bounding box center [754, 53] width 264 height 20
click at [689, 55] on input "Home Paddock 1" at bounding box center [754, 53] width 264 height 20
type input "Home Paddock 8"
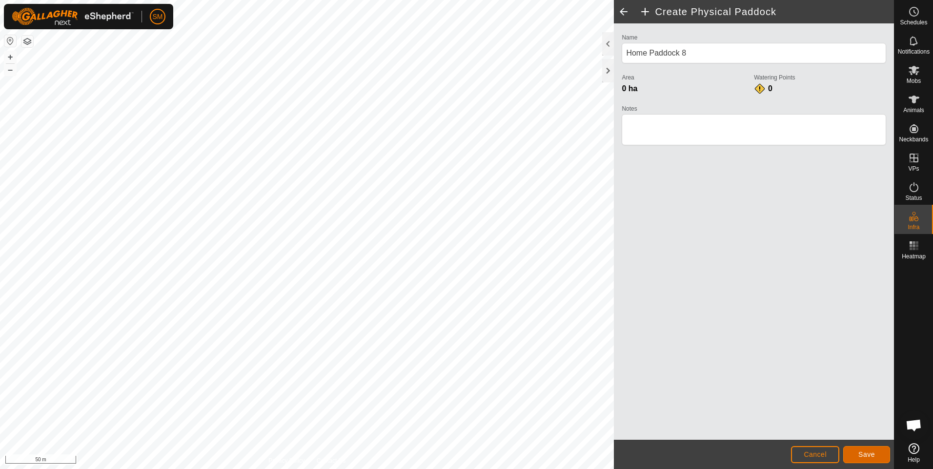
click at [853, 450] on button "Save" at bounding box center [866, 454] width 47 height 17
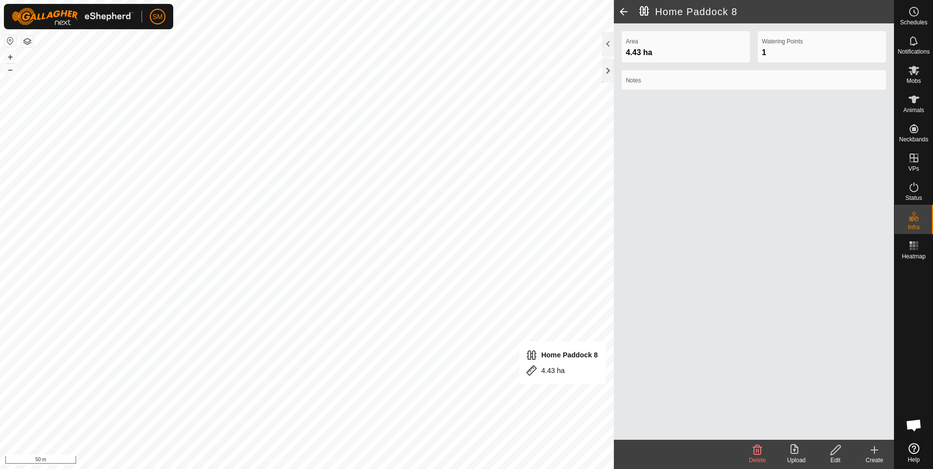
click at [875, 449] on icon at bounding box center [874, 450] width 12 height 12
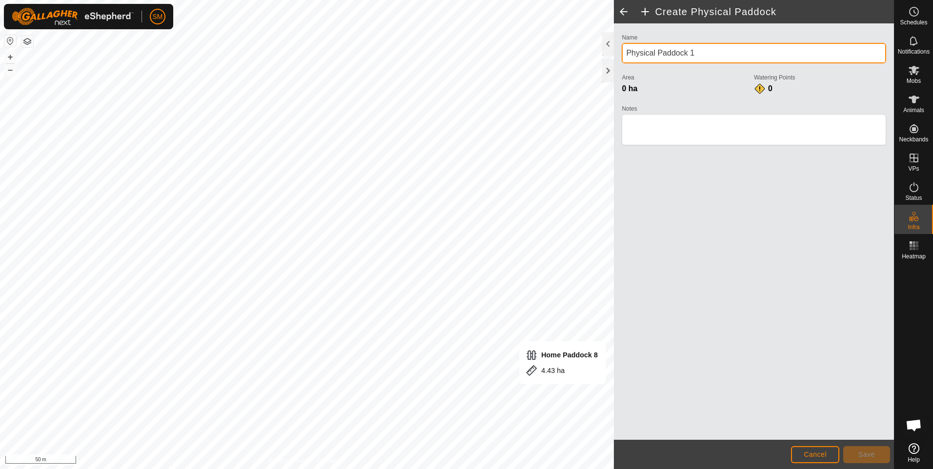
click at [655, 54] on input "Physical Paddock 1" at bounding box center [754, 53] width 264 height 20
click at [693, 54] on input "Home Paddock 1" at bounding box center [754, 53] width 264 height 20
type input "Home Paddock 9"
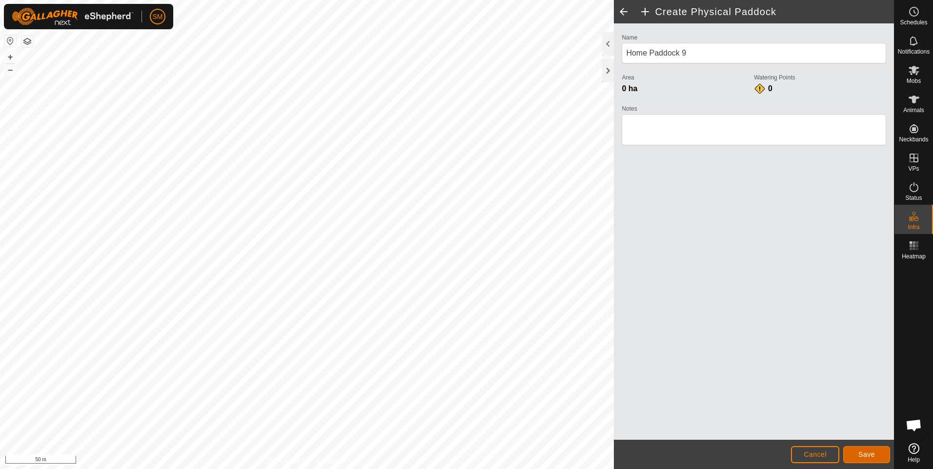
click at [866, 454] on span "Save" at bounding box center [866, 455] width 17 height 8
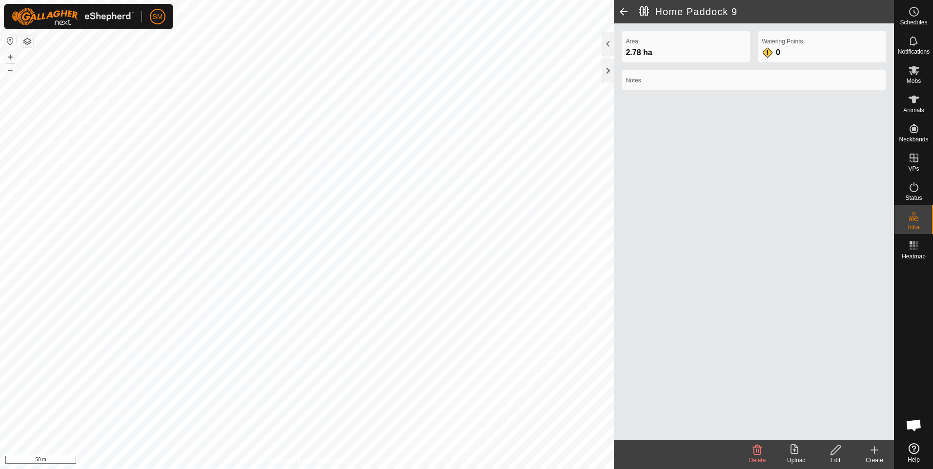
click at [873, 450] on icon at bounding box center [874, 450] width 7 height 0
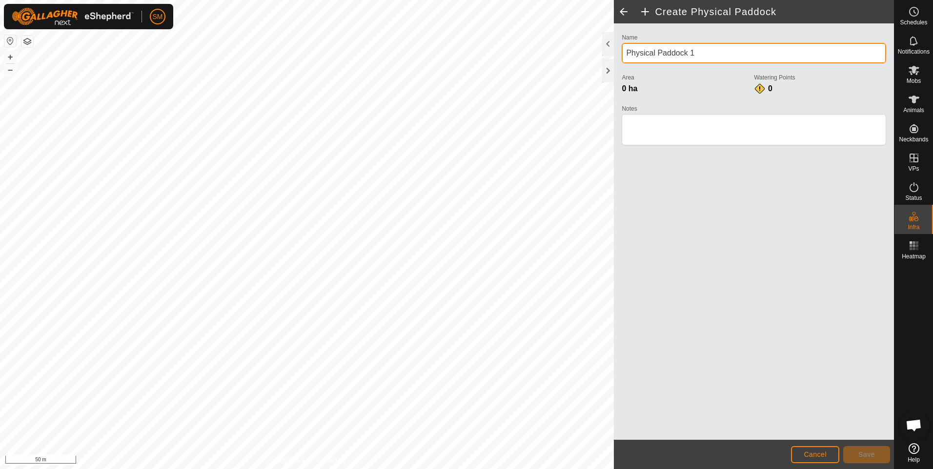
click at [656, 52] on input "Physical Paddock 1" at bounding box center [754, 53] width 264 height 20
click at [690, 52] on input "Home Paddock 1" at bounding box center [754, 53] width 264 height 20
type input "Home Paddock 10"
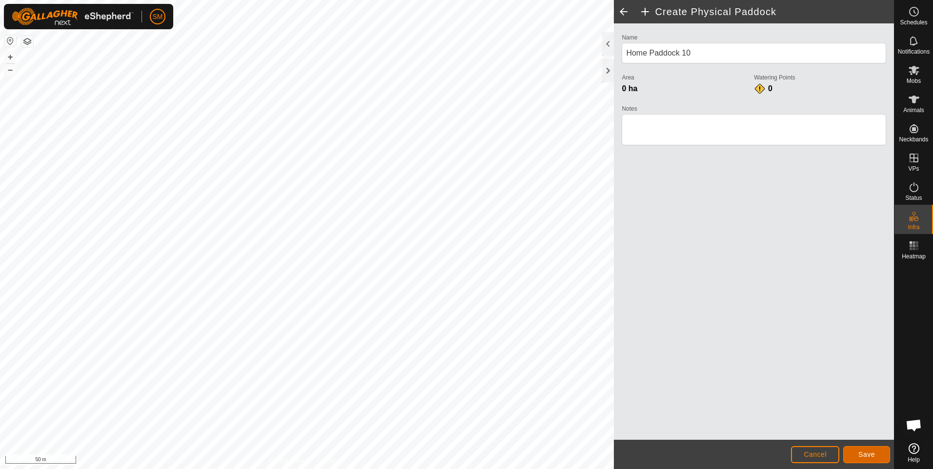
click at [859, 456] on span "Save" at bounding box center [866, 455] width 17 height 8
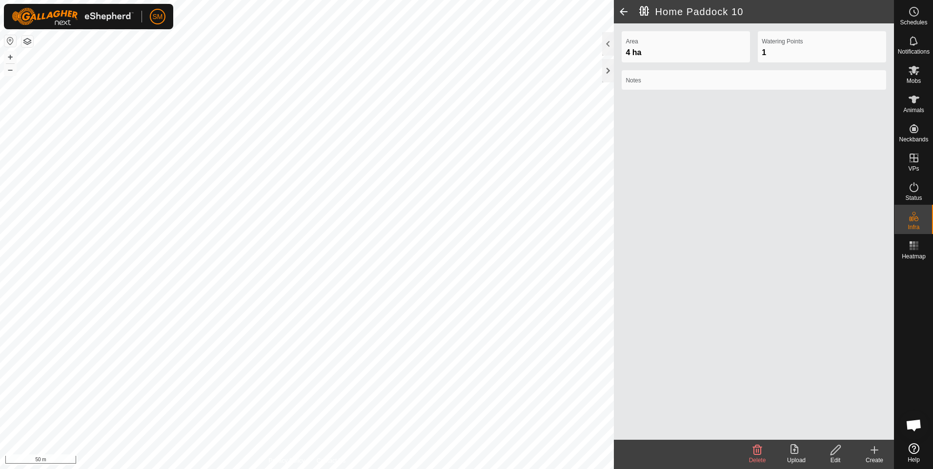
click at [874, 451] on icon at bounding box center [874, 450] width 0 height 7
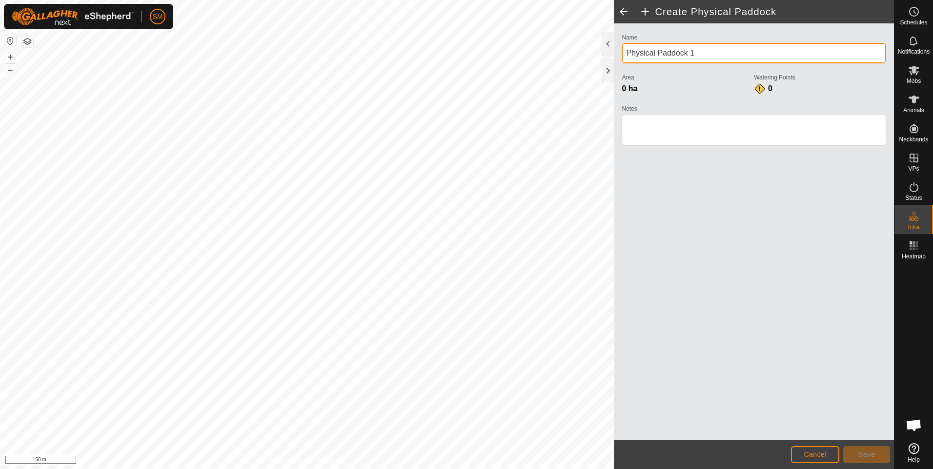
click at [656, 53] on input "Physical Paddock 1" at bounding box center [754, 53] width 264 height 20
drag, startPoint x: 690, startPoint y: 50, endPoint x: 689, endPoint y: 58, distance: 7.4
click at [690, 52] on input "Home Paddock 1" at bounding box center [754, 53] width 264 height 20
type input "Home Paddock 11"
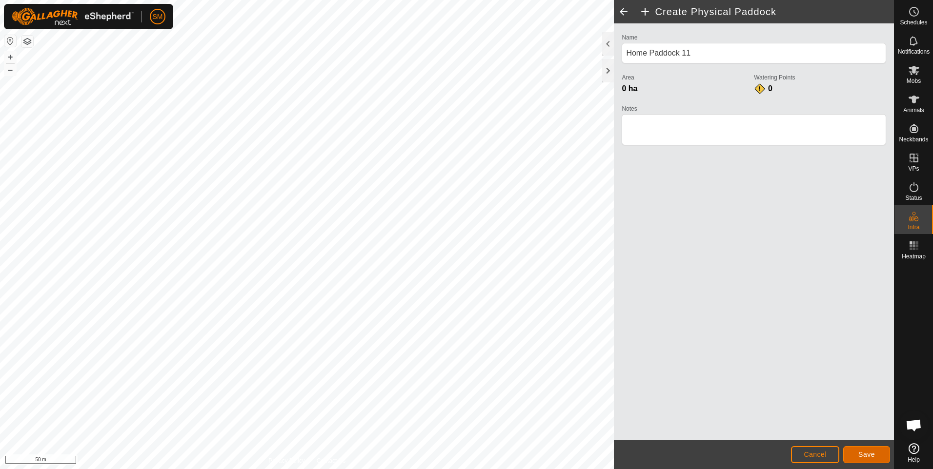
click at [858, 452] on button "Save" at bounding box center [866, 454] width 47 height 17
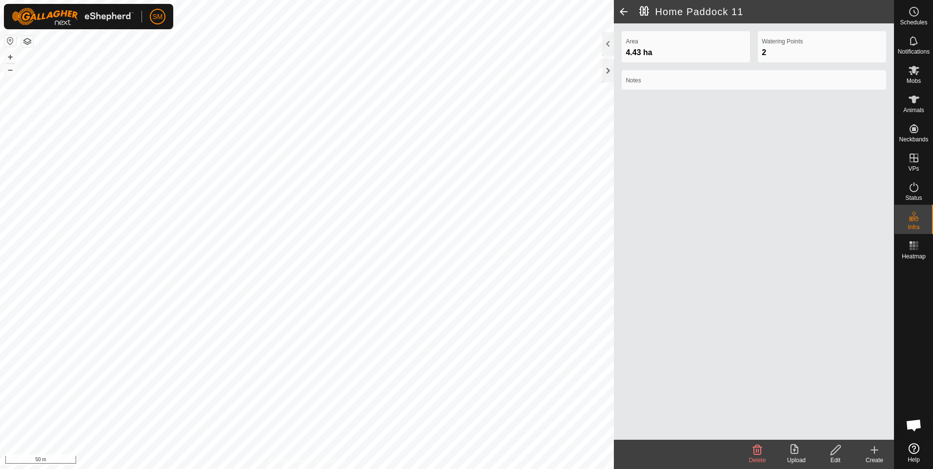
click at [624, 11] on span at bounding box center [624, 11] width 20 height 23
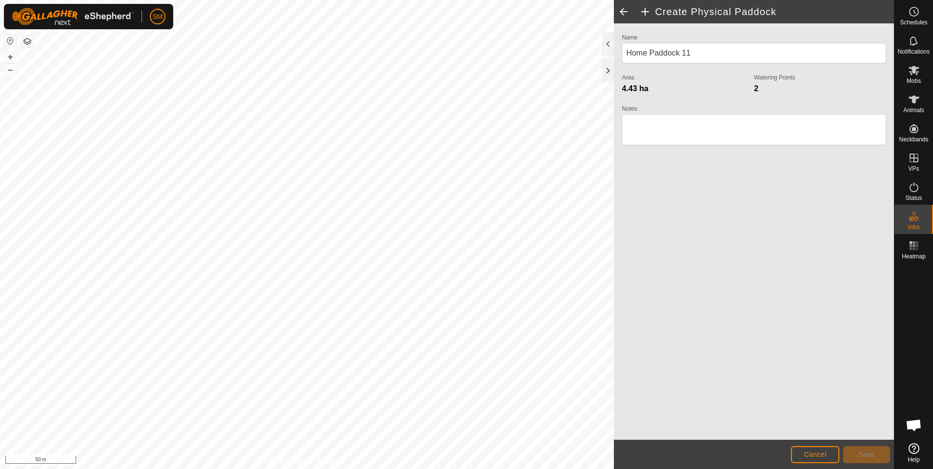
click at [624, 11] on span at bounding box center [624, 11] width 20 height 23
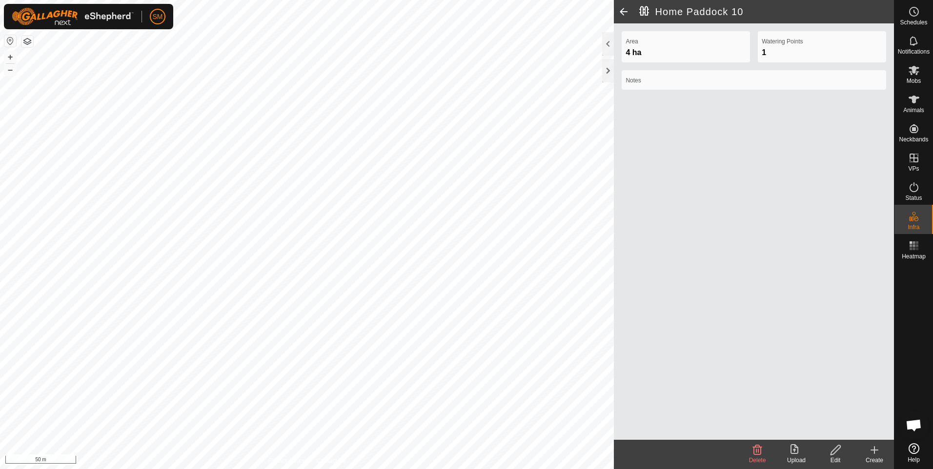
click at [624, 11] on span at bounding box center [624, 11] width 20 height 23
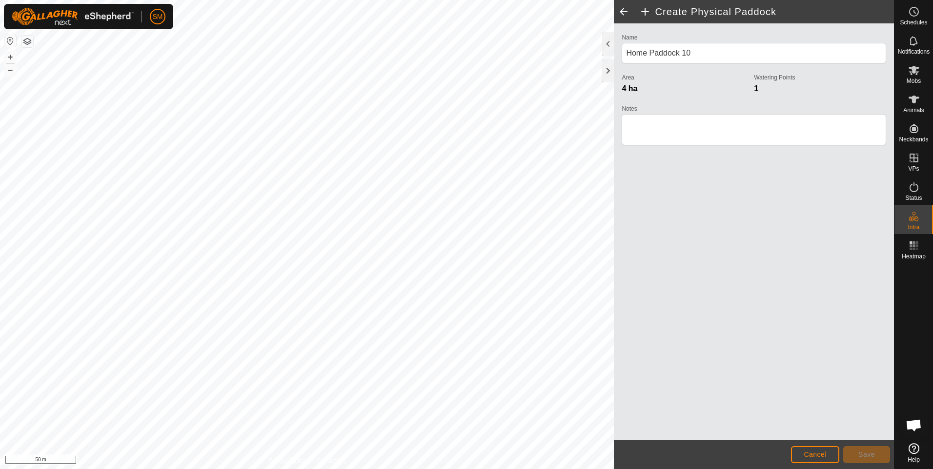
click at [624, 11] on span at bounding box center [624, 11] width 20 height 23
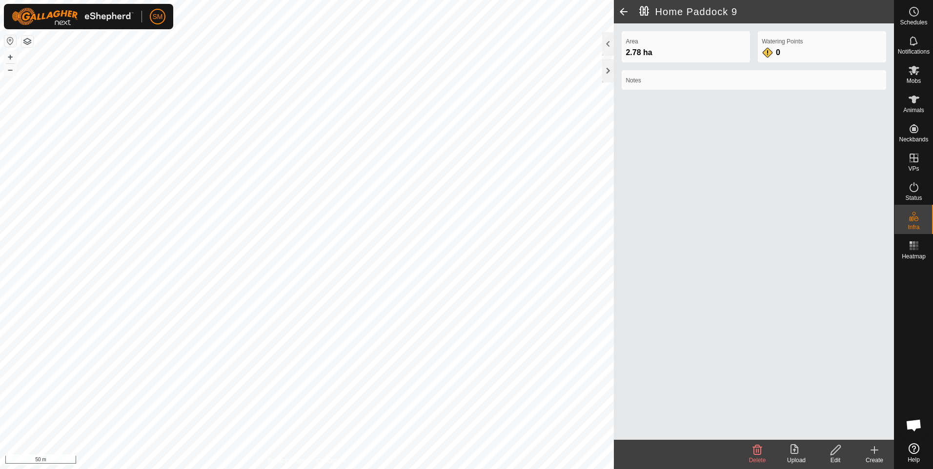
click at [624, 11] on span at bounding box center [624, 11] width 20 height 23
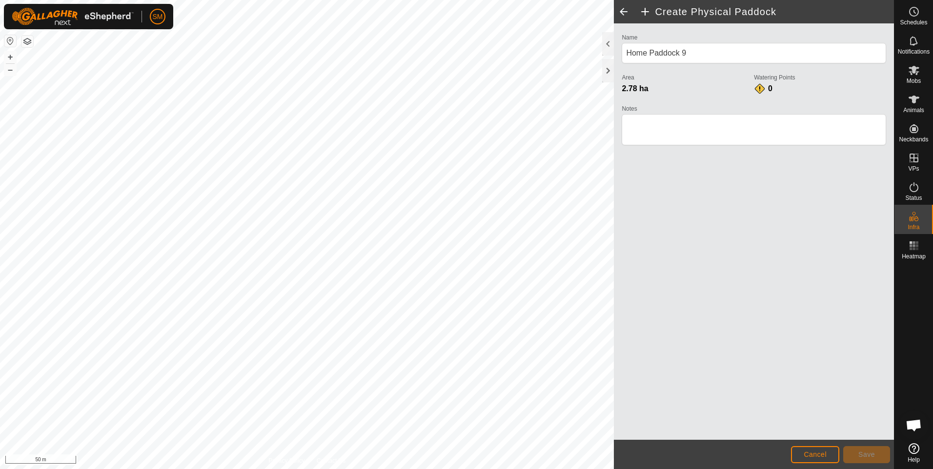
click at [624, 12] on span at bounding box center [624, 11] width 20 height 23
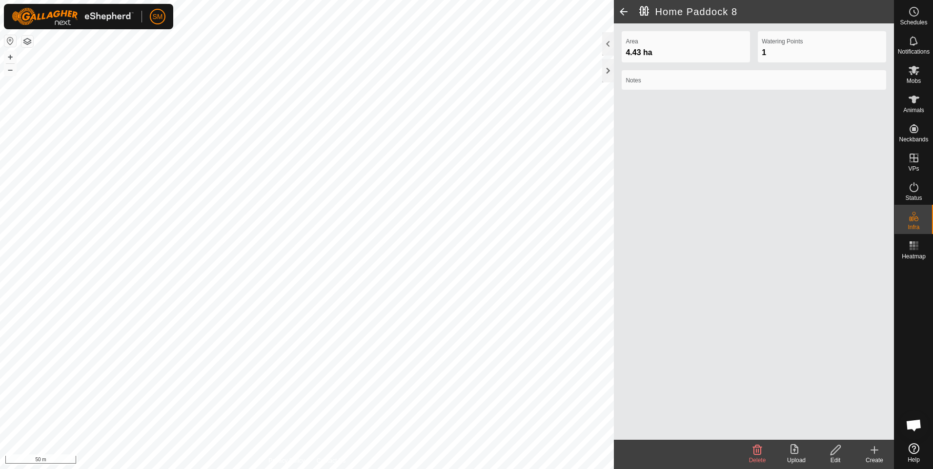
click at [624, 12] on span at bounding box center [624, 11] width 20 height 23
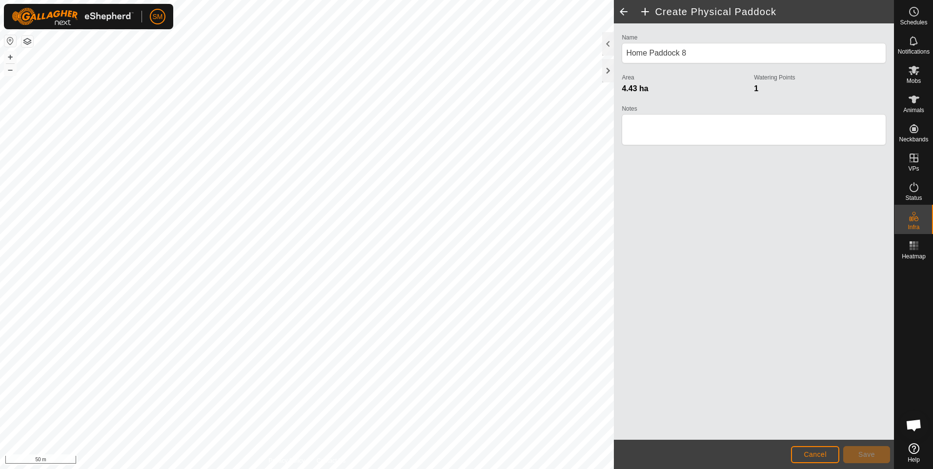
click at [624, 12] on span at bounding box center [624, 11] width 20 height 23
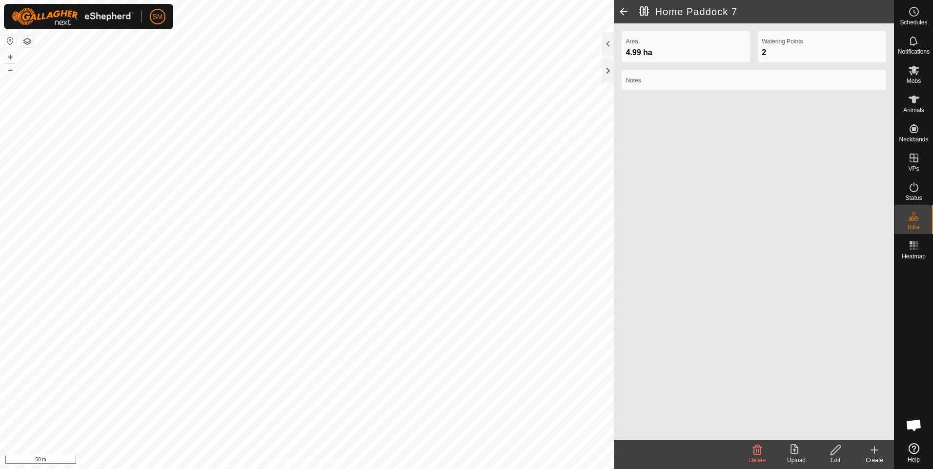
click at [624, 12] on span at bounding box center [624, 11] width 20 height 23
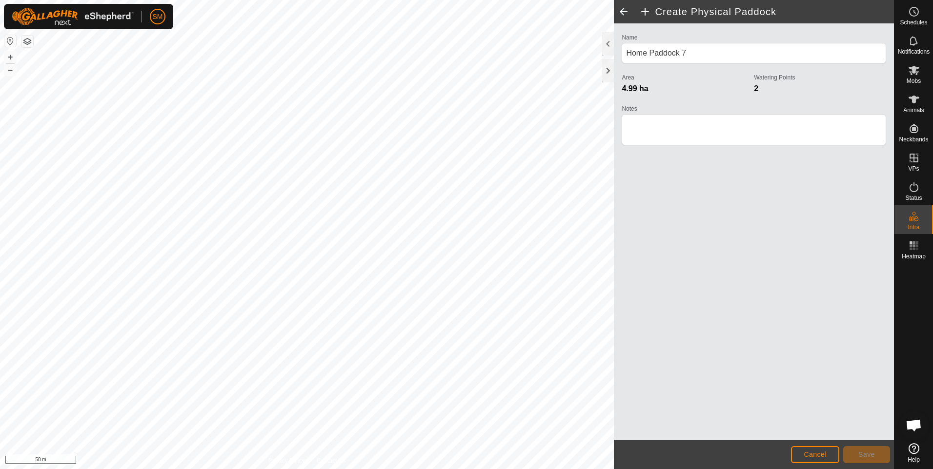
click at [624, 12] on span at bounding box center [624, 11] width 20 height 23
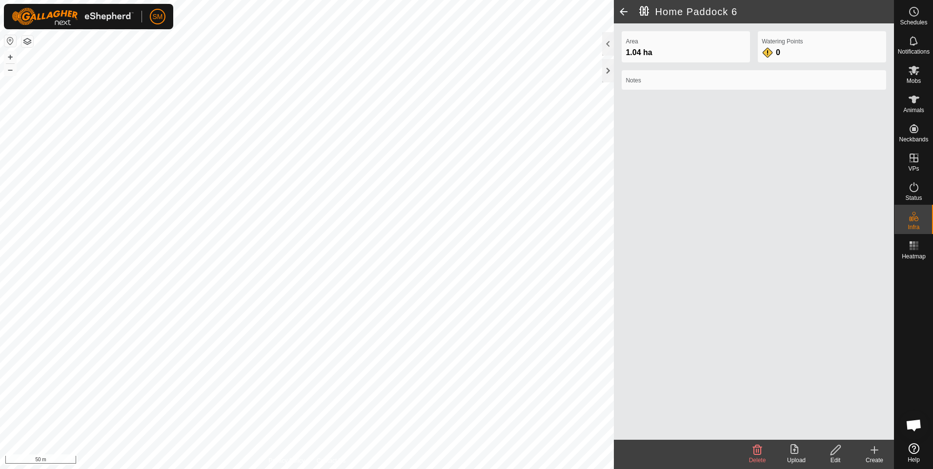
click at [624, 12] on span at bounding box center [624, 11] width 20 height 23
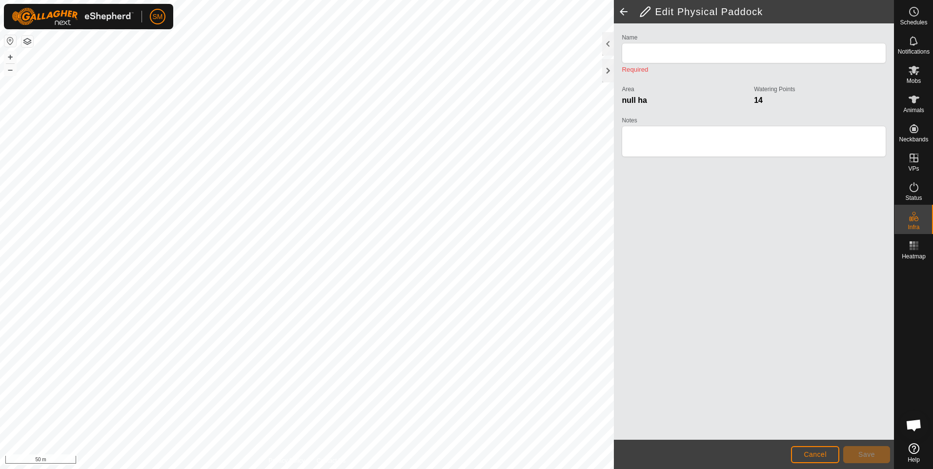
type input "Home Paddock 6"
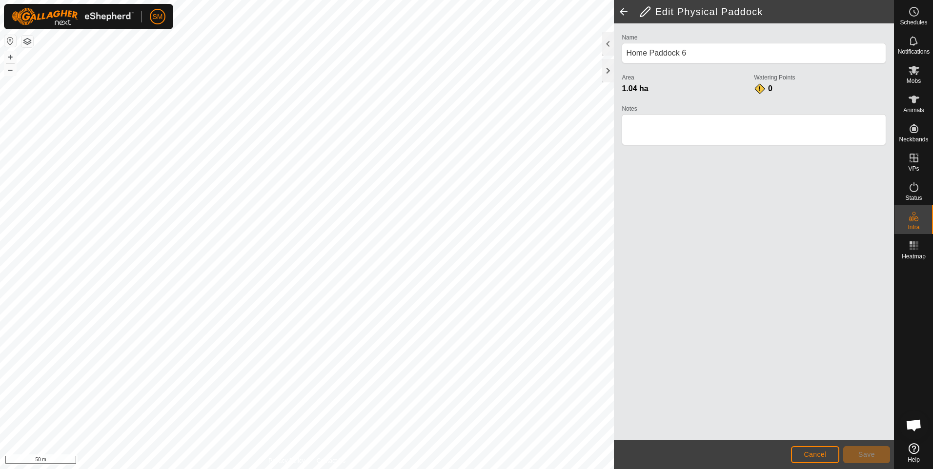
click at [624, 12] on span at bounding box center [624, 11] width 20 height 23
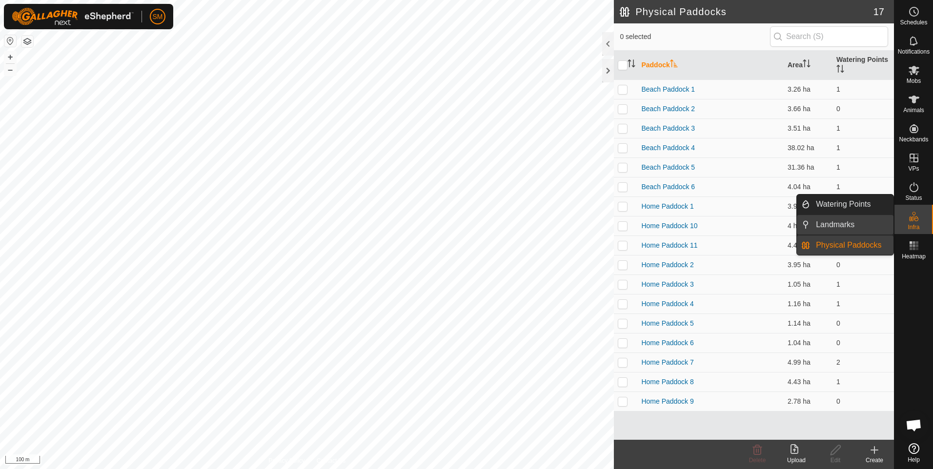
click at [847, 226] on link "Landmarks" at bounding box center [851, 225] width 83 height 20
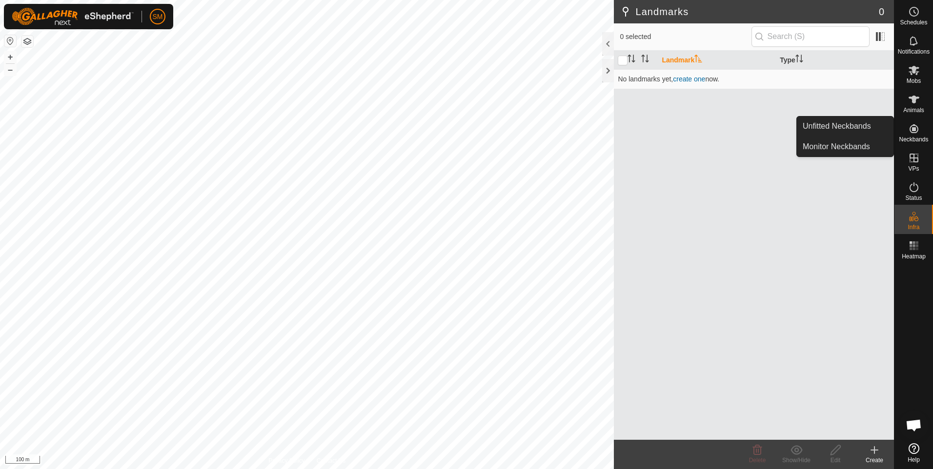
click at [917, 132] on icon at bounding box center [914, 129] width 12 height 12
click at [874, 127] on link "Unfitted Neckbands" at bounding box center [845, 127] width 97 height 20
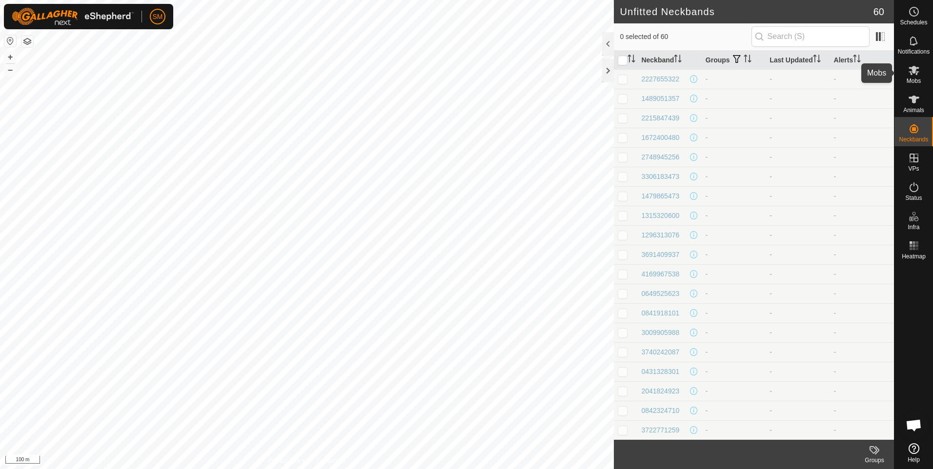
click at [913, 76] on es-mob-svg-icon at bounding box center [914, 70] width 18 height 16
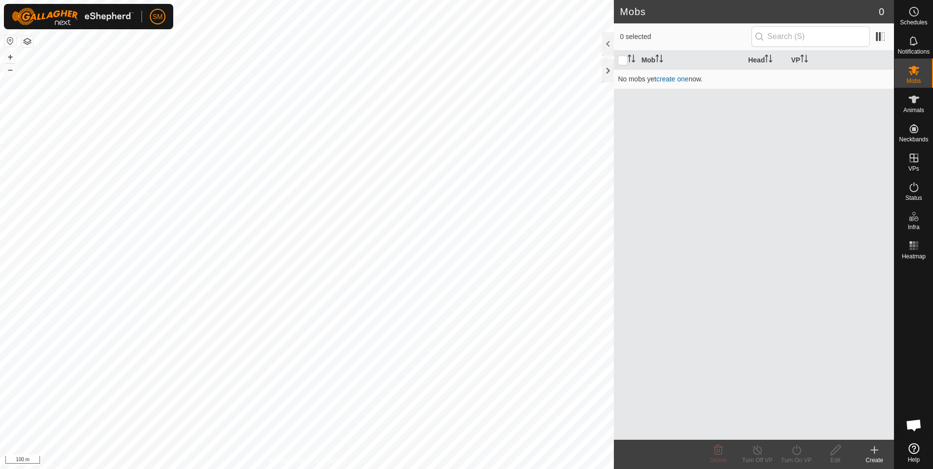
click at [874, 450] on icon at bounding box center [874, 450] width 7 height 0
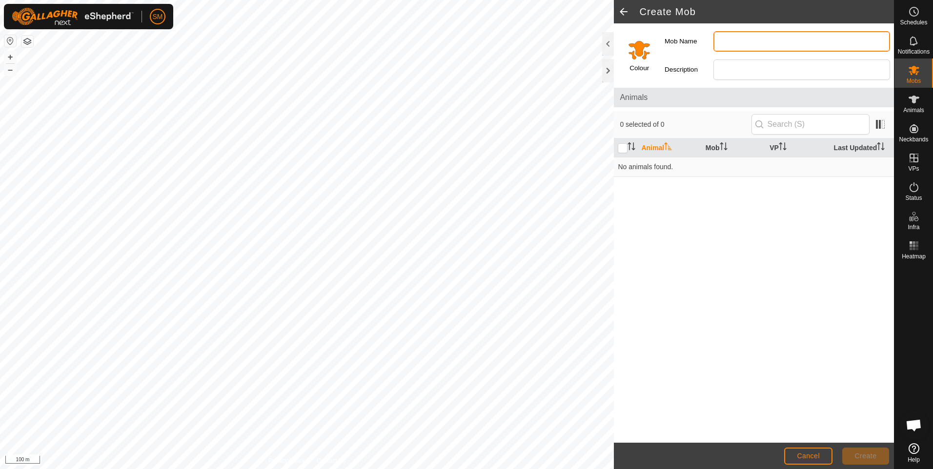
click at [726, 44] on input "Mob Name" at bounding box center [801, 41] width 177 height 20
type input "Beach breeders"
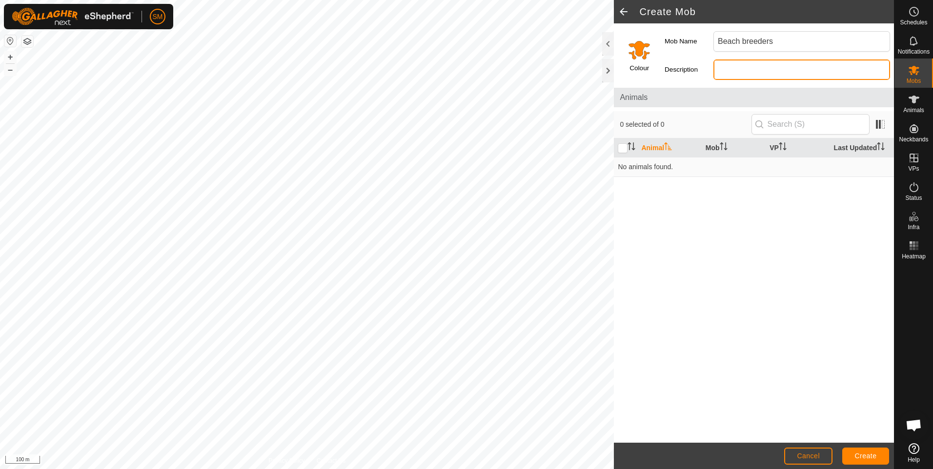
click at [729, 70] on input "Description" at bounding box center [801, 70] width 177 height 20
type input "Cows"
click at [624, 10] on span at bounding box center [624, 11] width 20 height 23
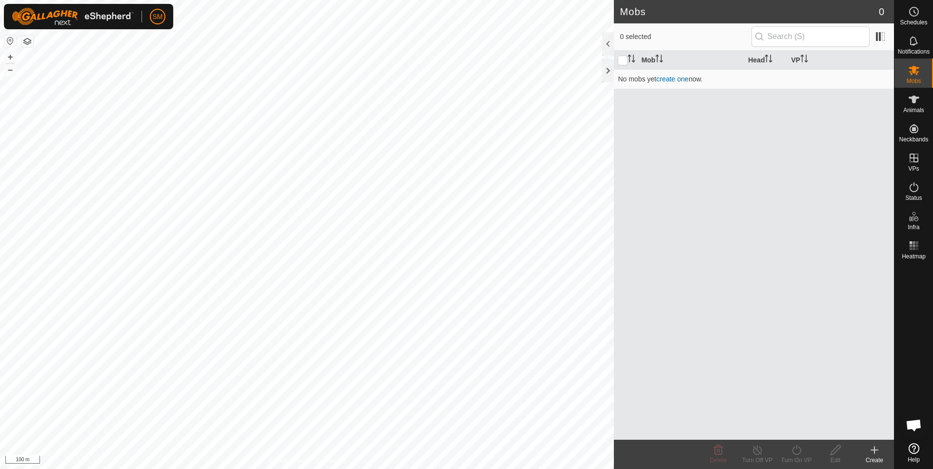
click at [874, 452] on icon at bounding box center [874, 450] width 0 height 7
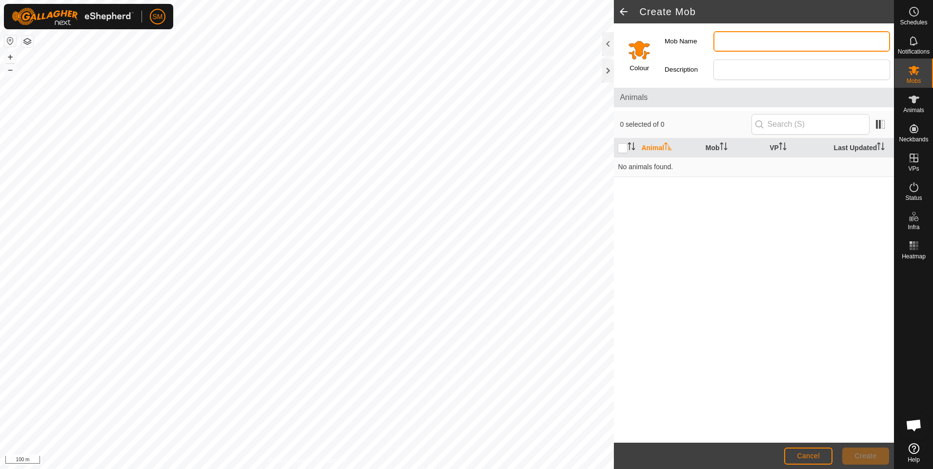
click at [742, 42] on input "Mob Name" at bounding box center [801, 41] width 177 height 20
type input "Beach breeders"
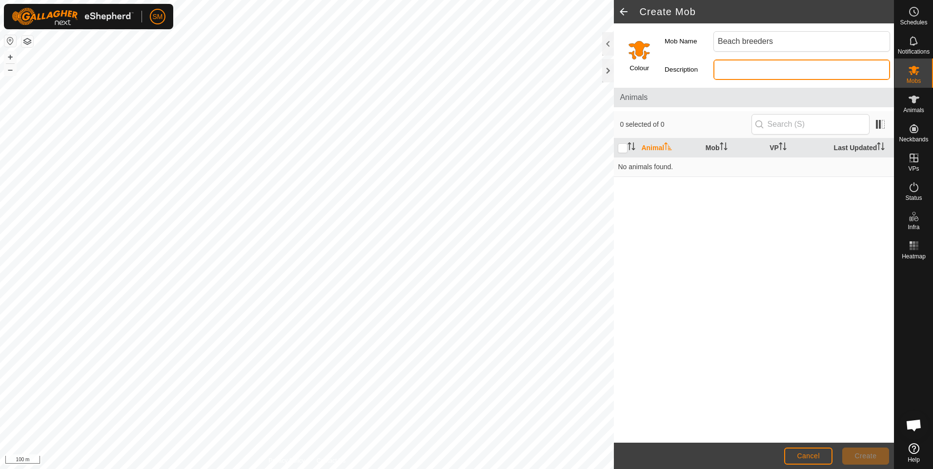
type input "Cows"
click at [755, 73] on input "Cows" at bounding box center [801, 70] width 177 height 20
click at [857, 454] on span "Create" at bounding box center [866, 456] width 22 height 8
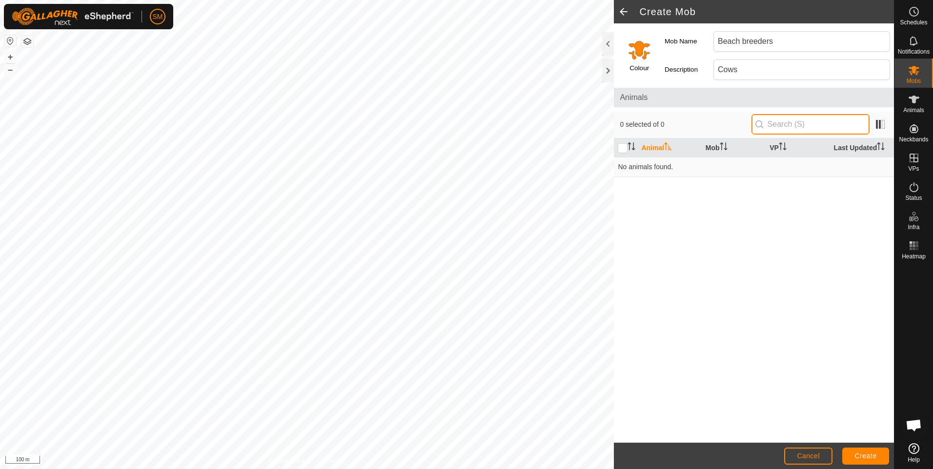
click at [823, 129] on input "text" at bounding box center [810, 124] width 118 height 20
click at [917, 16] on icon at bounding box center [914, 12] width 12 height 12
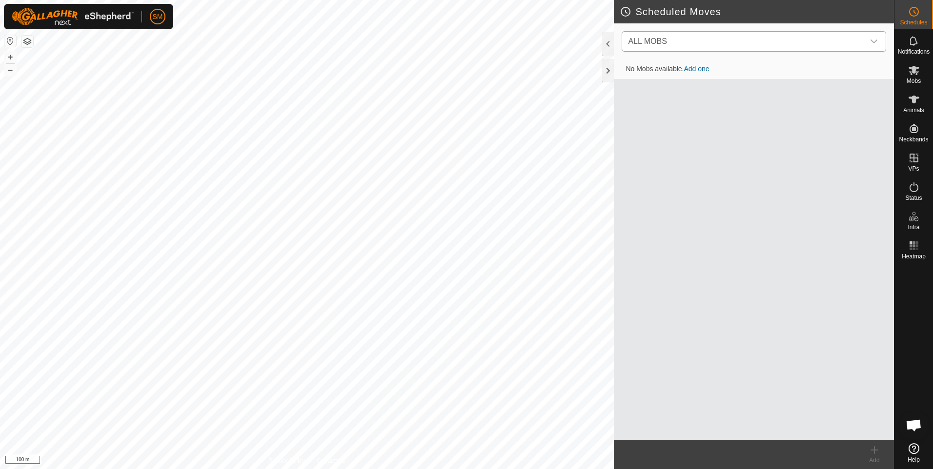
click at [874, 42] on icon "dropdown trigger" at bounding box center [873, 42] width 7 height 4
click at [914, 103] on icon at bounding box center [914, 100] width 12 height 12
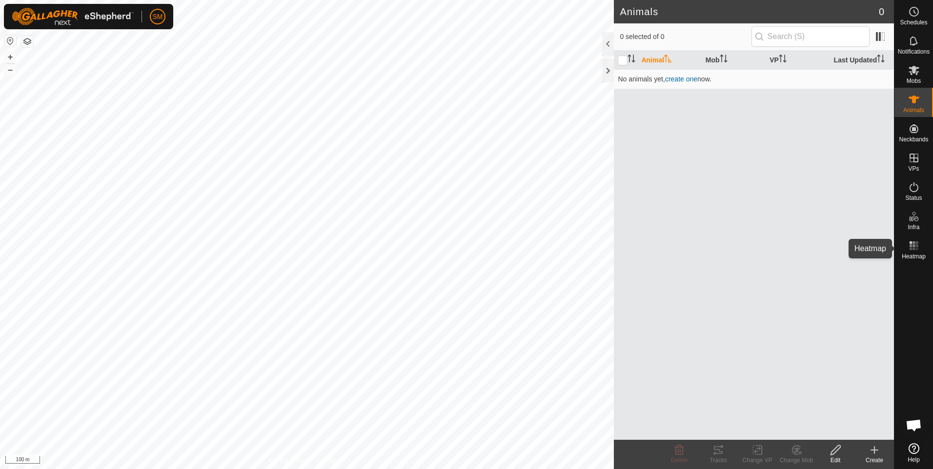
click at [914, 250] on icon at bounding box center [914, 246] width 12 height 12
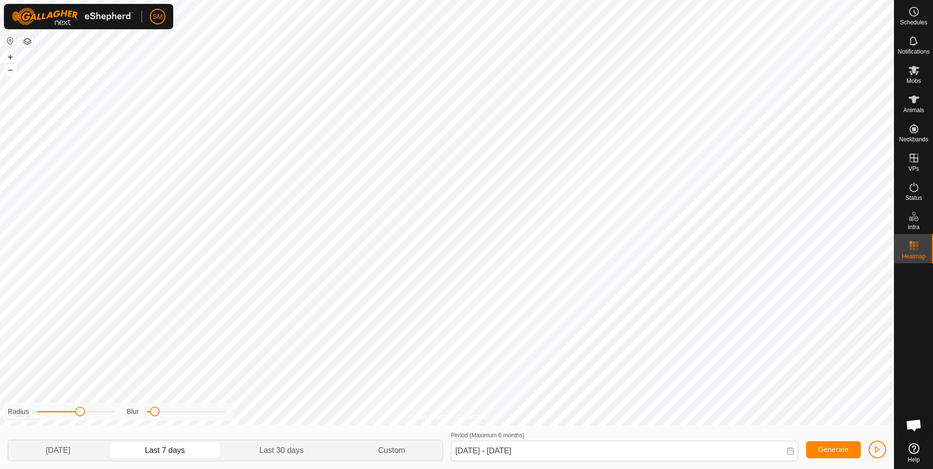
click at [912, 251] on icon at bounding box center [914, 246] width 12 height 12
click at [911, 239] on es-heatmap-svg-icon at bounding box center [914, 246] width 18 height 16
click at [914, 194] on es-activation-svg-icon at bounding box center [914, 188] width 18 height 16
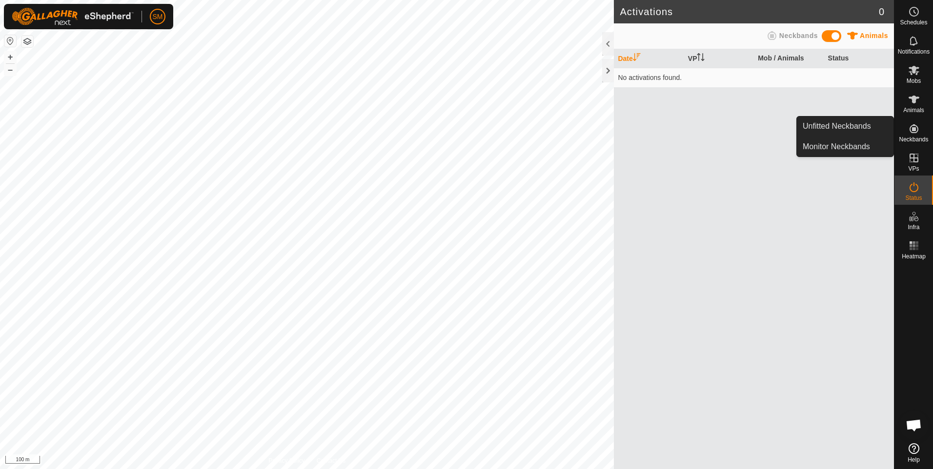
click at [914, 135] on es-neckbands-svg-icon at bounding box center [914, 129] width 18 height 16
click at [869, 128] on link "Unfitted Neckbands" at bounding box center [845, 127] width 97 height 20
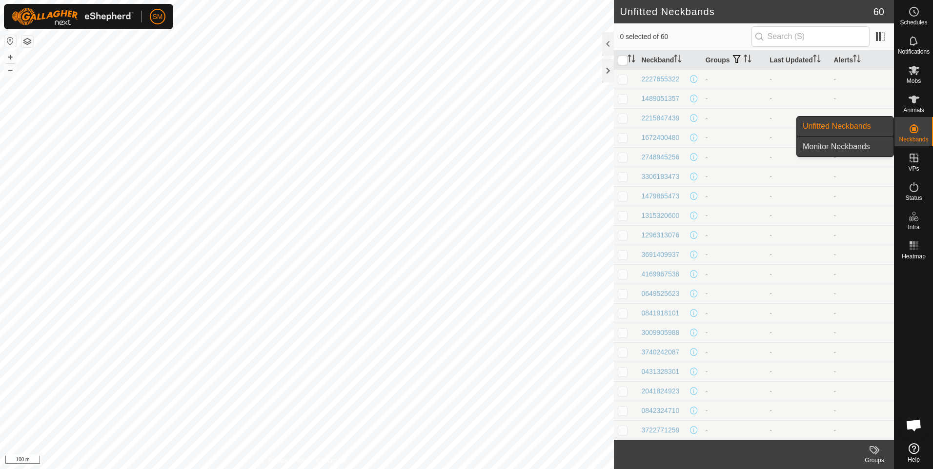
click at [854, 143] on link "Monitor Neckbands" at bounding box center [845, 147] width 97 height 20
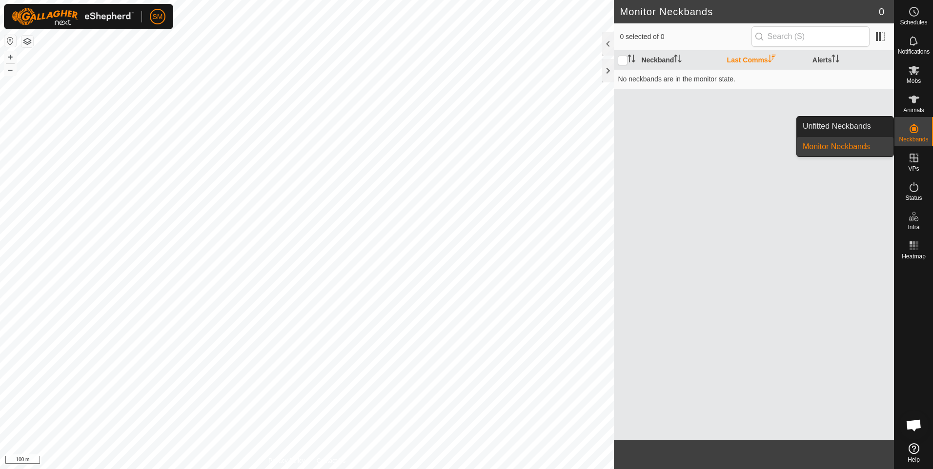
click at [915, 134] on icon at bounding box center [914, 129] width 12 height 12
click at [865, 130] on link "Unfitted Neckbands" at bounding box center [845, 127] width 97 height 20
